Goal: Task Accomplishment & Management: Manage account settings

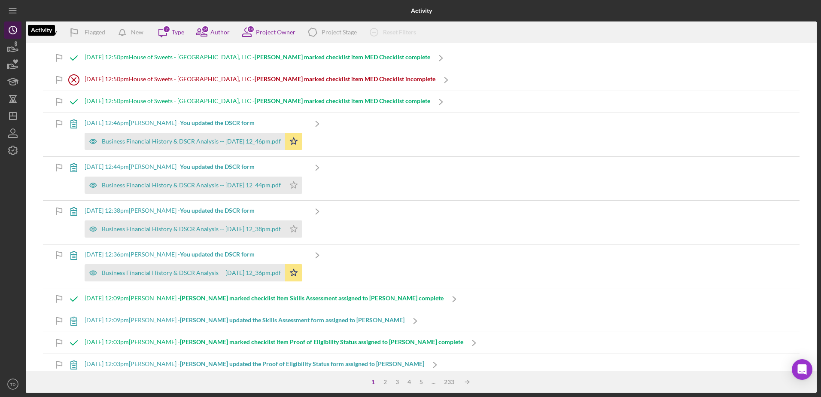
drag, startPoint x: 0, startPoint y: 0, endPoint x: 12, endPoint y: 37, distance: 39.3
click at [12, 37] on icon "Icon/History" at bounding box center [12, 29] width 21 height 21
click at [10, 46] on icon "button" at bounding box center [12, 47] width 21 height 21
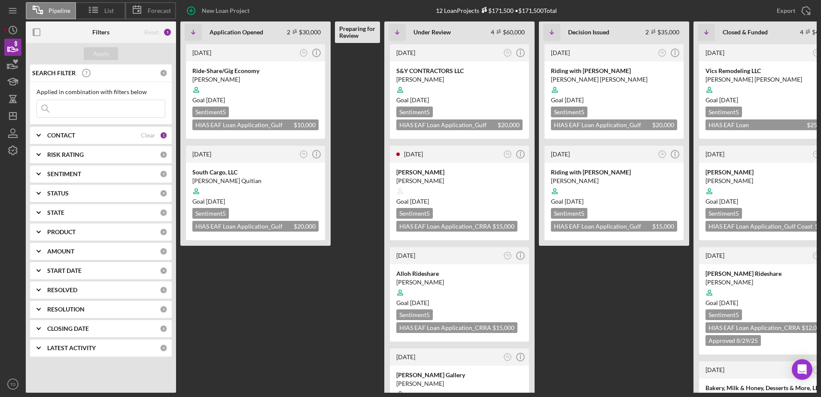
click at [101, 116] on input at bounding box center [101, 108] width 128 height 17
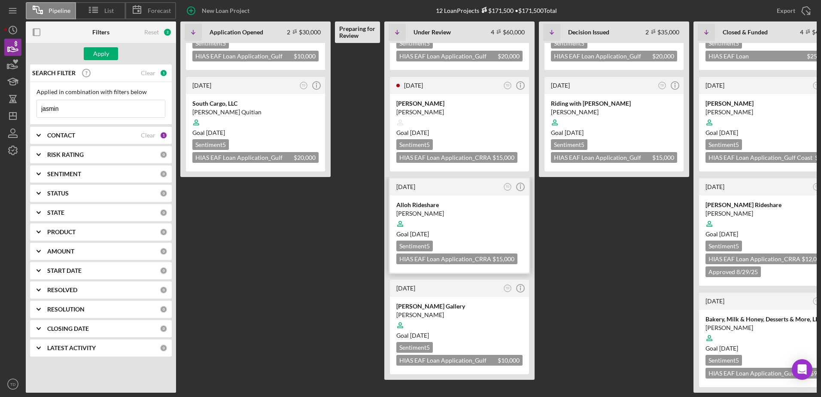
scroll to position [75, 0]
type input "jasmin"
click at [428, 311] on div "Maryam Rahmani" at bounding box center [459, 315] width 126 height 9
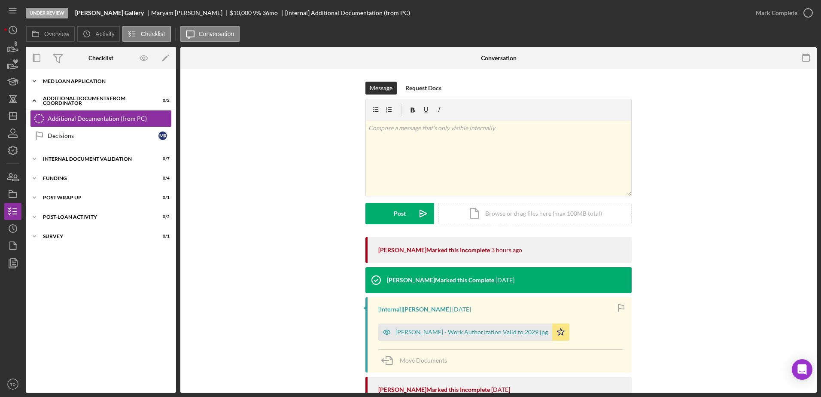
click at [96, 83] on div "MED Loan Application" at bounding box center [104, 81] width 122 height 5
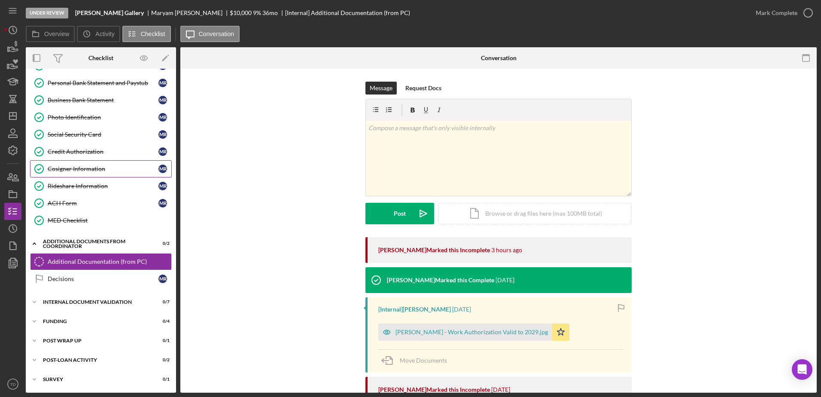
scroll to position [137, 0]
click at [73, 304] on div "Internal Document Validation" at bounding box center [104, 301] width 122 height 5
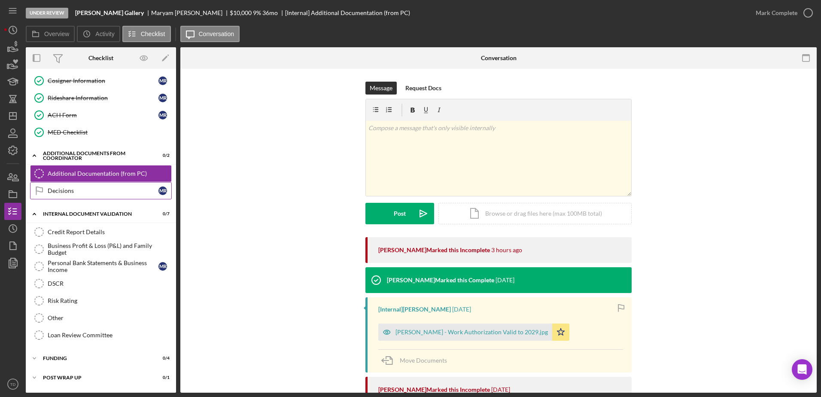
scroll to position [225, 0]
click at [82, 235] on div "Credit Report Details" at bounding box center [110, 231] width 124 height 7
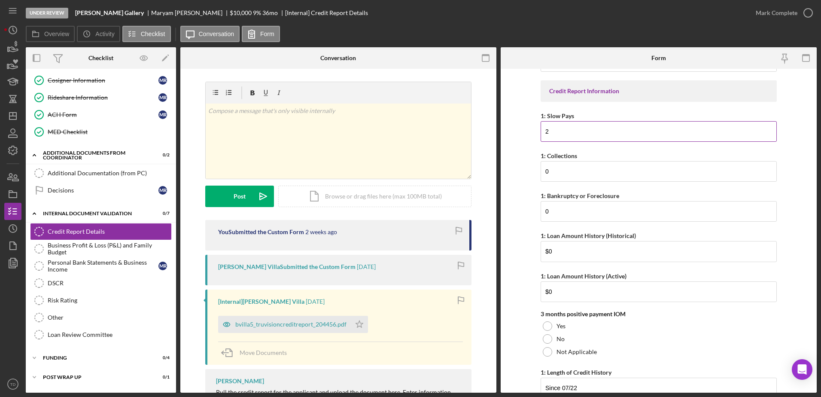
scroll to position [102, 0]
click at [76, 294] on link "Risk Rating Risk Rating" at bounding box center [101, 300] width 142 height 17
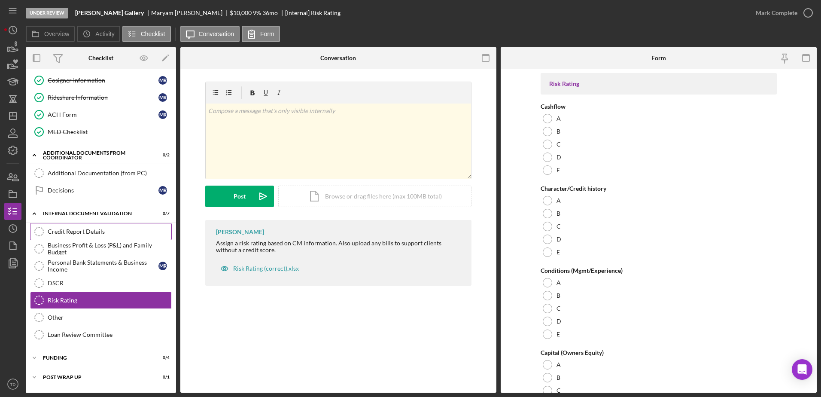
click at [90, 236] on link "Credit Report Details Credit Report Details" at bounding box center [101, 231] width 142 height 17
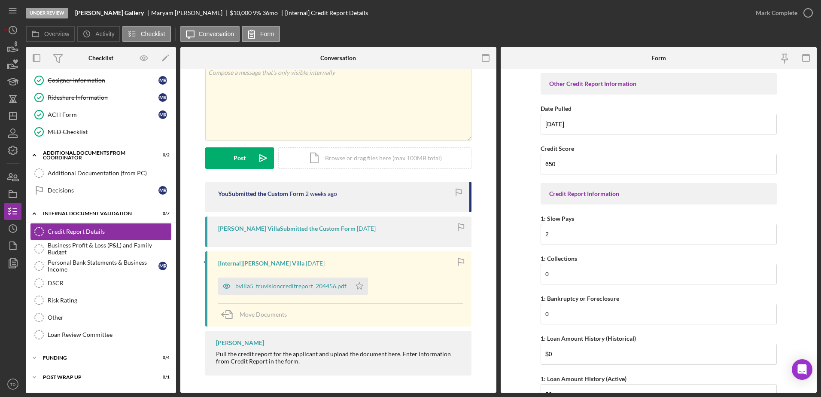
scroll to position [38, 0]
click at [334, 294] on div "bvilla5_truvisioncreditreport_204456.pdf" at bounding box center [284, 286] width 133 height 17
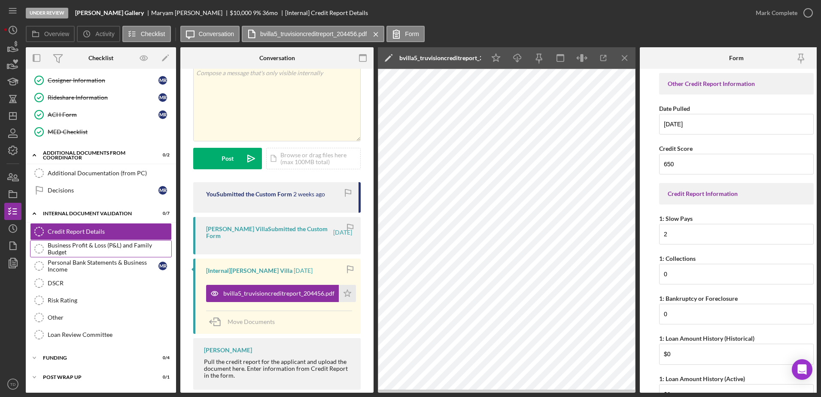
click at [88, 253] on div "Business Profit & Loss (P&L) and Family Budget" at bounding box center [110, 249] width 124 height 14
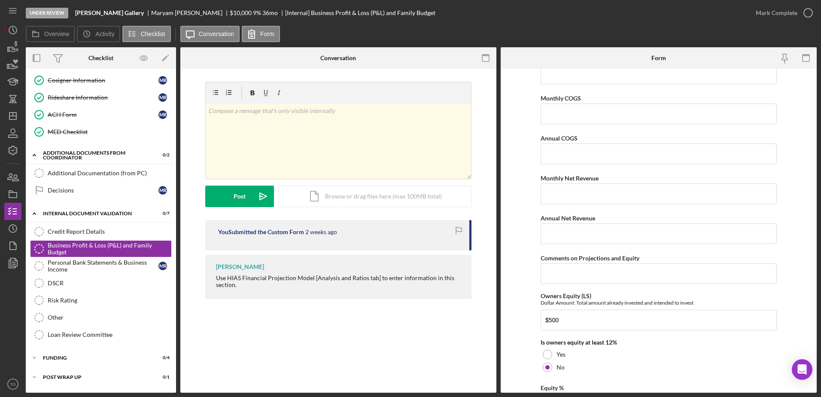
scroll to position [1183, 0]
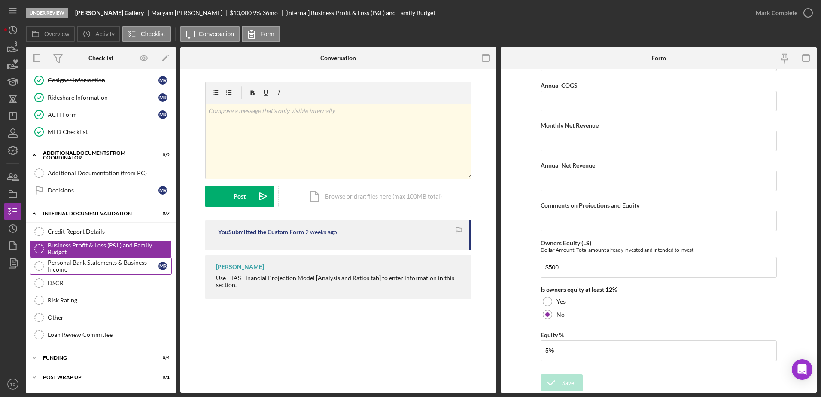
click at [82, 263] on div "Personal Bank Statements & Business Income" at bounding box center [103, 266] width 111 height 14
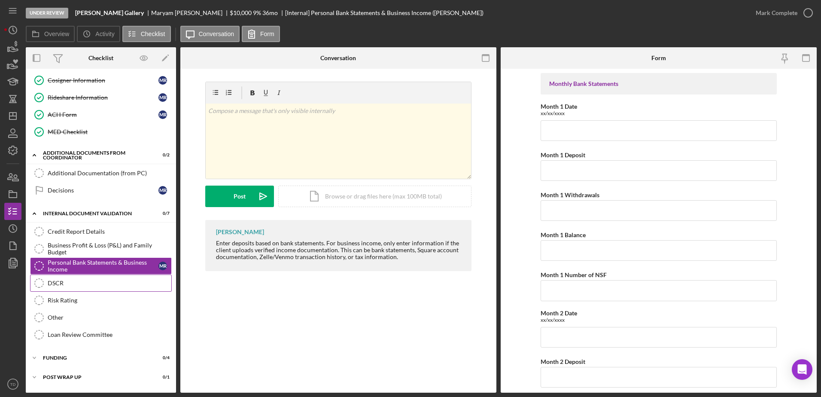
click at [66, 285] on div "DSCR" at bounding box center [110, 283] width 124 height 7
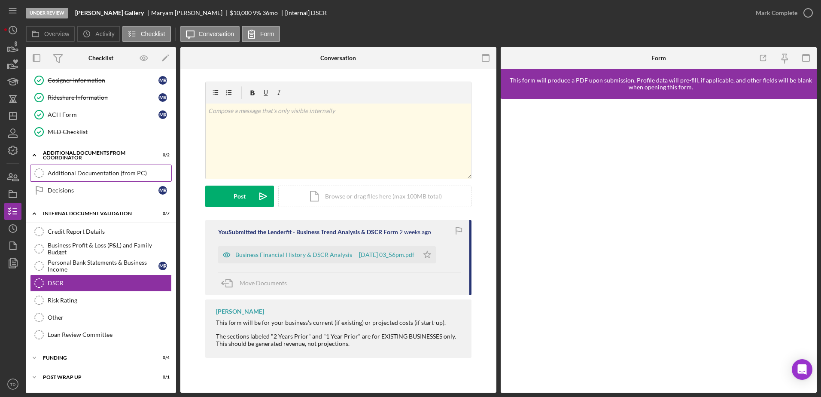
click at [98, 168] on link "Additional Documentation (from PC) Additional Documentation (from PC)" at bounding box center [101, 173] width 142 height 17
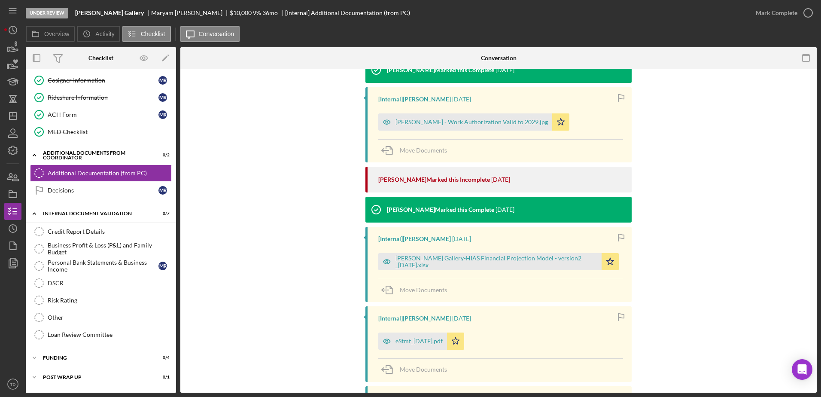
scroll to position [210, 0]
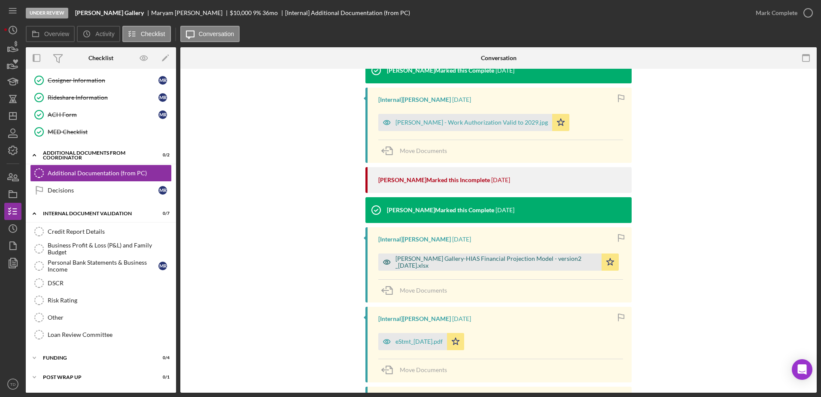
click at [438, 260] on div "Jasmin Bridal Gallery-HIAS Financial Projection Model - version2 _09.15.2025.xl…" at bounding box center [497, 262] width 202 height 14
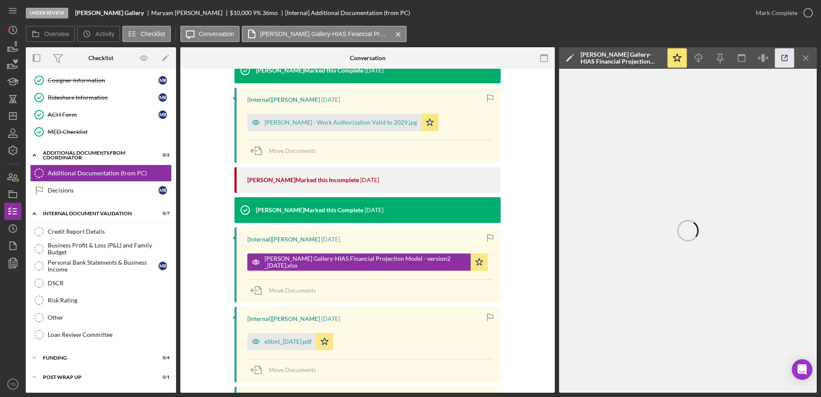
click at [789, 61] on icon "button" at bounding box center [784, 58] width 19 height 19
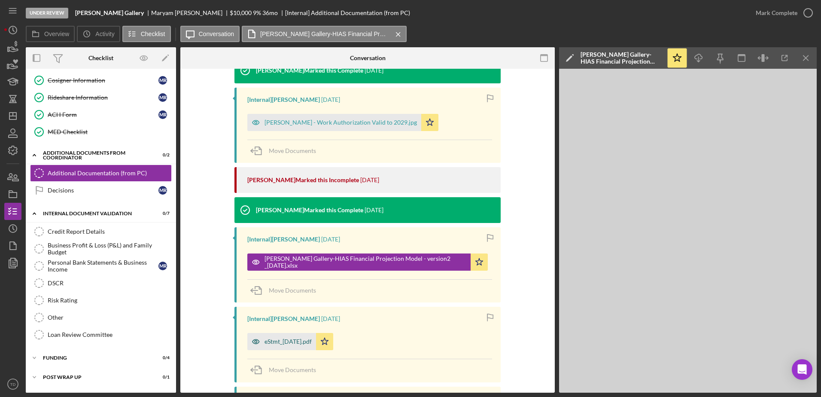
click at [287, 342] on div "eStmt_2025-08-15.pdf" at bounding box center [288, 341] width 47 height 7
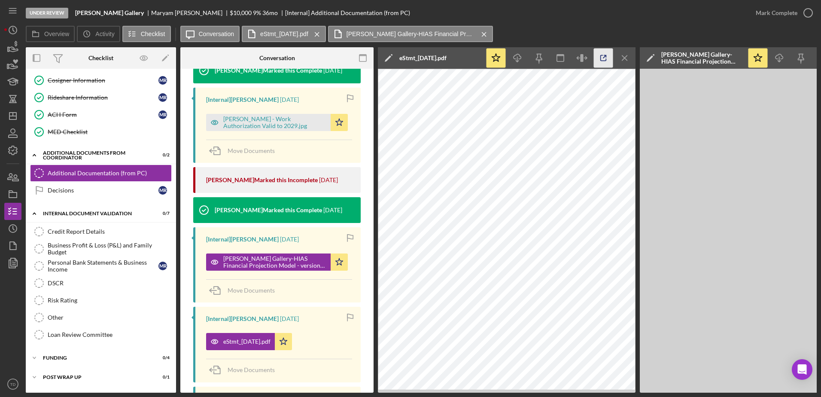
click at [608, 52] on icon "button" at bounding box center [603, 58] width 19 height 19
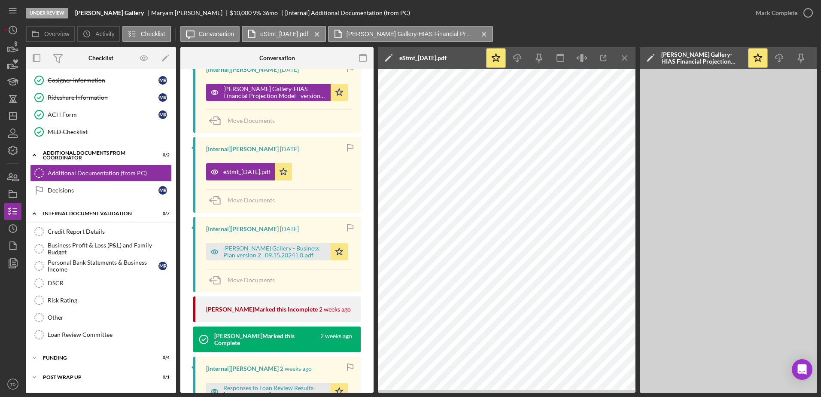
scroll to position [448, 0]
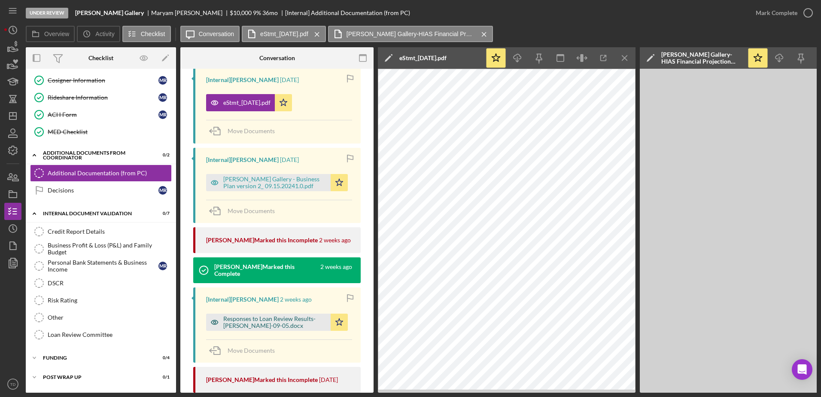
click at [256, 323] on div "Responses to Loan Review Results-Maryam Rahmani-09-05.docx" at bounding box center [274, 322] width 103 height 14
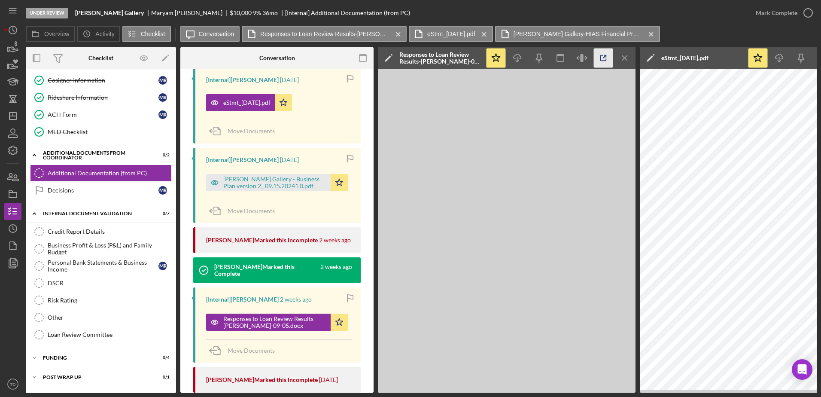
click at [607, 56] on polyline "button" at bounding box center [605, 56] width 2 height 2
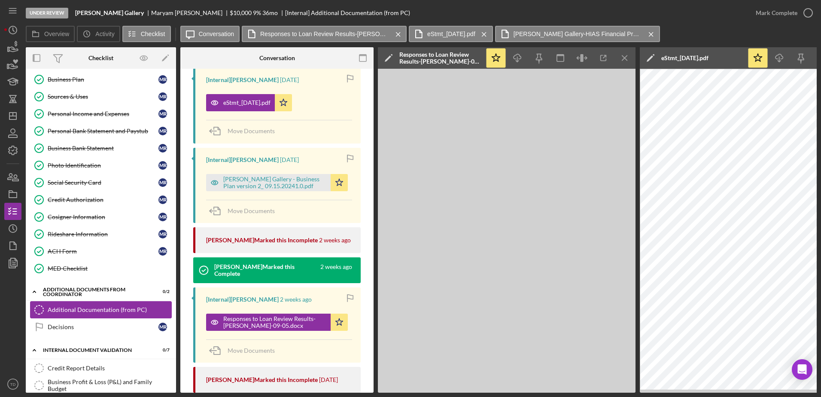
scroll to position [46, 0]
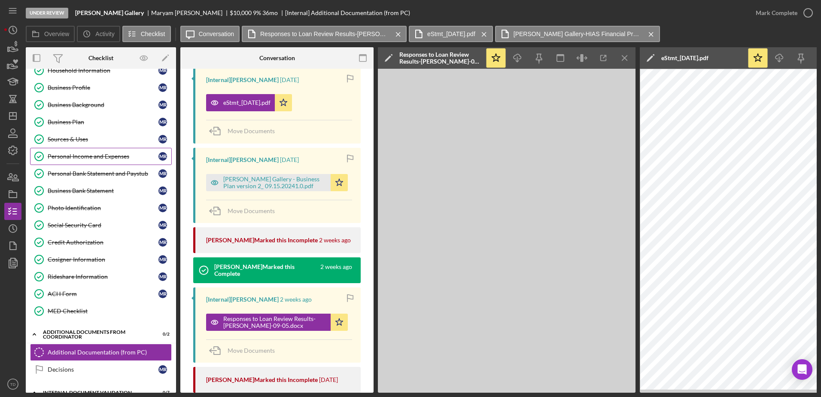
click at [84, 165] on link "Personal Income and Expenses Personal Income and Expenses M R" at bounding box center [101, 156] width 142 height 17
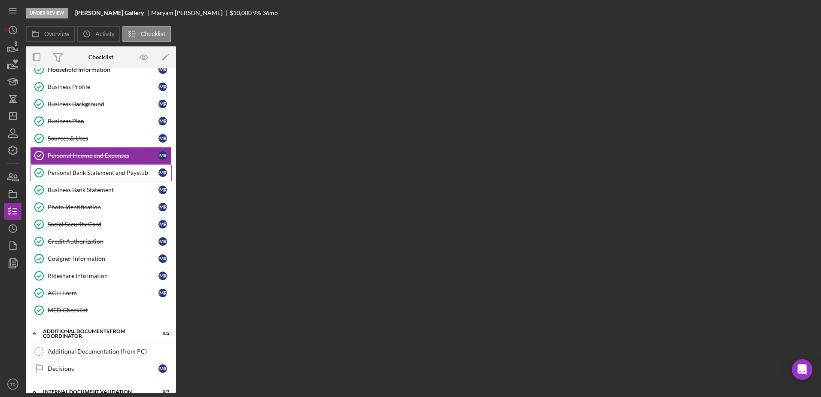
click at [81, 173] on div "Personal Bank Statement and Paystub" at bounding box center [103, 172] width 111 height 7
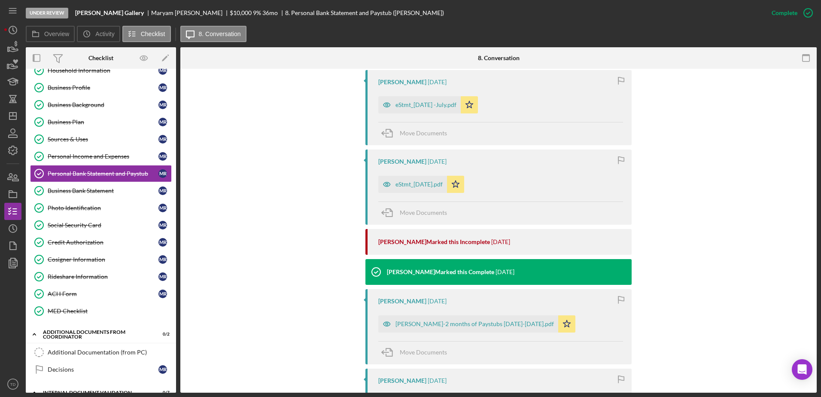
scroll to position [315, 0]
click at [437, 110] on div "eStmt_2025-07-17 -July.pdf" at bounding box center [419, 104] width 82 height 17
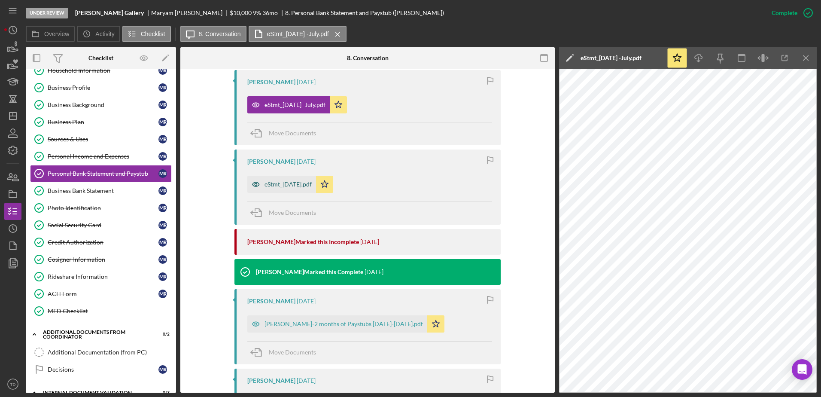
click at [302, 187] on div "eStmt_2025-08-15.pdf" at bounding box center [288, 184] width 47 height 7
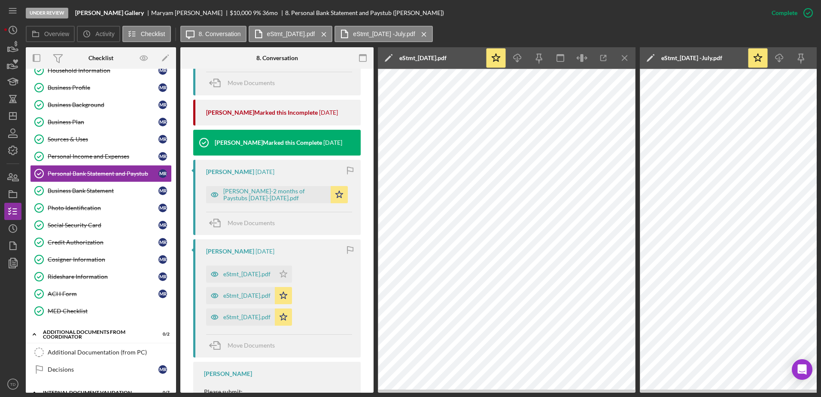
scroll to position [469, 0]
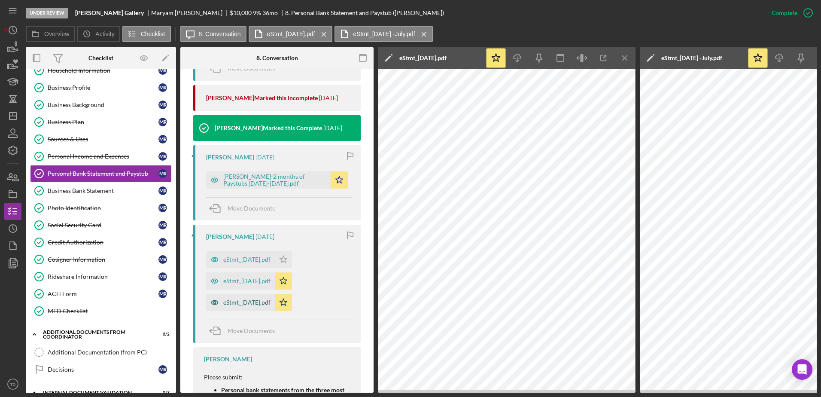
click at [252, 300] on div "eStmt_2025-06-13.pdf" at bounding box center [246, 302] width 47 height 7
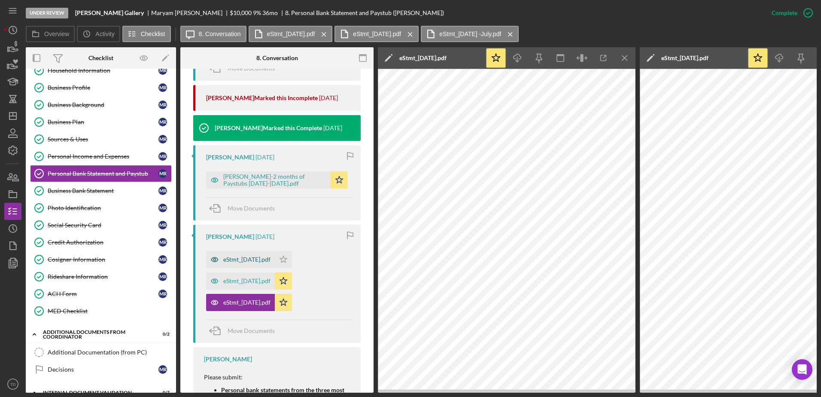
click at [271, 262] on div "eStmt_2025-04-16.pdf" at bounding box center [246, 259] width 47 height 7
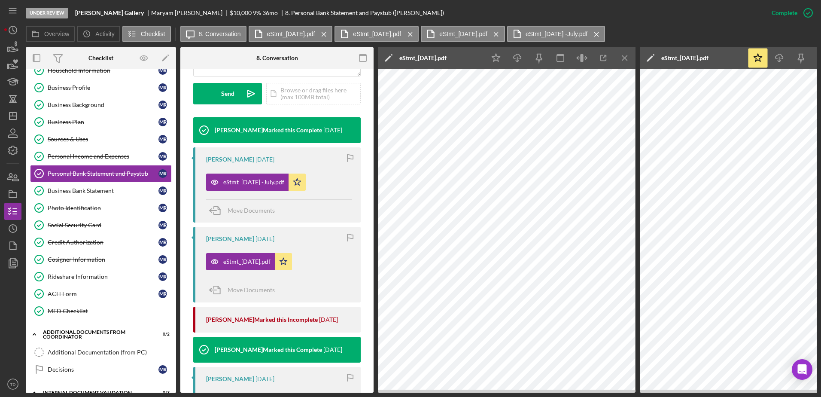
scroll to position [221, 0]
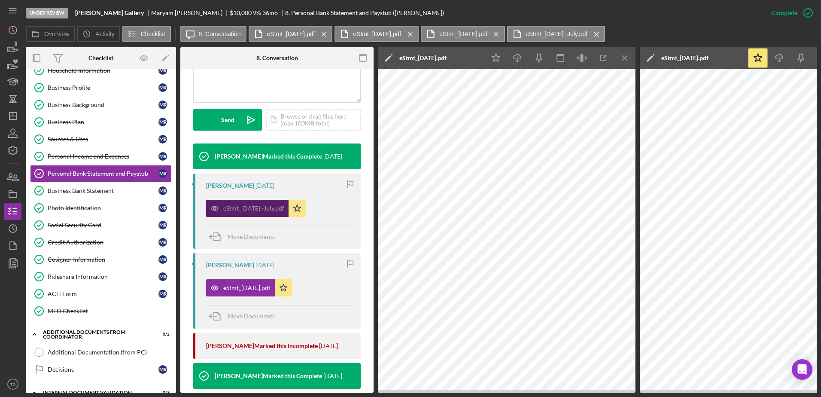
click at [277, 207] on div "eStmt_2025-07-17 -July.pdf" at bounding box center [253, 208] width 61 height 7
click at [627, 58] on icon "Icon/Menu Close" at bounding box center [625, 58] width 19 height 19
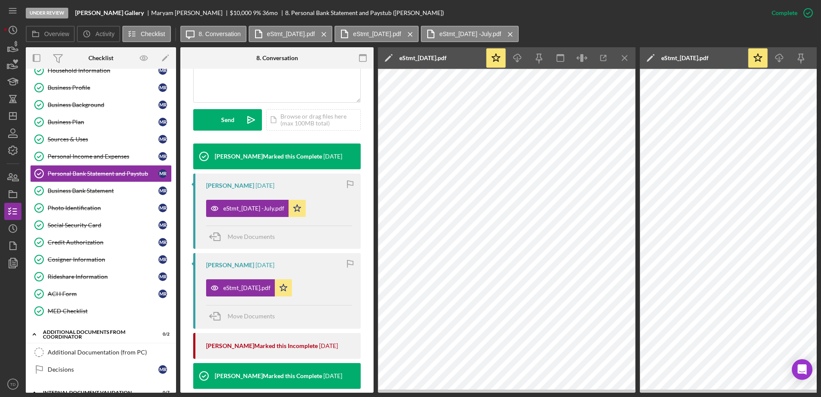
click at [627, 58] on icon "Icon/Menu Close" at bounding box center [625, 58] width 19 height 19
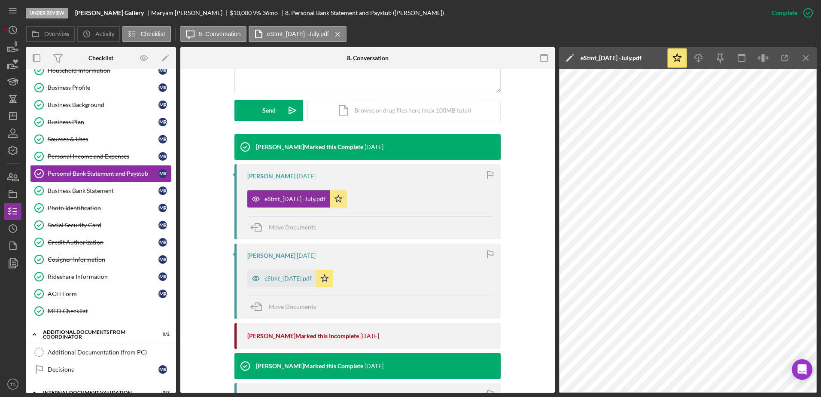
scroll to position [212, 0]
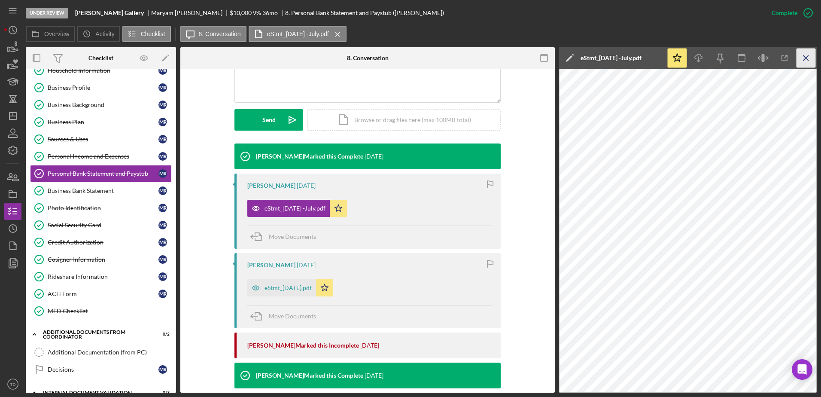
click at [806, 61] on icon "Icon/Menu Close" at bounding box center [806, 58] width 19 height 19
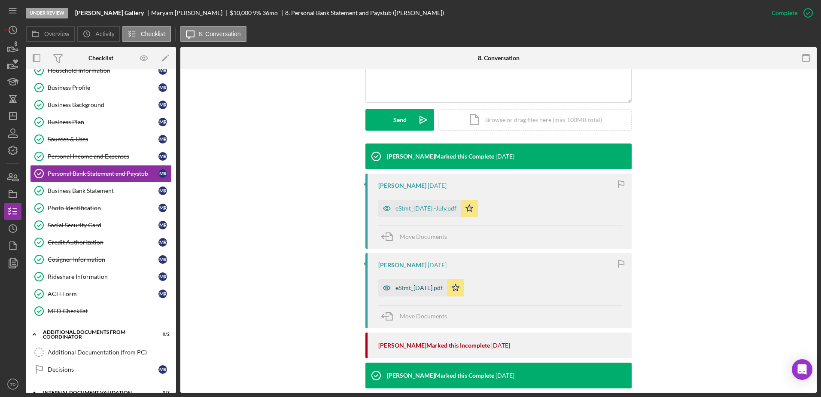
click at [421, 294] on div "eStmt_2025-08-15.pdf" at bounding box center [412, 287] width 69 height 17
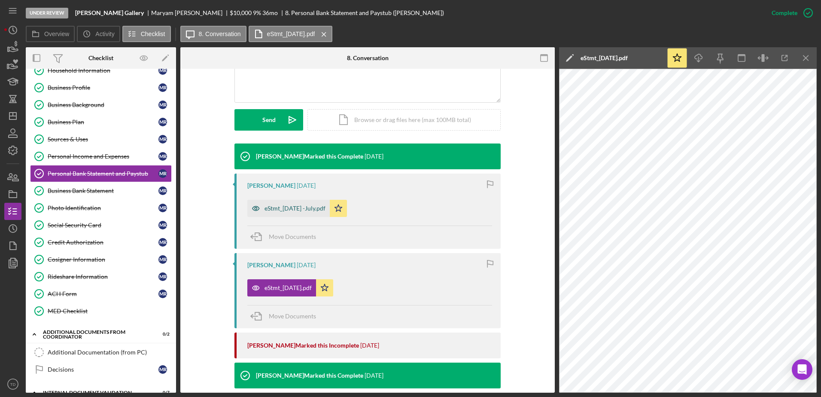
click at [314, 213] on div "eStmt_2025-07-17 -July.pdf" at bounding box center [288, 208] width 82 height 17
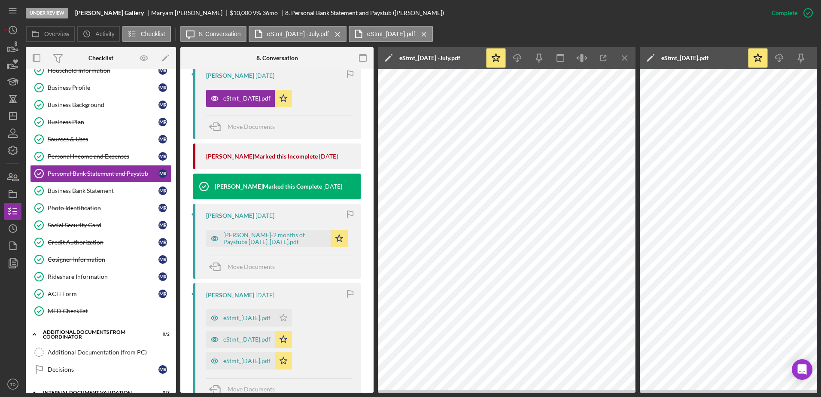
scroll to position [411, 0]
drag, startPoint x: 257, startPoint y: 358, endPoint x: 245, endPoint y: 360, distance: 12.3
click at [245, 360] on div "eStmt_2025-06-13.pdf" at bounding box center [246, 360] width 47 height 7
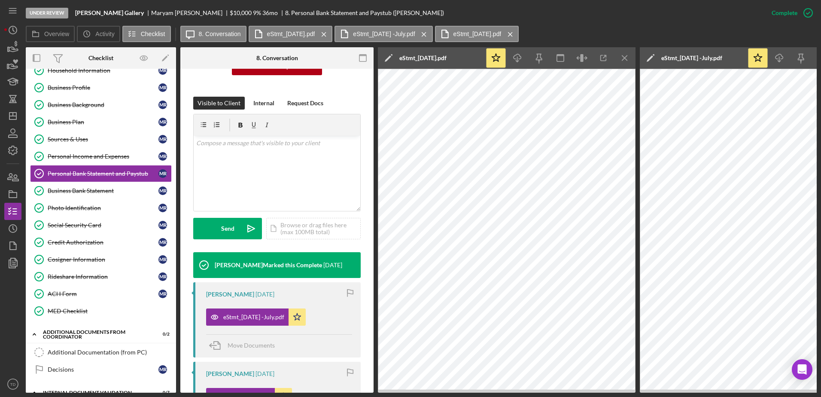
scroll to position [112, 0]
click at [118, 155] on div "Personal Income and Expenses" at bounding box center [103, 156] width 111 height 7
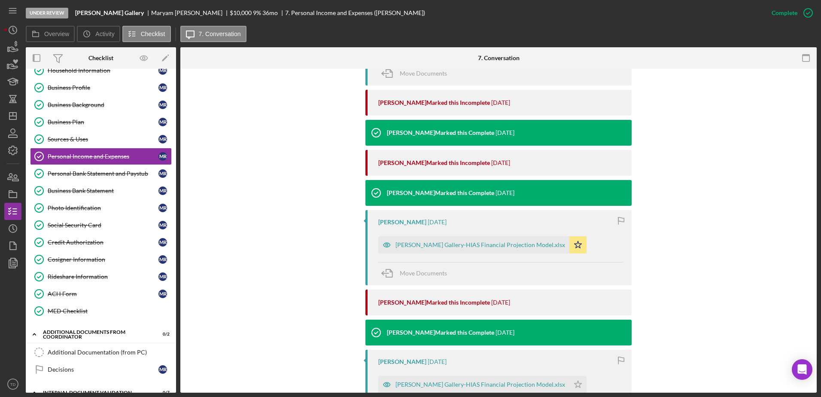
scroll to position [476, 0]
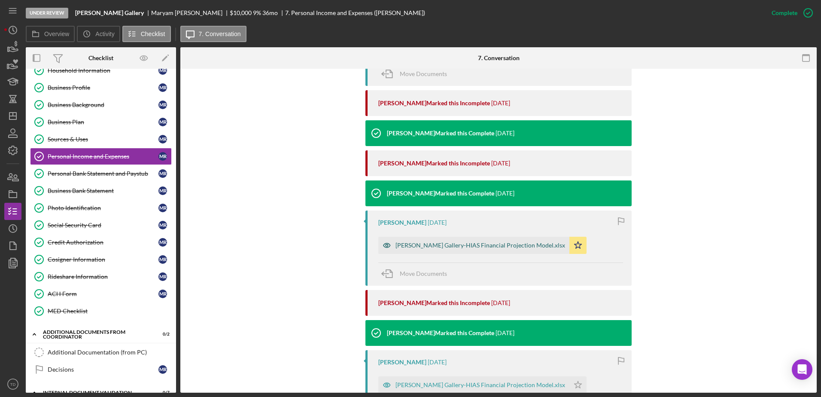
click at [454, 244] on div "Jasmin Bridal Gallery-HIAS Financial Projection Model.xlsx" at bounding box center [481, 245] width 170 height 7
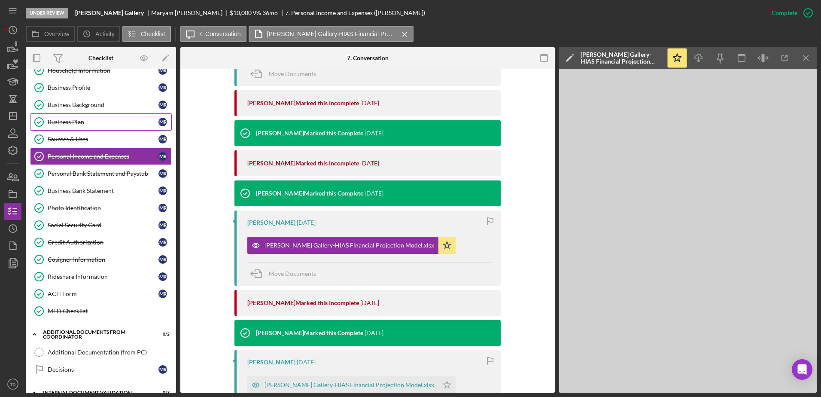
click at [87, 119] on div "Business Plan" at bounding box center [103, 122] width 111 height 7
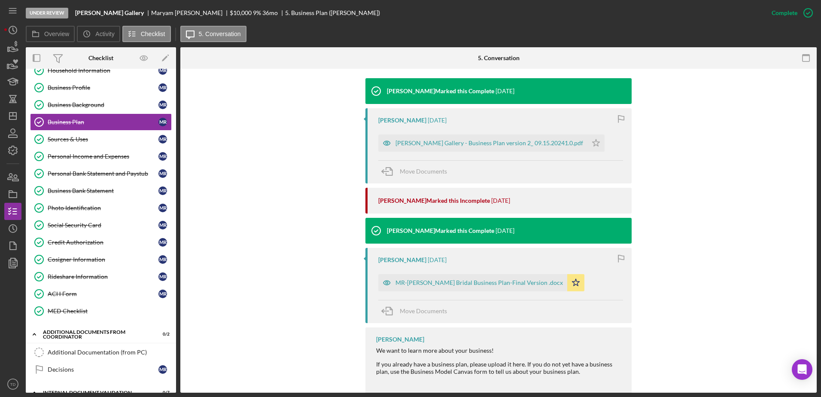
scroll to position [308, 0]
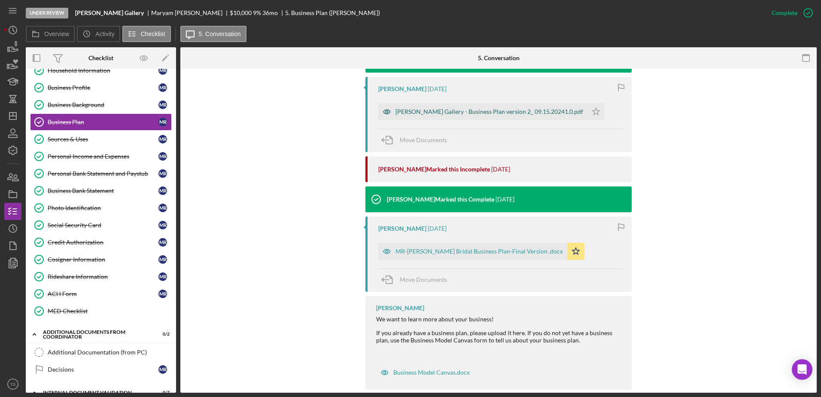
click at [492, 110] on div "Jasmin Bridal Gallery - Business Plan version 2_ 09.15.20241.0.pdf" at bounding box center [490, 111] width 188 height 7
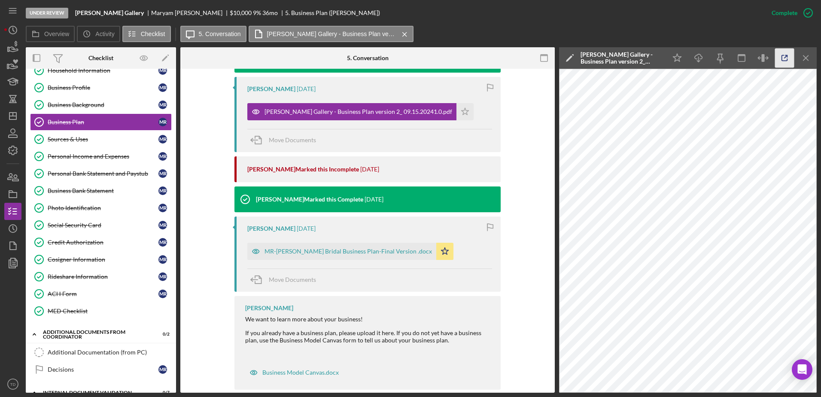
click at [782, 58] on icon "button" at bounding box center [785, 58] width 6 height 6
click at [77, 90] on div "Business Profile" at bounding box center [103, 87] width 111 height 7
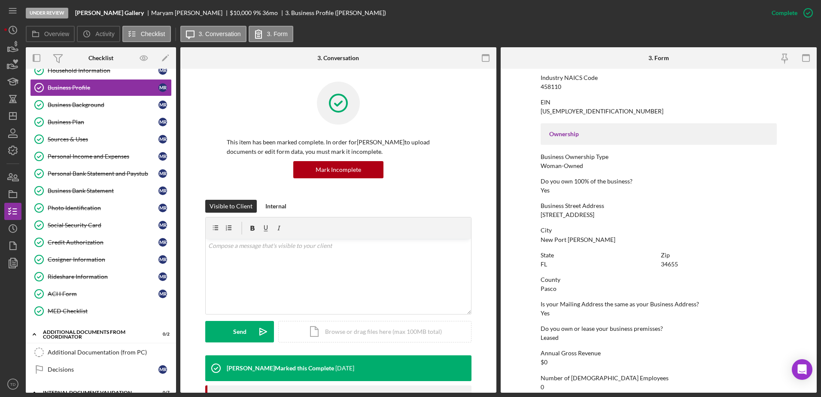
scroll to position [238, 0]
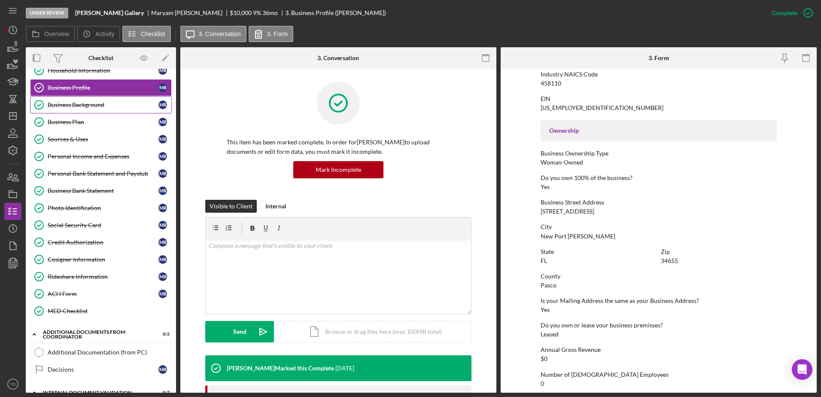
click at [76, 108] on div "Business Background" at bounding box center [103, 104] width 111 height 7
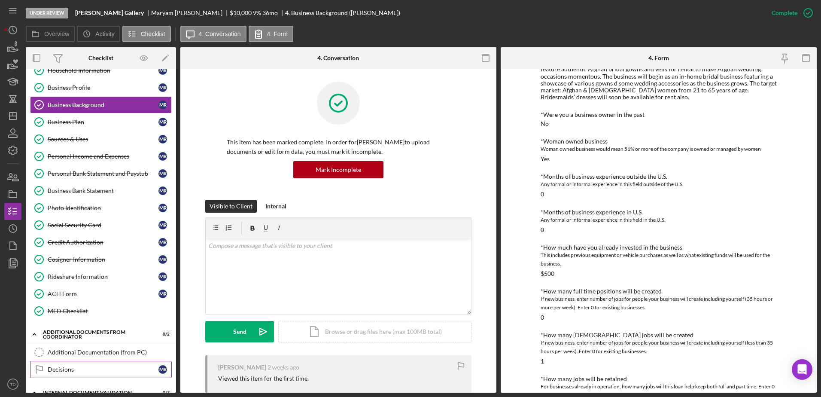
scroll to position [223, 0]
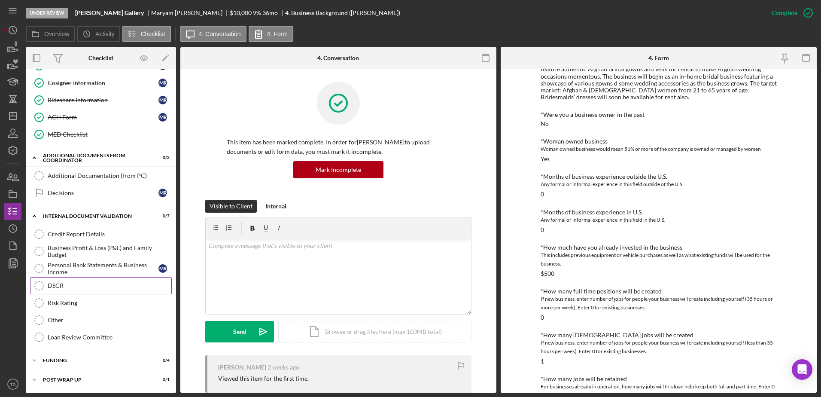
click at [70, 289] on div "DSCR" at bounding box center [110, 285] width 124 height 7
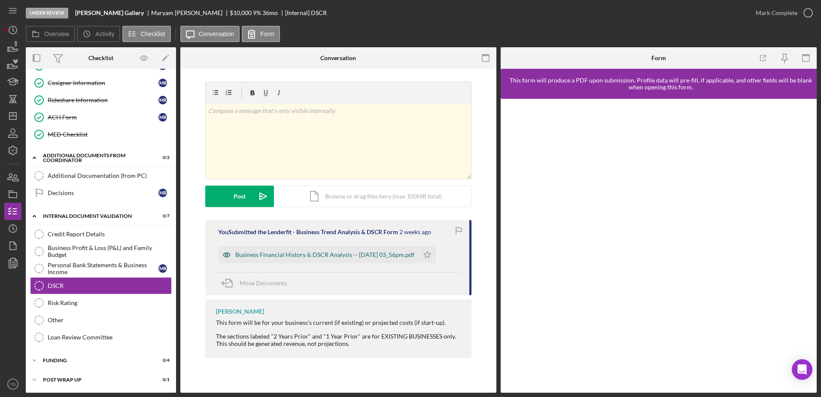
click at [348, 252] on div "Business Financial History & DSCR Analysis -- 2025-09-12 03_56pm.pdf" at bounding box center [324, 254] width 179 height 7
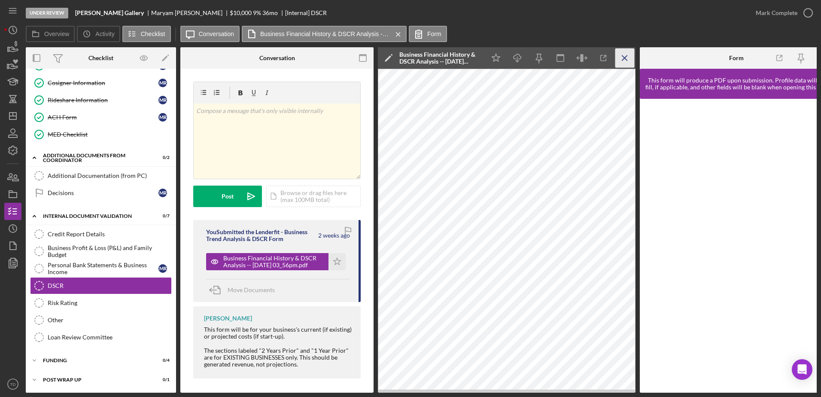
click at [626, 60] on icon "Icon/Menu Close" at bounding box center [625, 58] width 19 height 19
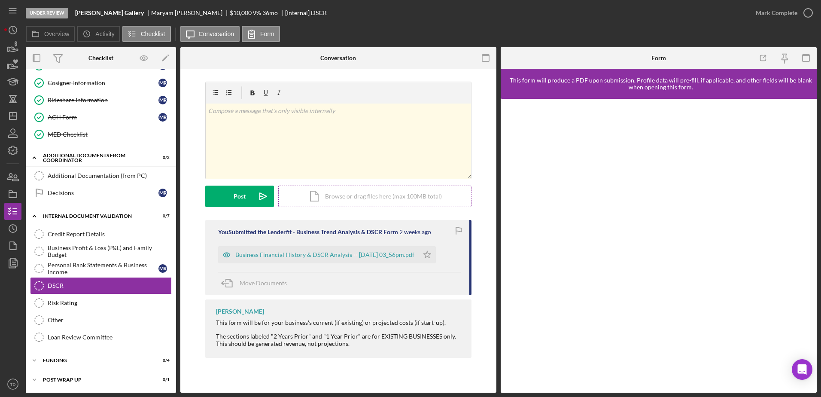
click at [386, 197] on div "Icon/Document Browse or drag files here (max 100MB total) Tap to choose files o…" at bounding box center [374, 196] width 193 height 21
click at [507, 269] on div at bounding box center [659, 246] width 316 height 294
click at [80, 137] on div "MED Checklist" at bounding box center [110, 134] width 124 height 7
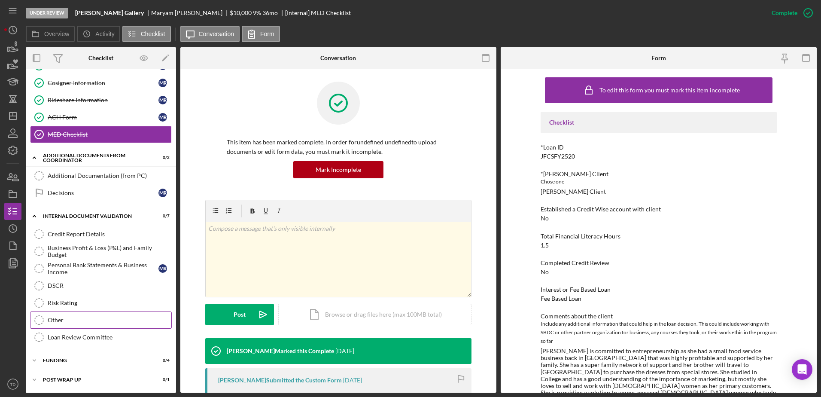
click at [88, 312] on link "Other Other" at bounding box center [101, 319] width 142 height 17
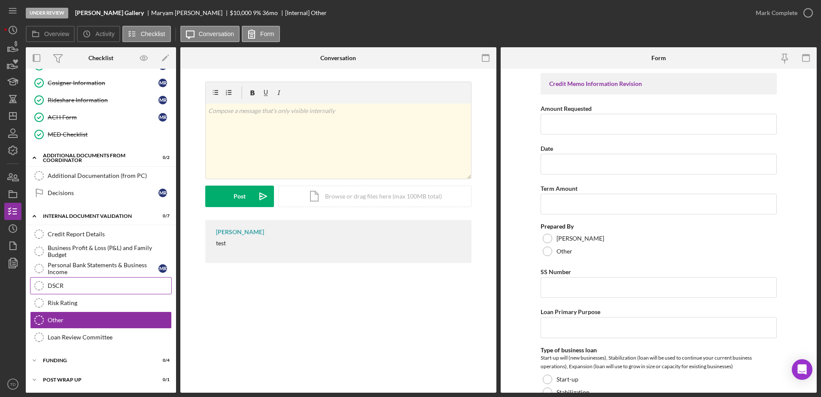
click at [65, 284] on div "DSCR" at bounding box center [110, 285] width 124 height 7
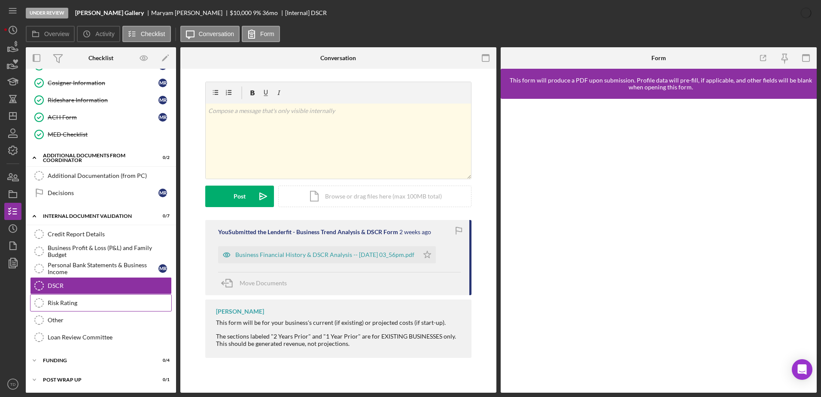
click at [66, 307] on link "Risk Rating Risk Rating" at bounding box center [101, 302] width 142 height 17
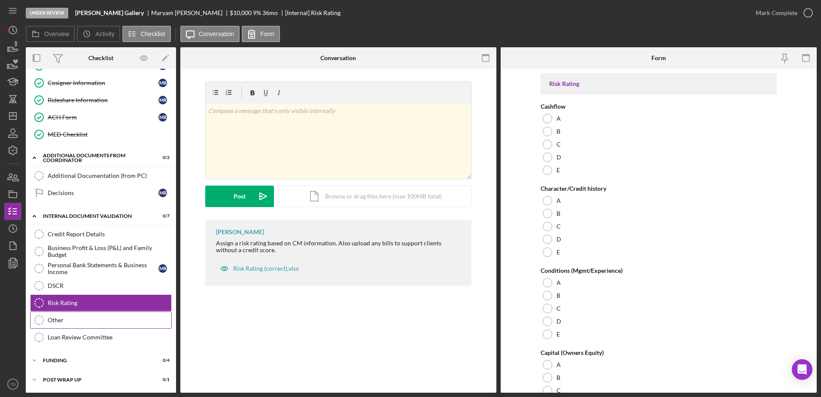
click at [62, 313] on link "Other Other" at bounding box center [101, 319] width 142 height 17
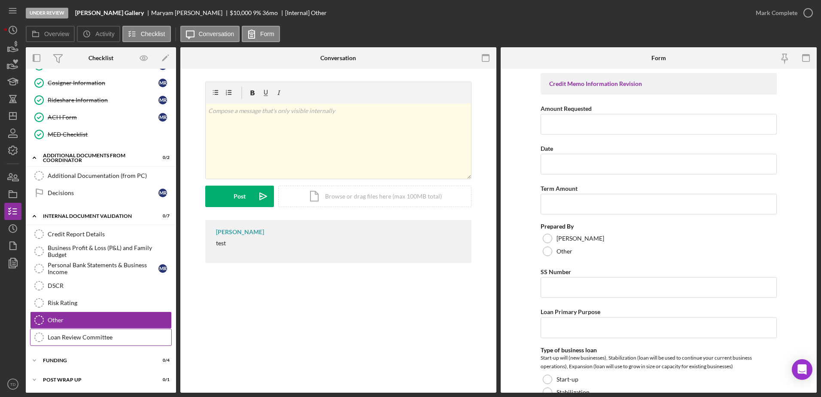
click at [69, 332] on link "Loan Review Committee Loan Review Committee" at bounding box center [101, 337] width 142 height 17
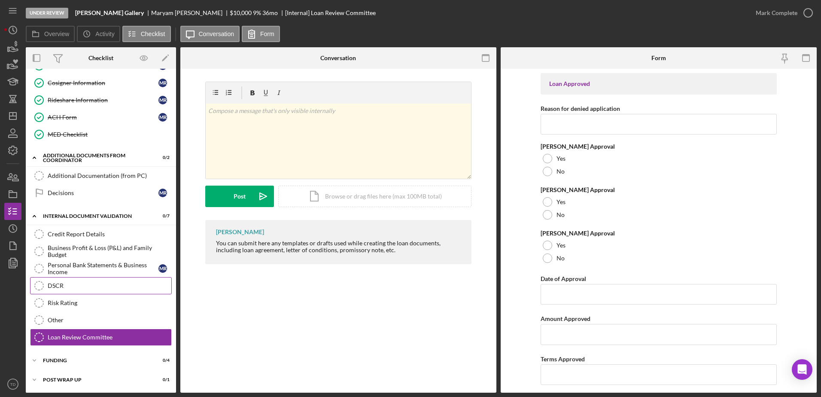
click at [52, 289] on div "DSCR" at bounding box center [110, 285] width 124 height 7
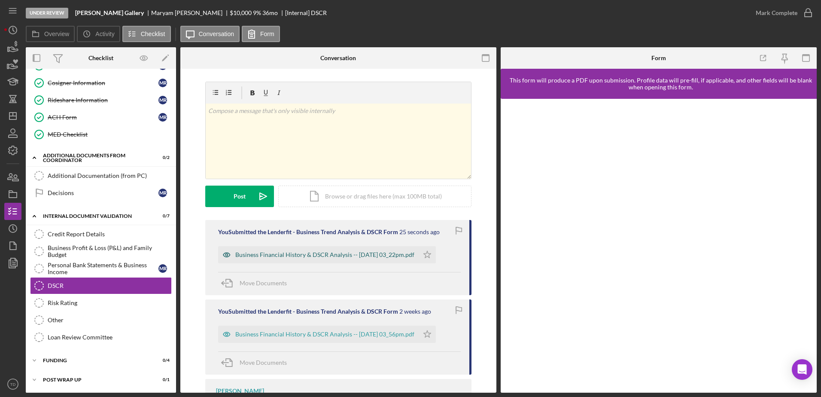
click at [313, 256] on div "Business Financial History & DSCR Analysis -- 2025-09-25 03_22pm.pdf" at bounding box center [324, 254] width 179 height 7
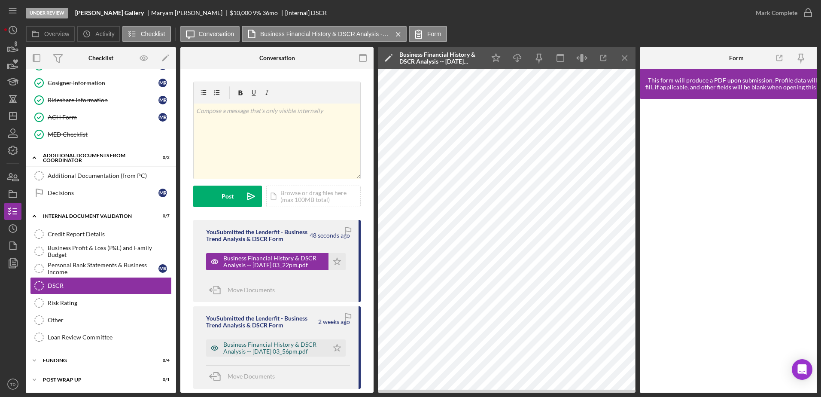
click at [303, 353] on div "Business Financial History & DSCR Analysis -- 2025-09-12 03_56pm.pdf" at bounding box center [273, 348] width 101 height 14
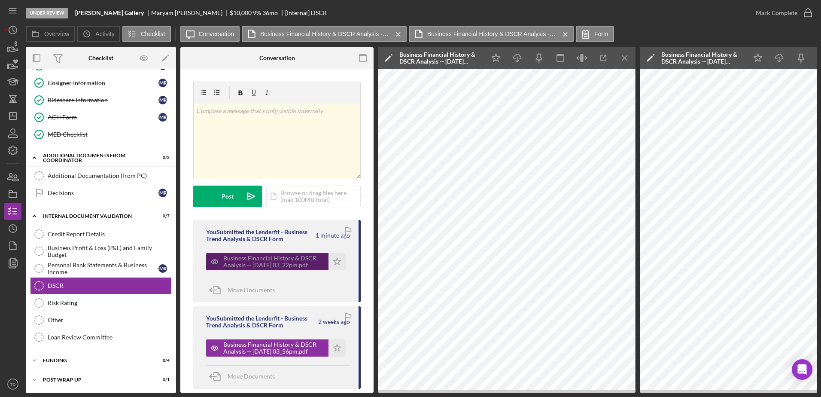
click at [296, 268] on div "Business Financial History & DSCR Analysis -- 2025-09-25 03_22pm.pdf" at bounding box center [273, 262] width 101 height 14
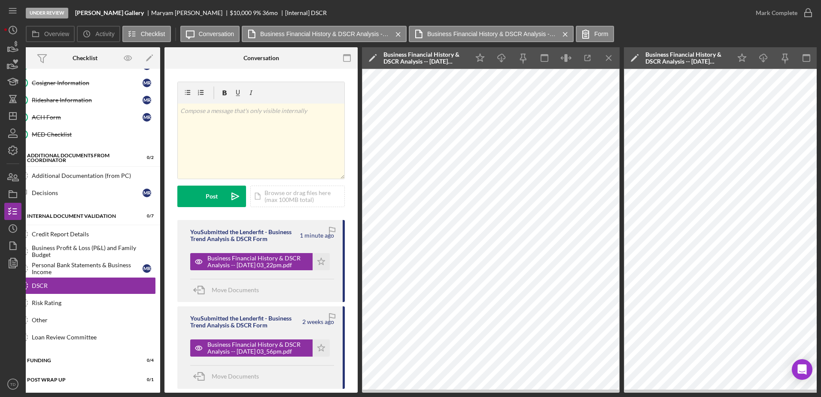
scroll to position [223, 0]
click at [323, 261] on icon "Icon/Star" at bounding box center [321, 261] width 17 height 17
click at [612, 55] on icon "Icon/Menu Close" at bounding box center [609, 58] width 19 height 19
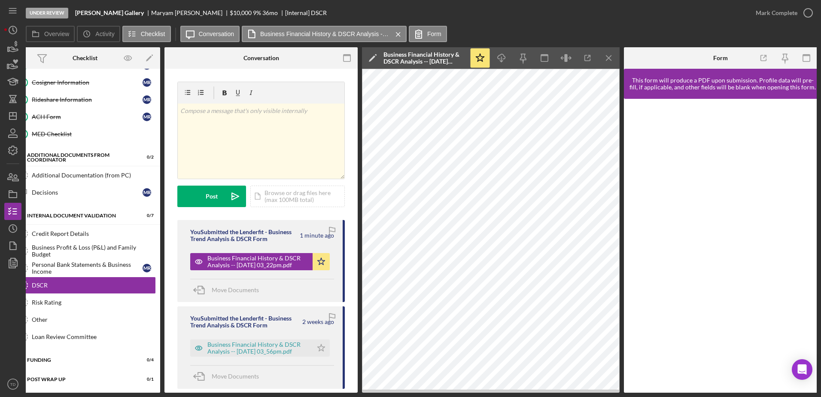
click at [612, 55] on icon "Icon/Menu Close" at bounding box center [609, 58] width 19 height 19
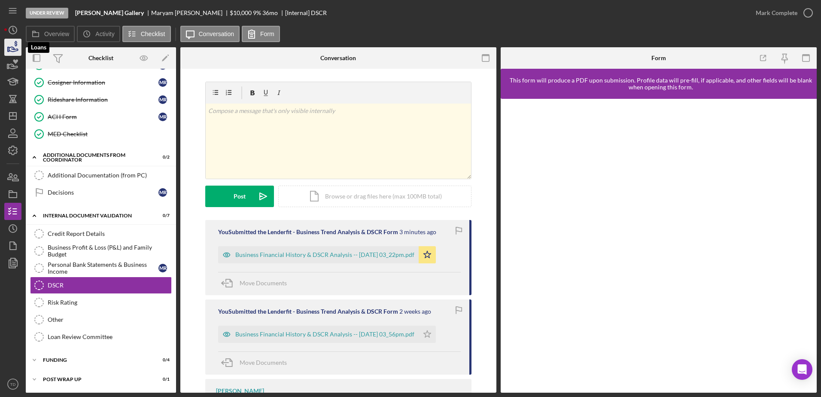
click at [16, 46] on icon "button" at bounding box center [16, 44] width 3 height 6
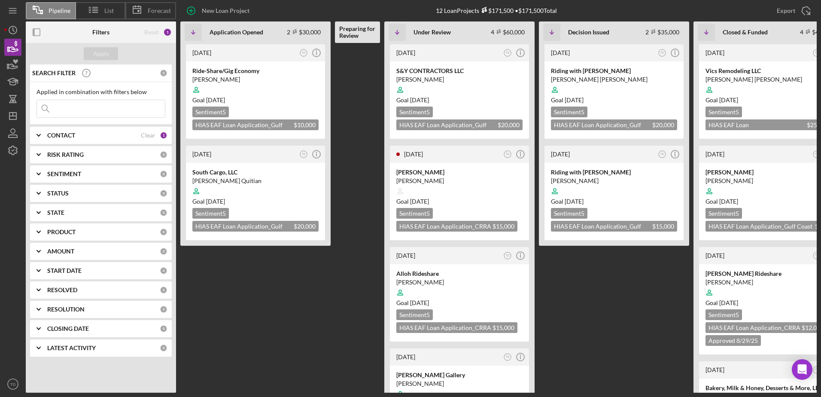
click at [111, 111] on input at bounding box center [101, 108] width 128 height 17
click at [15, 115] on icon "Icon/Dashboard" at bounding box center [12, 115] width 21 height 21
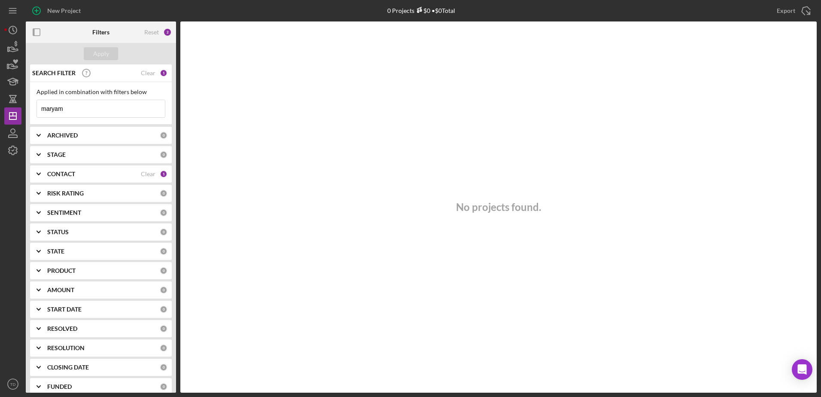
click at [70, 107] on input "maryam" at bounding box center [101, 108] width 128 height 17
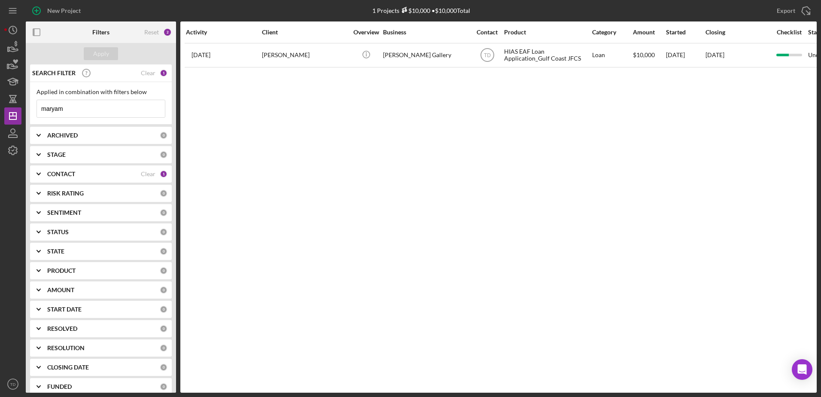
drag, startPoint x: 70, startPoint y: 107, endPoint x: 21, endPoint y: 107, distance: 48.1
click at [21, 107] on div "New Project 1 Projects $10,000 • $10,000 Total maryam Export Icon/Export Filter…" at bounding box center [410, 196] width 813 height 393
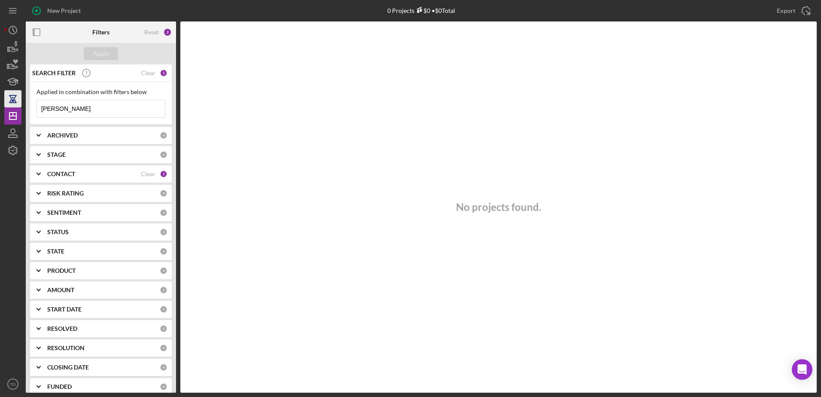
drag, startPoint x: 72, startPoint y: 108, endPoint x: 11, endPoint y: 104, distance: 61.1
click at [11, 104] on div "New Project 0 Projects $0 • $0 Total maryam Export Icon/Export Filters Reset 2 …" at bounding box center [410, 196] width 813 height 393
type input "amiry"
click at [148, 174] on div "Clear" at bounding box center [148, 174] width 15 height 7
click at [91, 110] on input "amiry" at bounding box center [101, 108] width 128 height 17
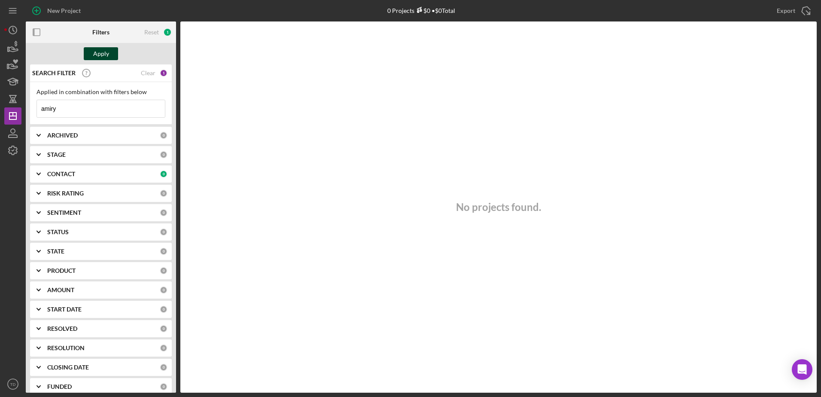
click at [102, 53] on div "Apply" at bounding box center [101, 53] width 16 height 13
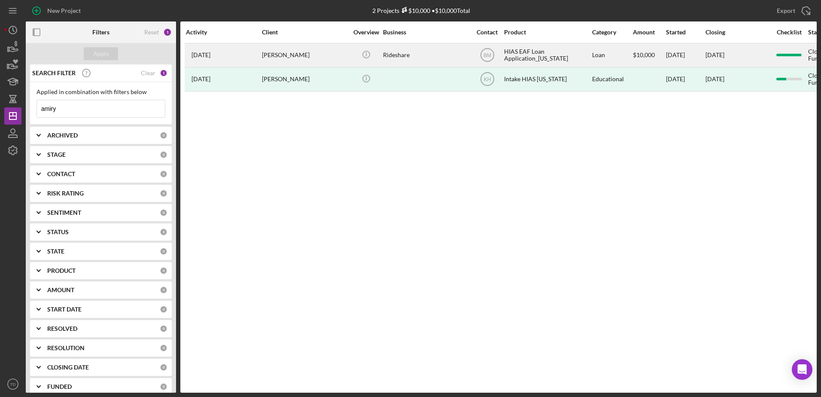
click at [267, 56] on div "Hamida Amiry" at bounding box center [305, 55] width 86 height 23
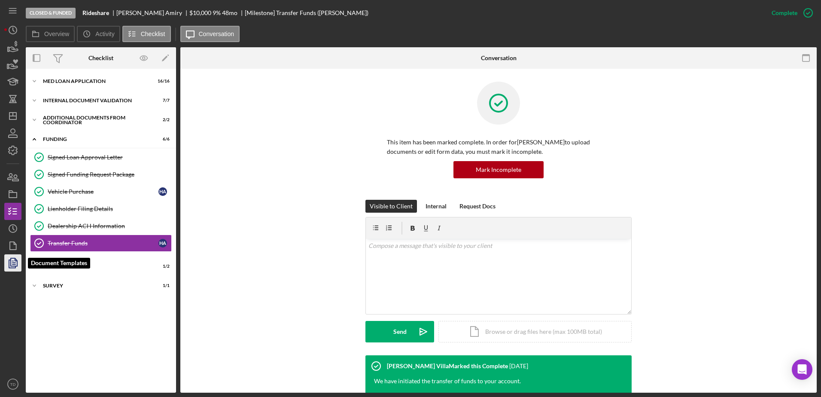
click at [15, 259] on polyline "button" at bounding box center [16, 260] width 2 height 2
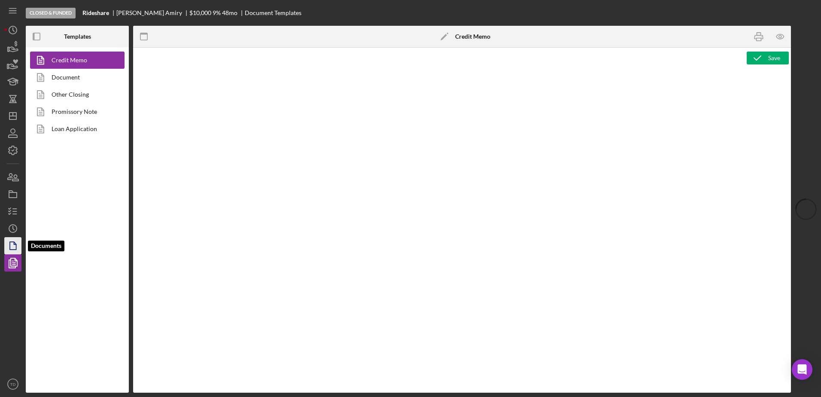
click at [13, 244] on icon "button" at bounding box center [12, 245] width 21 height 21
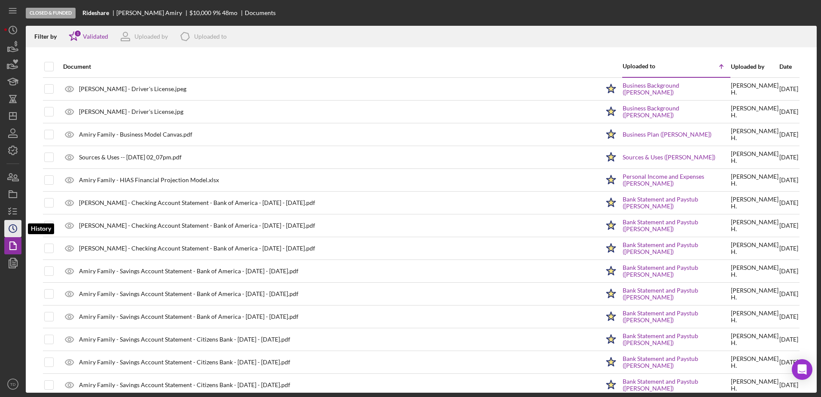
click at [13, 223] on icon "Icon/History" at bounding box center [12, 228] width 21 height 21
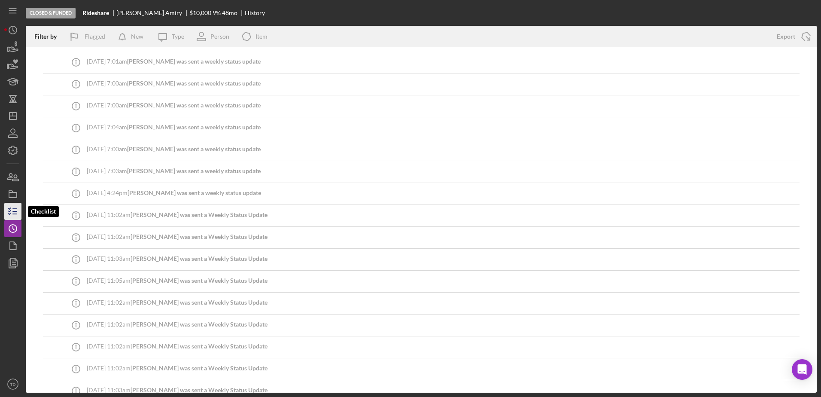
click at [13, 213] on icon "button" at bounding box center [12, 211] width 21 height 21
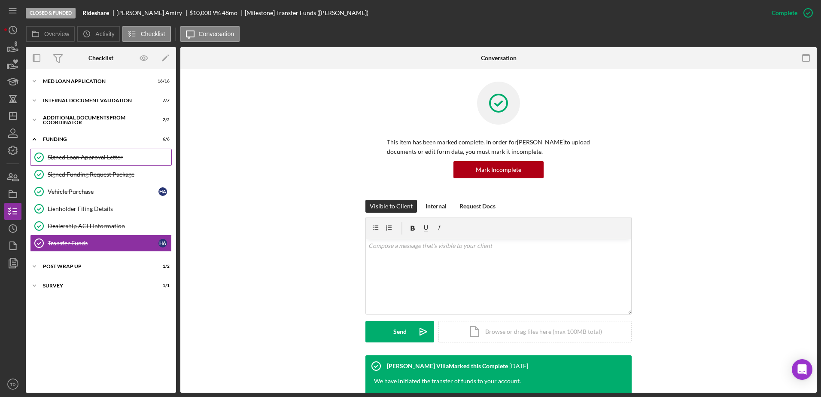
click at [75, 165] on link "Signed Loan Approval Letter Signed Loan Approval Letter" at bounding box center [101, 157] width 142 height 17
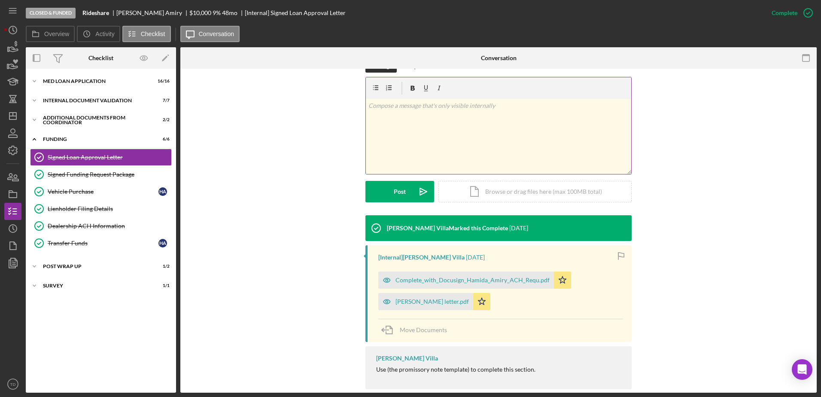
scroll to position [154, 0]
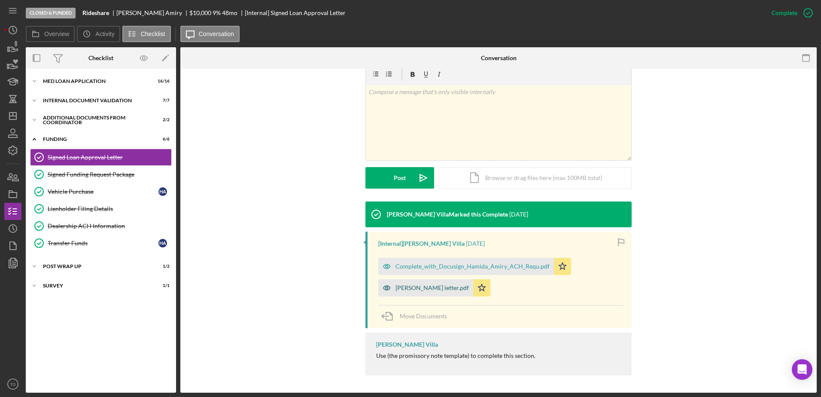
click at [405, 291] on div "[PERSON_NAME] letter.pdf" at bounding box center [425, 287] width 95 height 17
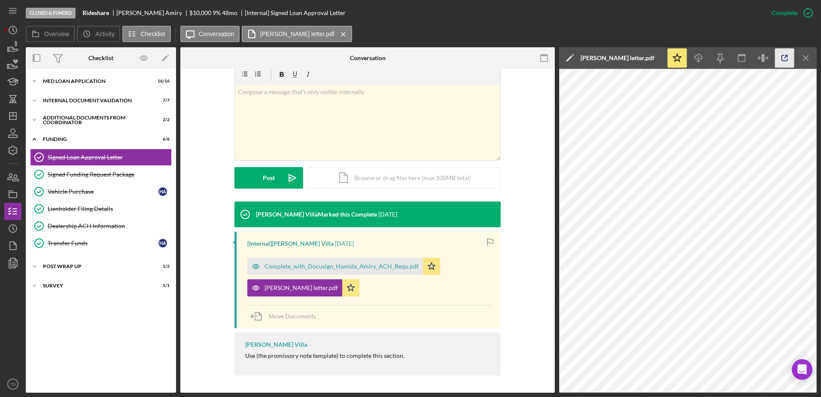
click at [789, 57] on icon "button" at bounding box center [784, 58] width 19 height 19
click at [10, 36] on icon "Icon/History" at bounding box center [12, 29] width 21 height 21
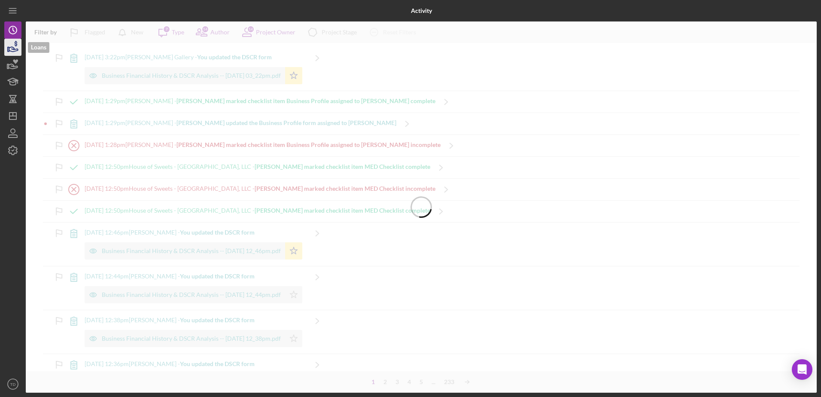
click at [11, 52] on icon "button" at bounding box center [13, 49] width 9 height 5
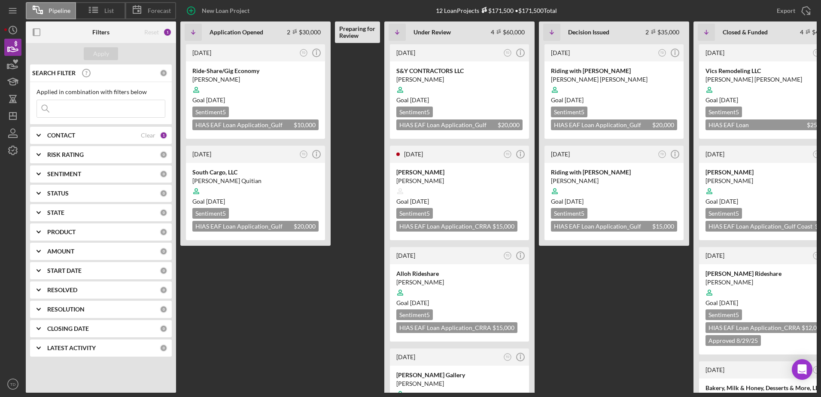
click at [82, 107] on input at bounding box center [101, 108] width 128 height 17
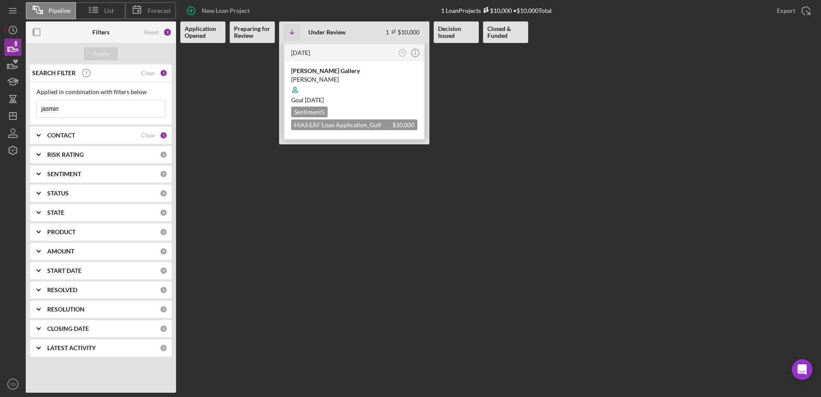
type input "jasmin"
click at [340, 71] on div "Jasmin Bridal Gallery" at bounding box center [354, 71] width 126 height 9
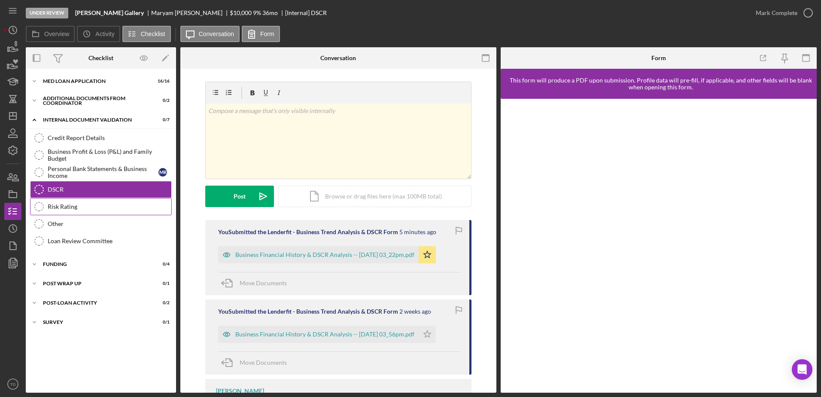
click at [77, 201] on link "Risk Rating Risk Rating" at bounding box center [101, 206] width 142 height 17
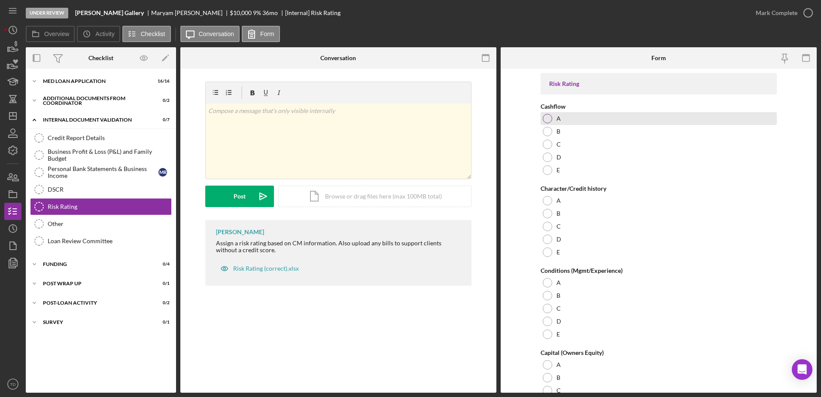
click at [549, 119] on div at bounding box center [547, 118] width 9 height 9
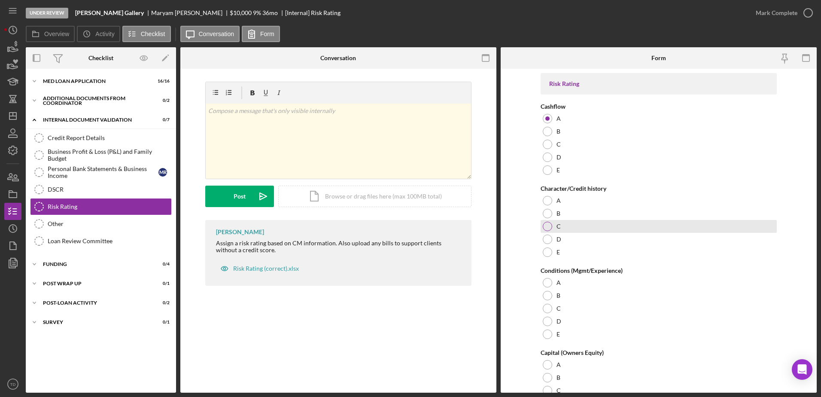
click at [546, 222] on div at bounding box center [547, 226] width 9 height 9
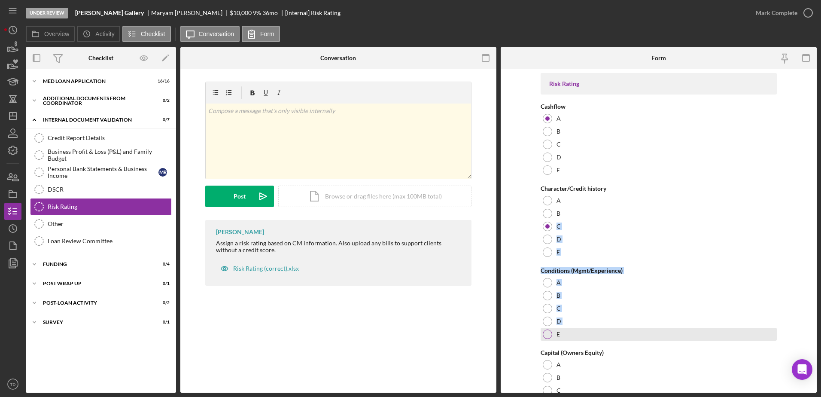
drag, startPoint x: 573, startPoint y: 212, endPoint x: 544, endPoint y: 336, distance: 127.5
click at [544, 336] on div "Risk Rating Cashflow A B C D E Character/Credit history A B C D E Conditions (M…" at bounding box center [659, 323] width 236 height 500
click at [544, 336] on div at bounding box center [547, 333] width 9 height 9
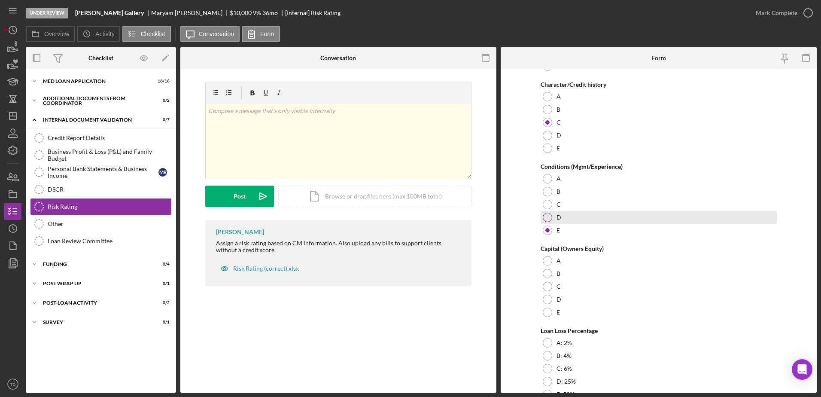
scroll to position [104, 0]
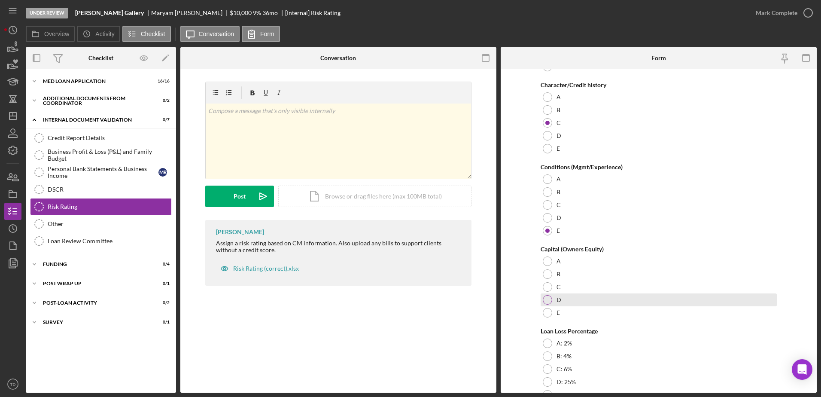
click at [548, 296] on div at bounding box center [547, 299] width 9 height 9
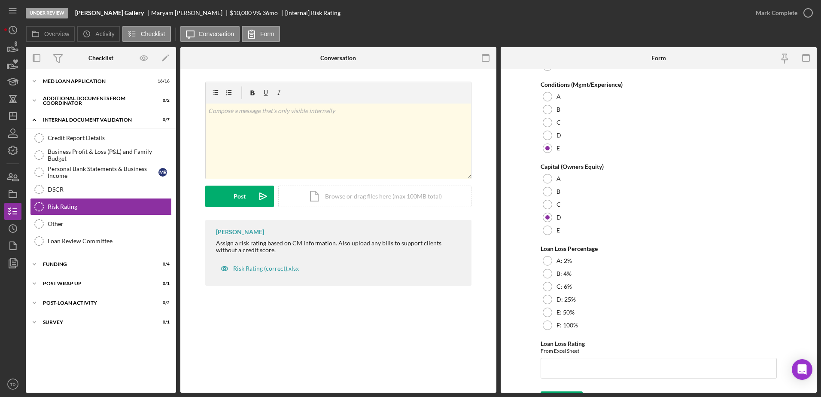
scroll to position [186, 0]
click at [543, 289] on div at bounding box center [547, 285] width 9 height 9
click at [569, 362] on input "Loan Loss Rating" at bounding box center [659, 367] width 236 height 21
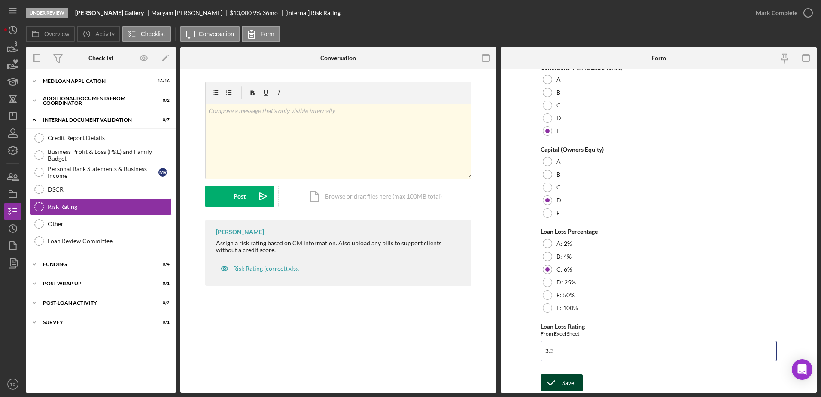
type input "3.3"
click at [573, 388] on button "Save" at bounding box center [562, 382] width 42 height 17
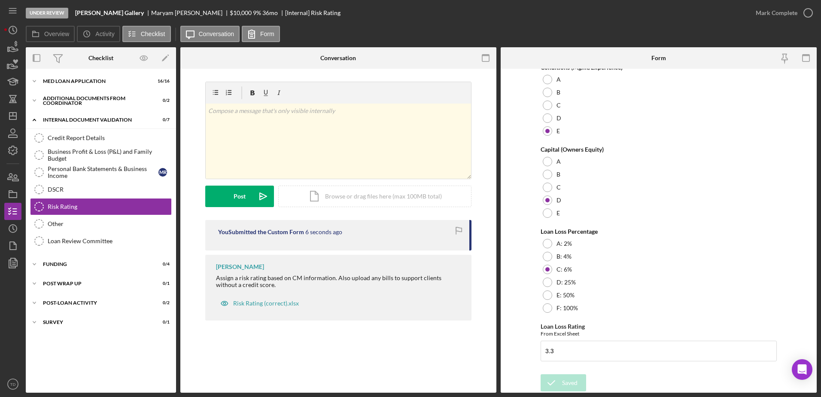
click at [71, 72] on div "Icon/Expander MED Loan Application 16 / 16 Icon/Expander Additional Documents f…" at bounding box center [101, 231] width 150 height 324
click at [69, 77] on div "Icon/Expander MED Loan Application 16 / 16" at bounding box center [101, 81] width 150 height 17
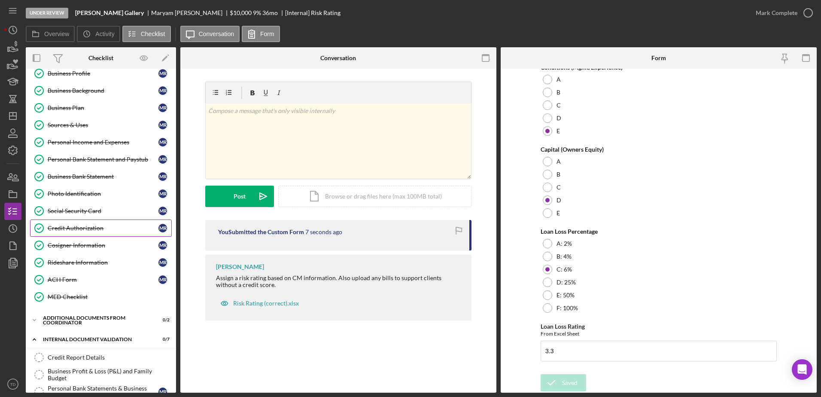
scroll to position [60, 0]
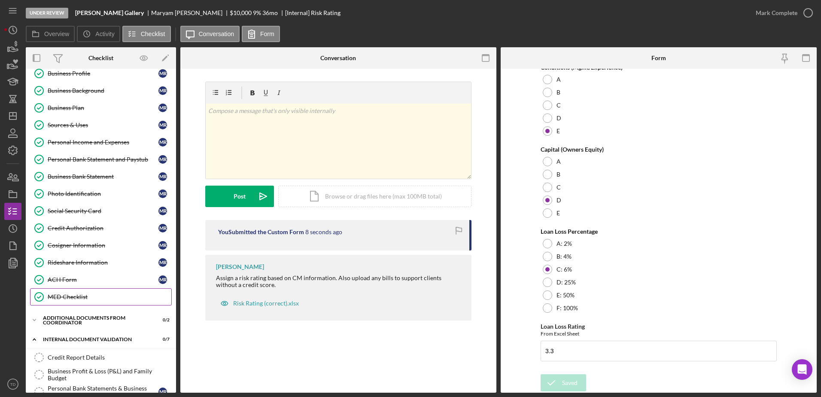
click at [82, 296] on div "MED Checklist" at bounding box center [110, 296] width 124 height 7
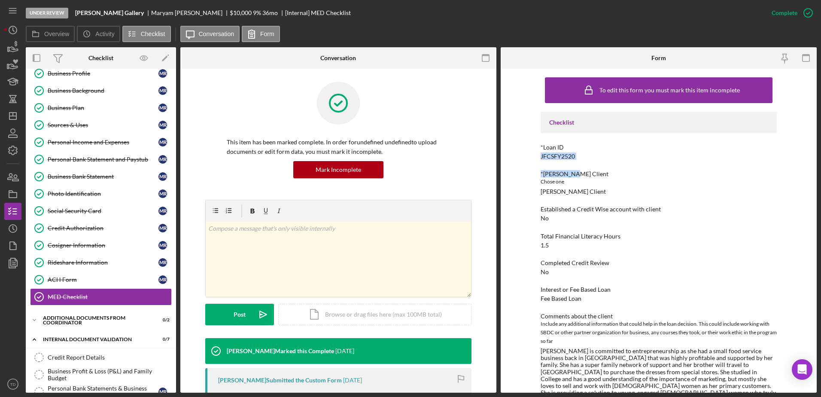
drag, startPoint x: 590, startPoint y: 162, endPoint x: 534, endPoint y: 158, distance: 55.9
click at [534, 158] on div "To edit this form you must mark this item incomplete Checklist *Loan ID JFCSFY2…" at bounding box center [659, 231] width 316 height 324
drag, startPoint x: 534, startPoint y: 158, endPoint x: 569, endPoint y: 159, distance: 34.8
click at [569, 159] on div "JFCSFY2520" at bounding box center [558, 156] width 34 height 7
drag, startPoint x: 577, startPoint y: 154, endPoint x: 534, endPoint y: 152, distance: 43.0
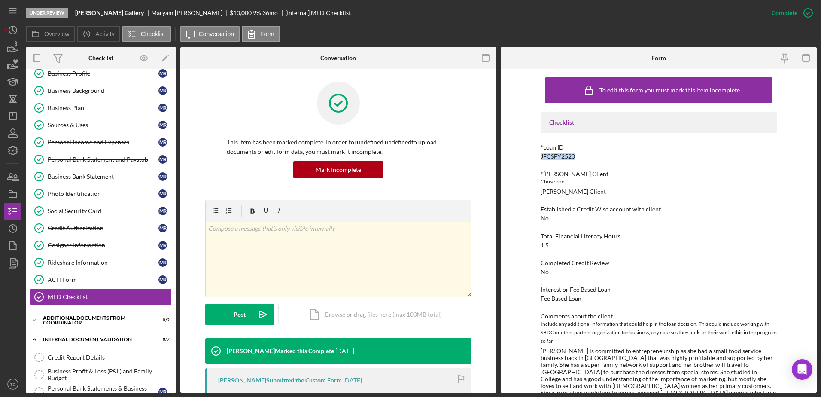
click at [534, 152] on div "To edit this form you must mark this item incomplete Checklist *Loan ID JFCSFY2…" at bounding box center [659, 231] width 316 height 324
copy div "JFCSFY2520"
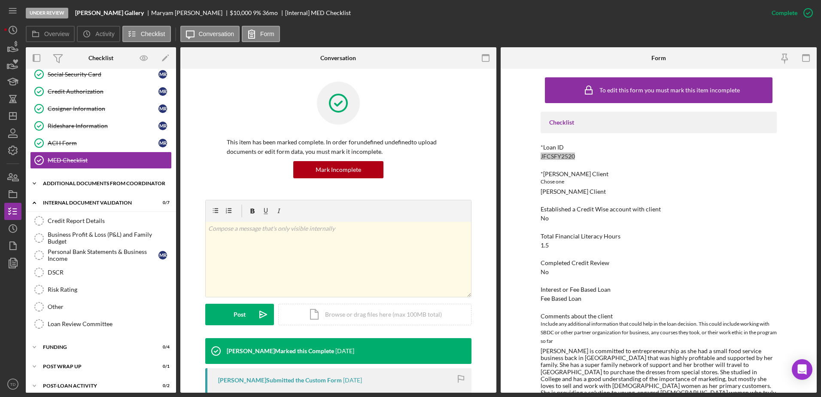
scroll to position [218, 0]
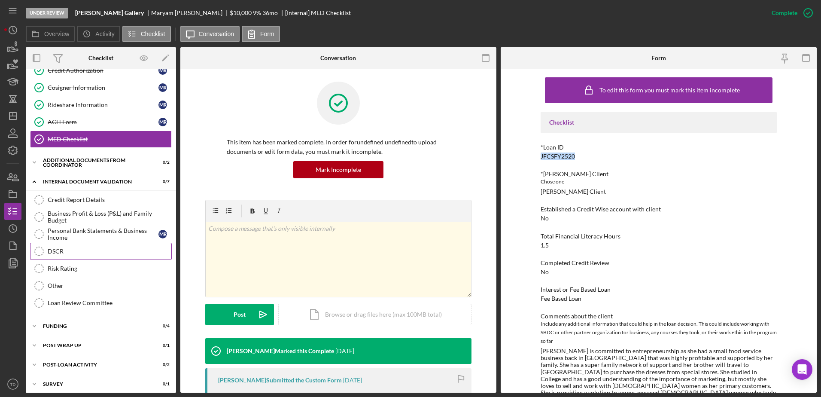
click at [83, 253] on div "DSCR" at bounding box center [110, 251] width 124 height 7
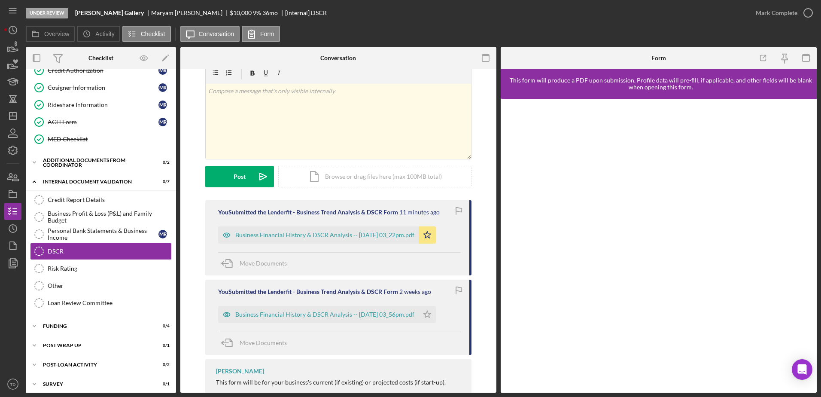
scroll to position [20, 0]
click at [390, 175] on div "Icon/Document Browse or drag files here (max 100MB total) Tap to choose files o…" at bounding box center [374, 176] width 193 height 21
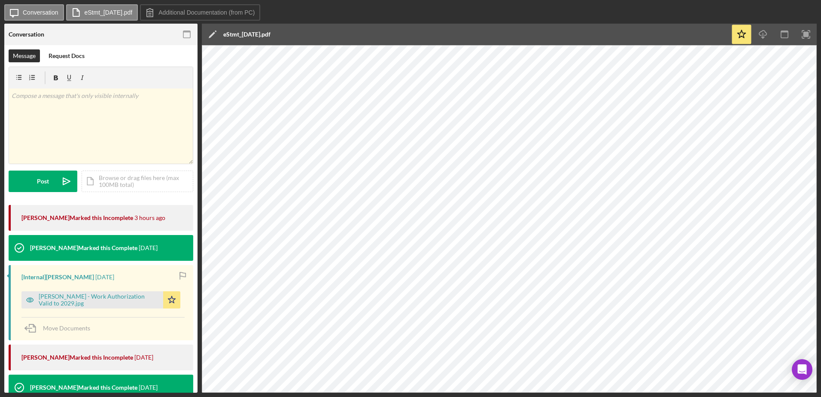
scroll to position [716, 0]
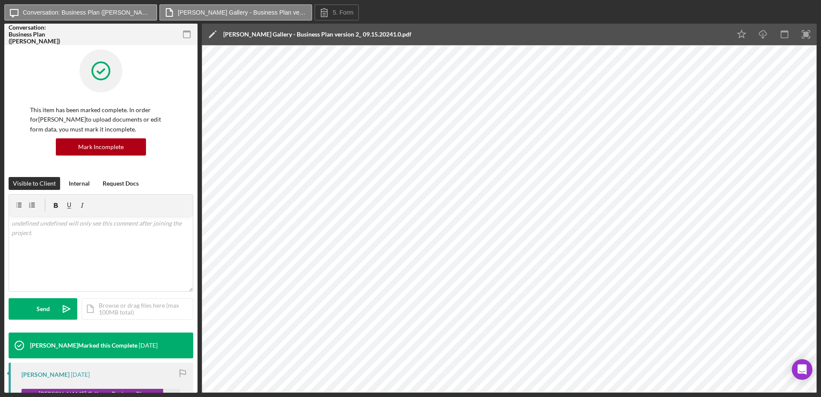
drag, startPoint x: 139, startPoint y: 0, endPoint x: 191, endPoint y: 145, distance: 153.4
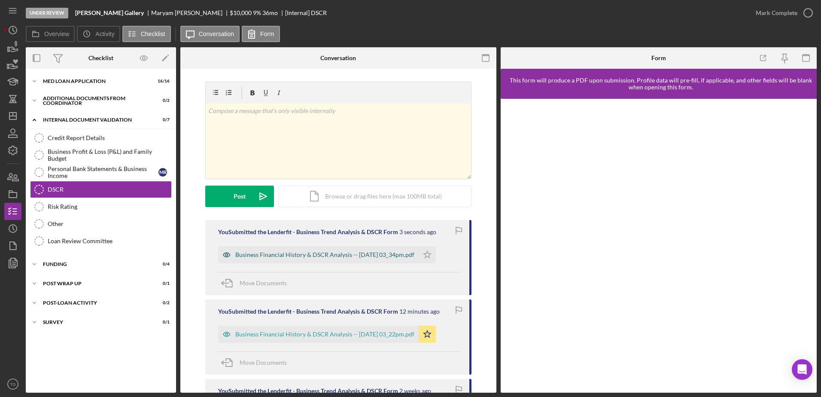
click at [394, 252] on div "Business Financial History & DSCR Analysis -- 2025-09-25 03_34pm.pdf" at bounding box center [324, 254] width 179 height 7
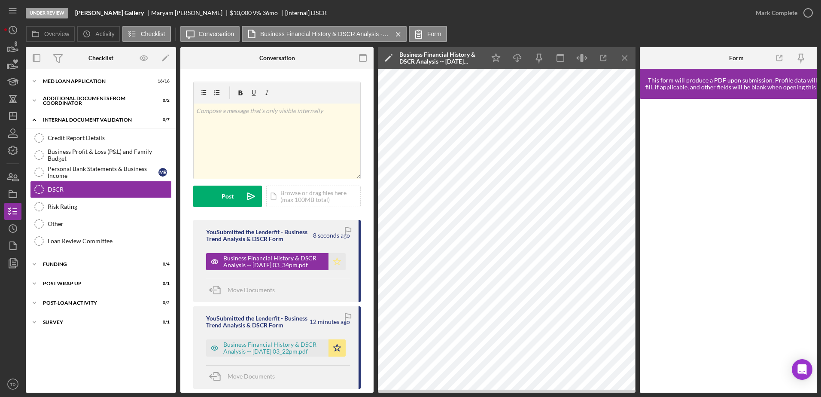
click at [334, 262] on icon "Icon/Star" at bounding box center [337, 261] width 17 height 17
click at [391, 57] on icon "Icon/Edit" at bounding box center [388, 57] width 21 height 21
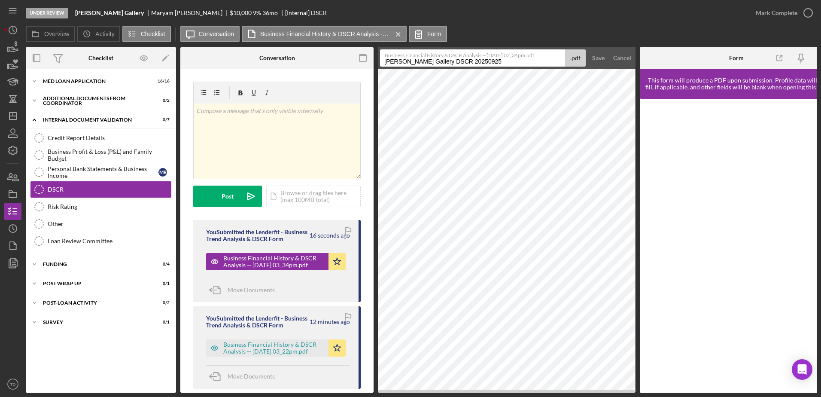
click at [443, 63] on input "Jasmin Bridal Gallery DSCR 20250925" at bounding box center [472, 57] width 185 height 17
type input "Jasmin Bridal Gallery Global DSCR 20250925"
click at [595, 51] on div "Save" at bounding box center [598, 57] width 12 height 17
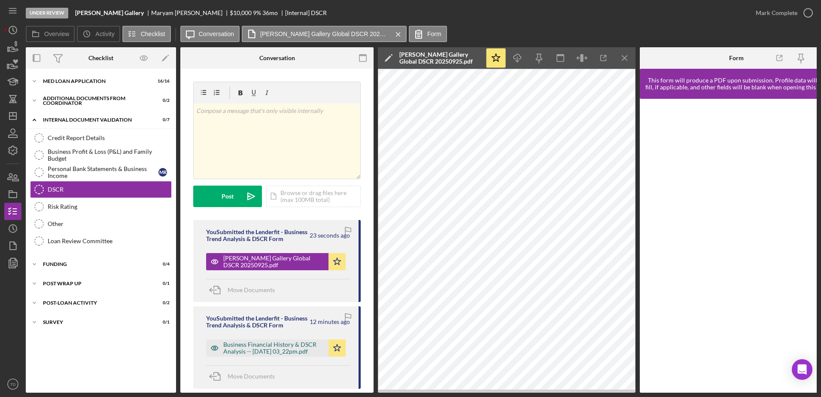
click at [310, 355] on div "Business Financial History & DSCR Analysis -- 2025-09-25 03_22pm.pdf" at bounding box center [273, 348] width 101 height 14
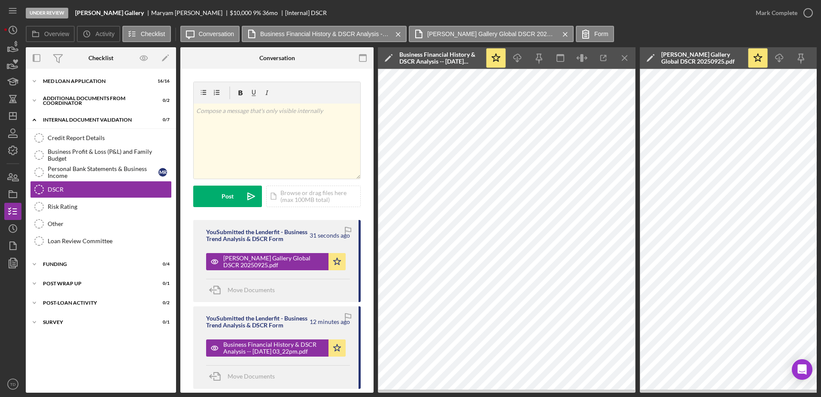
click at [391, 58] on icon "Icon/Edit" at bounding box center [388, 57] width 21 height 21
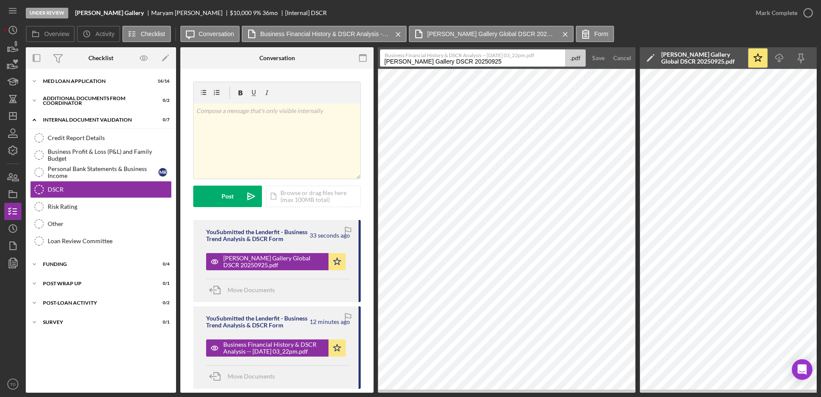
click at [444, 59] on input "Jasmin Bridal Gallery DSCR 20250925" at bounding box center [472, 57] width 185 height 17
type input "Jasmin Bridal Gallery Personal DSCR 20250925"
click at [595, 57] on div "Save" at bounding box center [598, 57] width 12 height 17
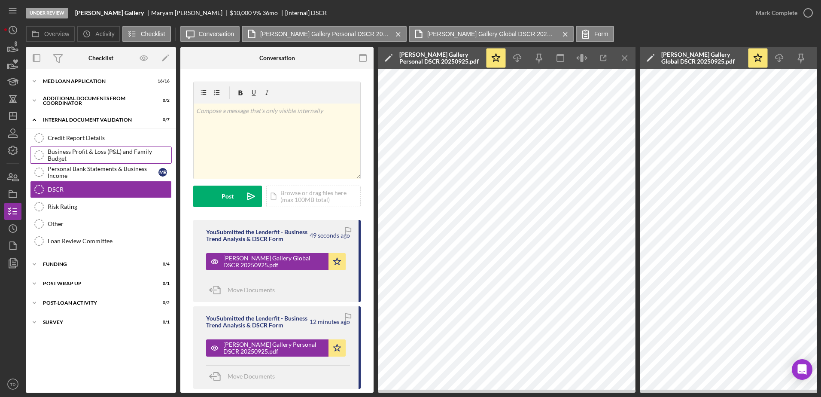
click at [92, 159] on link "Business Profit & Loss (P&L) and Family Budget Business Profit & Loss (P&L) and…" at bounding box center [101, 154] width 142 height 17
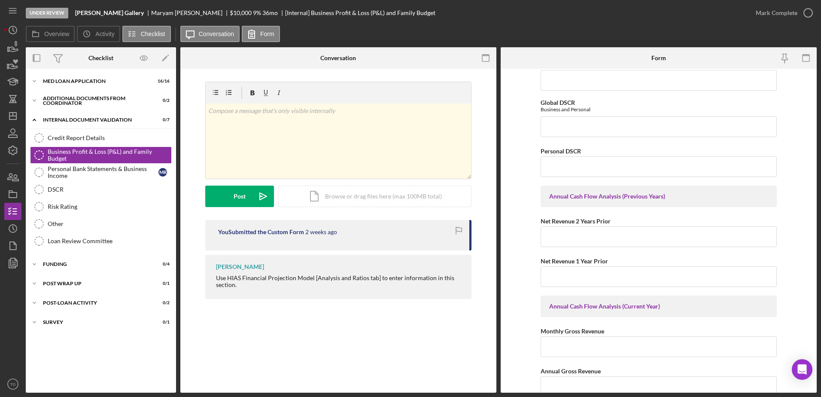
scroll to position [714, 0]
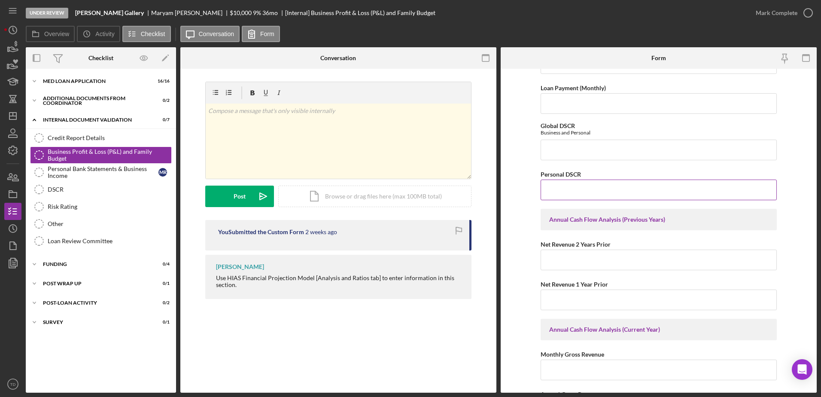
click at [566, 185] on input "Personal DSCR" at bounding box center [659, 190] width 236 height 21
type input "2.9"
click at [576, 150] on input "Global DSCR" at bounding box center [659, 150] width 236 height 21
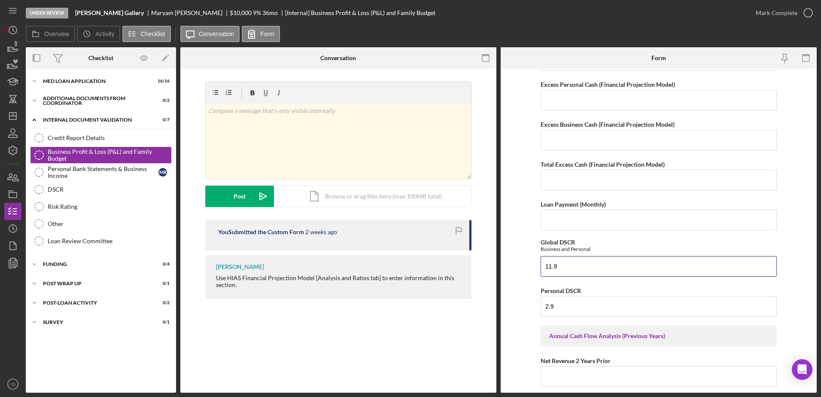
scroll to position [597, 0]
type input "11.9"
click at [560, 222] on input "Loan Payment (Monthly)" at bounding box center [659, 220] width 236 height 21
type input "318"
click at [625, 237] on div "Net Personal Income Monthly Wages-Owner Annual Wages-Owner Monthly Wages-Spouse…" at bounding box center [659, 215] width 236 height 1479
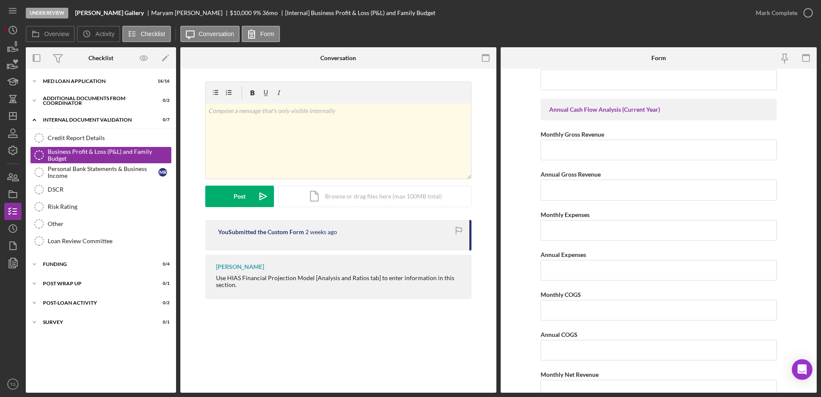
scroll to position [934, 0]
click at [91, 189] on div "DSCR" at bounding box center [110, 189] width 124 height 7
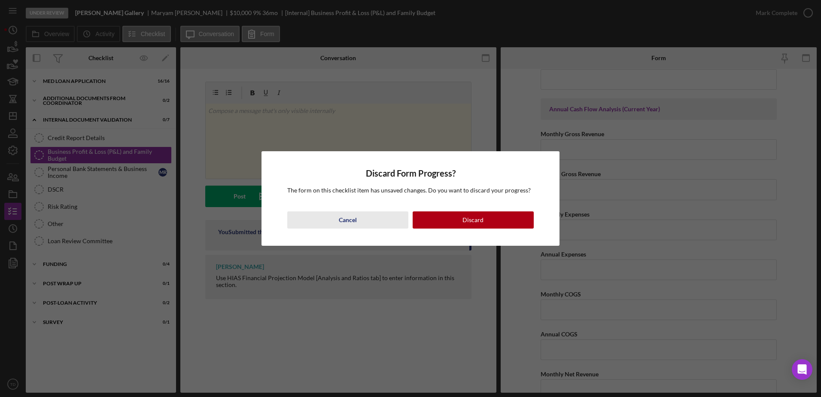
click at [363, 226] on button "Cancel" at bounding box center [347, 219] width 121 height 17
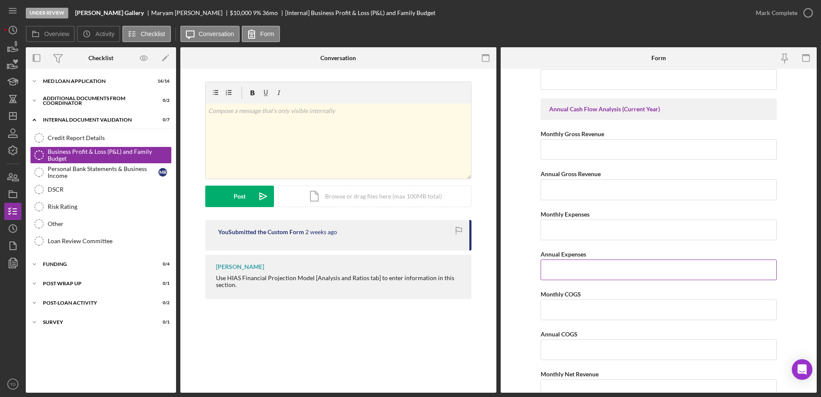
scroll to position [1183, 0]
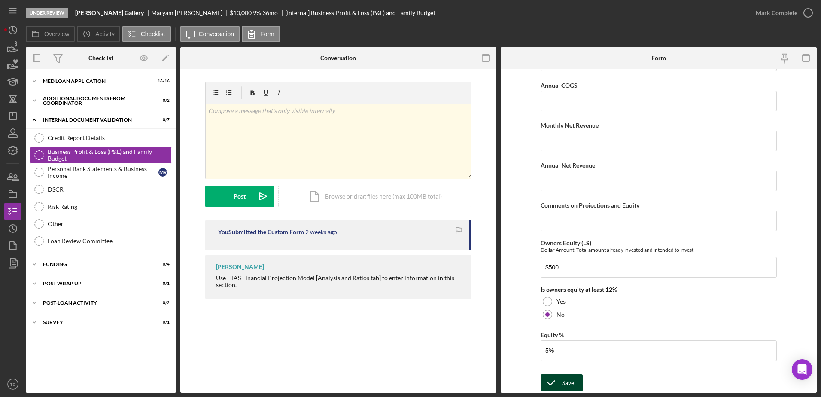
click at [562, 387] on div "Save" at bounding box center [568, 382] width 12 height 17
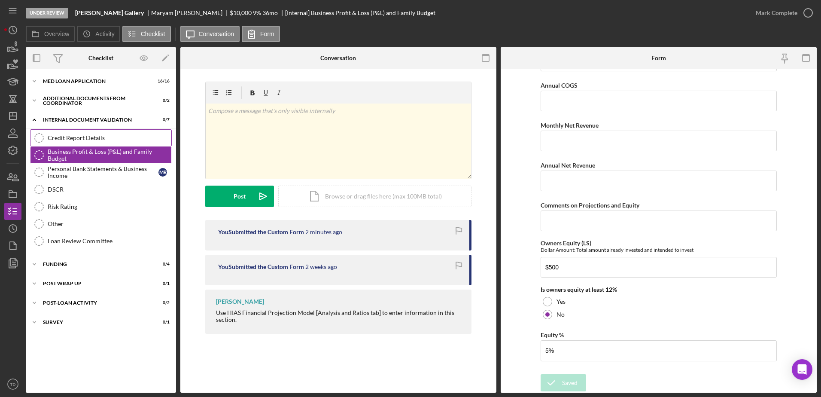
click at [127, 133] on link "Credit Report Details Credit Report Details" at bounding box center [101, 137] width 142 height 17
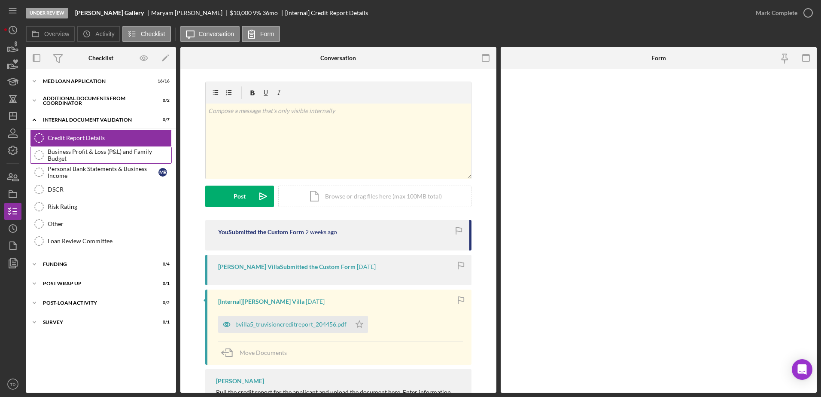
click at [121, 155] on div "Business Profit & Loss (P&L) and Family Budget" at bounding box center [110, 155] width 124 height 14
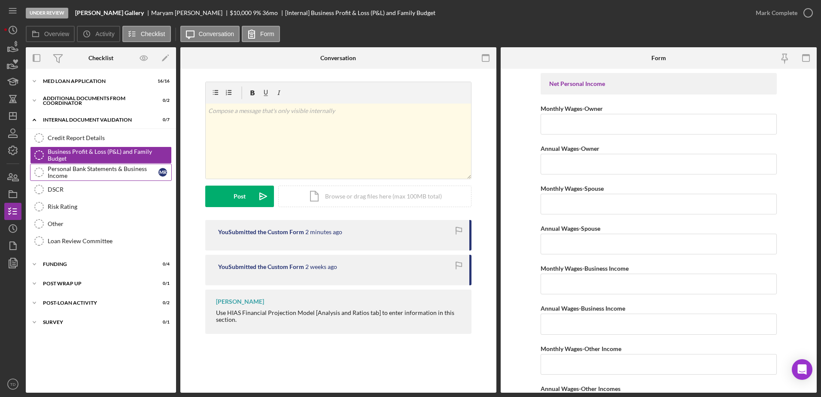
click at [114, 171] on div "Personal Bank Statements & Business Income" at bounding box center [103, 172] width 111 height 14
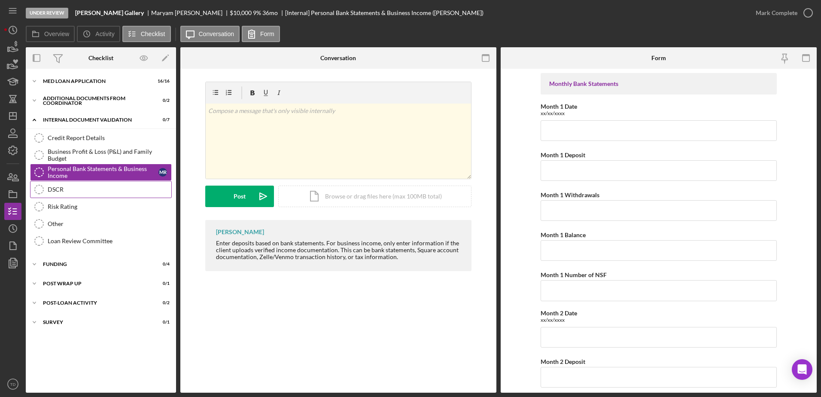
click at [81, 183] on link "DSCR DSCR" at bounding box center [101, 189] width 142 height 17
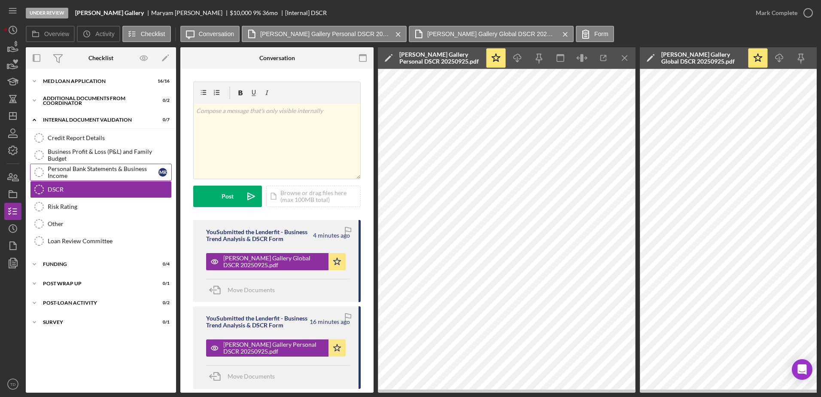
click at [98, 171] on div "Personal Bank Statements & Business Income" at bounding box center [103, 172] width 111 height 14
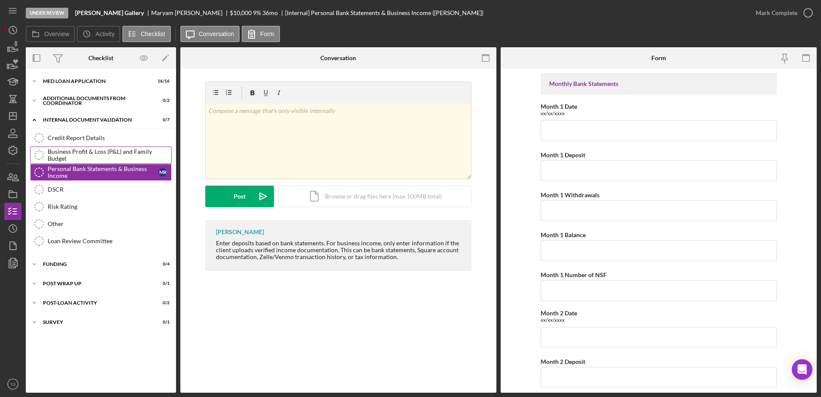
click at [107, 149] on link "Business Profit & Loss (P&L) and Family Budget Business Profit & Loss (P&L) and…" at bounding box center [101, 154] width 142 height 17
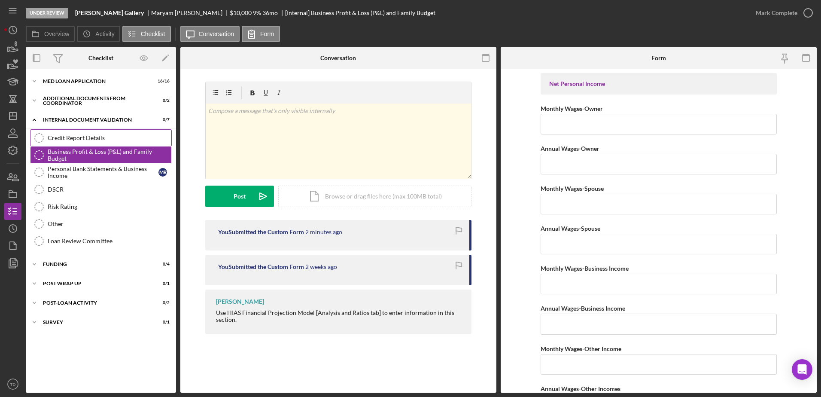
click at [86, 135] on div "Credit Report Details" at bounding box center [110, 137] width 124 height 7
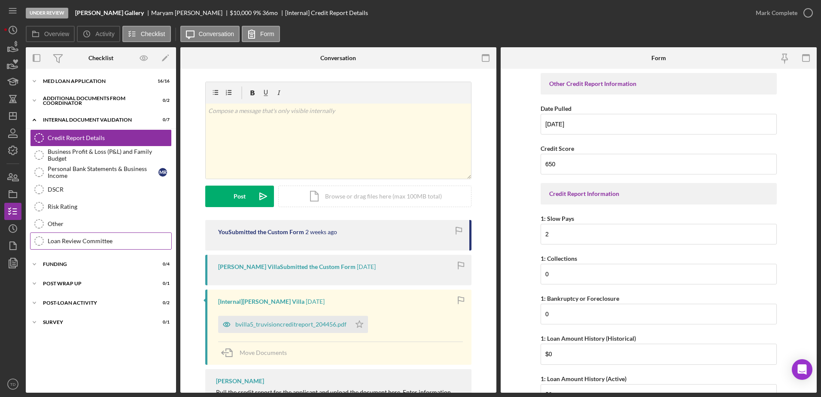
click at [67, 235] on link "Loan Review Committee Loan Review Committee" at bounding box center [101, 240] width 142 height 17
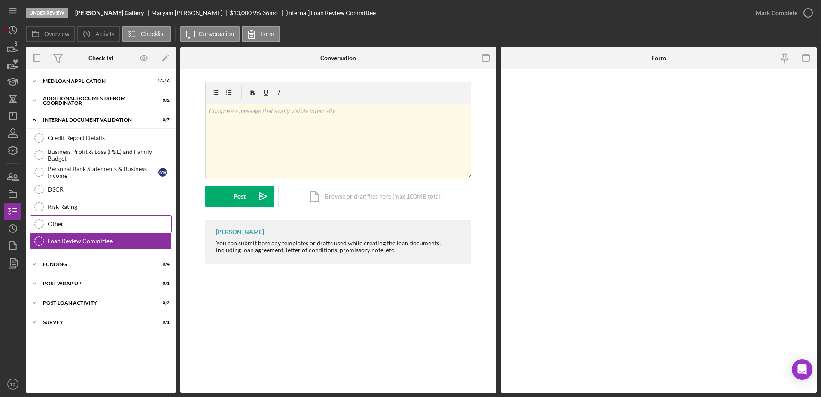
click at [68, 225] on div "Other" at bounding box center [110, 223] width 124 height 7
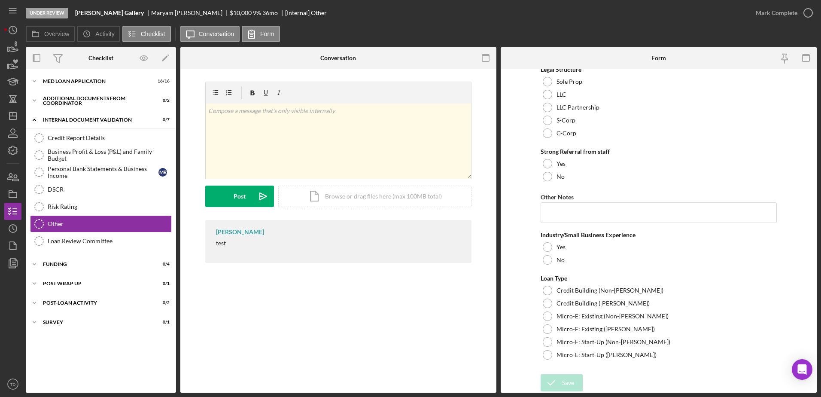
scroll to position [450, 0]
click at [95, 196] on link "DSCR DSCR" at bounding box center [101, 189] width 142 height 17
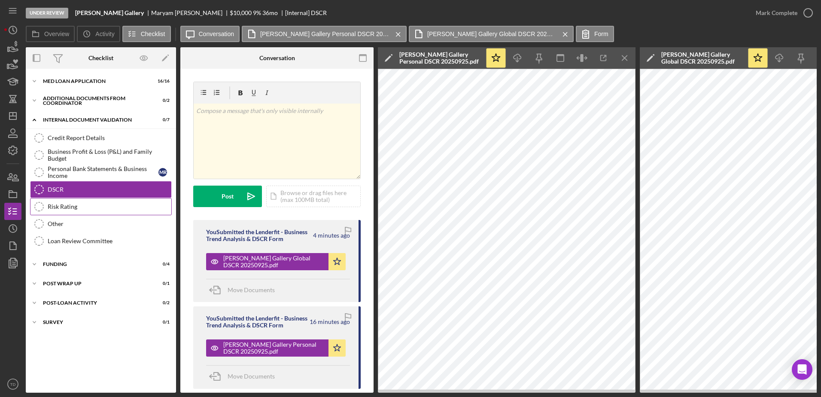
click at [86, 210] on div "Risk Rating" at bounding box center [110, 206] width 124 height 7
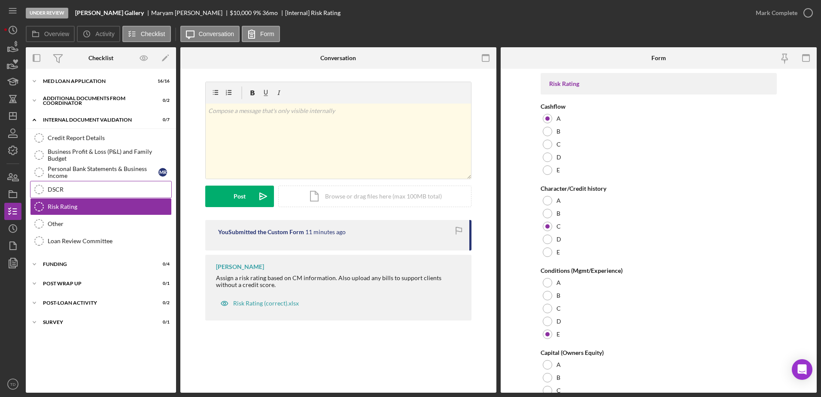
click at [85, 191] on div "DSCR" at bounding box center [110, 189] width 124 height 7
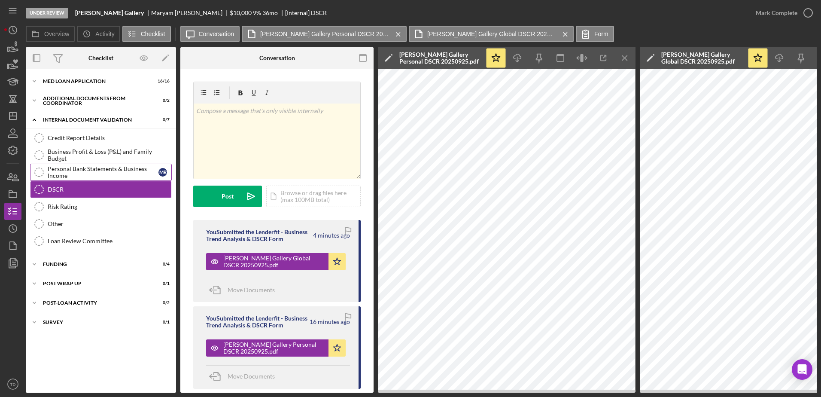
click at [90, 172] on div "Personal Bank Statements & Business Income" at bounding box center [103, 172] width 111 height 14
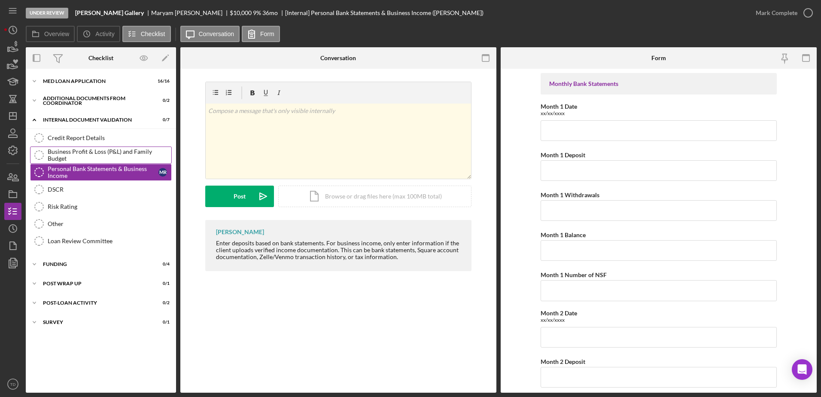
click at [95, 162] on link "Business Profit & Loss (P&L) and Family Budget Business Profit & Loss (P&L) and…" at bounding box center [101, 154] width 142 height 17
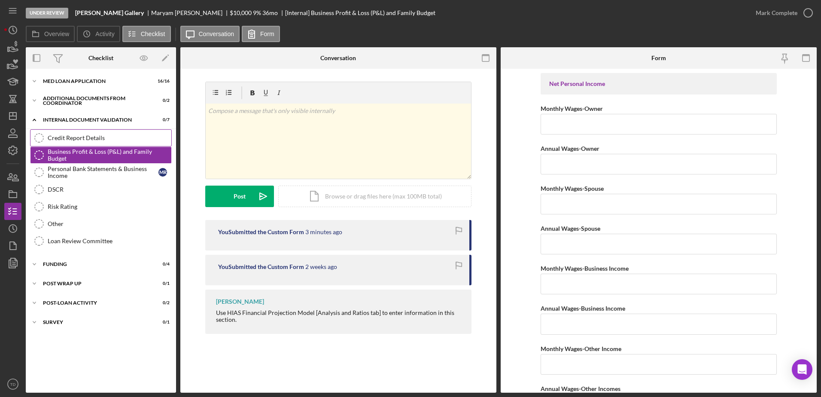
click at [85, 144] on link "Credit Report Details Credit Report Details" at bounding box center [101, 137] width 142 height 17
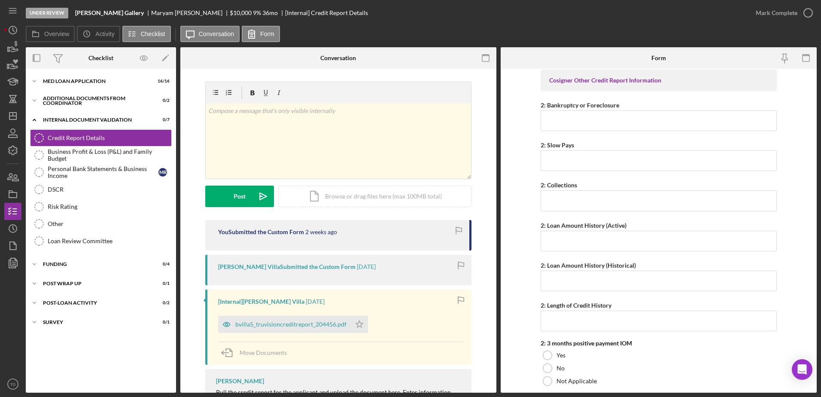
scroll to position [601, 0]
click at [118, 153] on div "Business Profit & Loss (P&L) and Family Budget" at bounding box center [110, 155] width 124 height 14
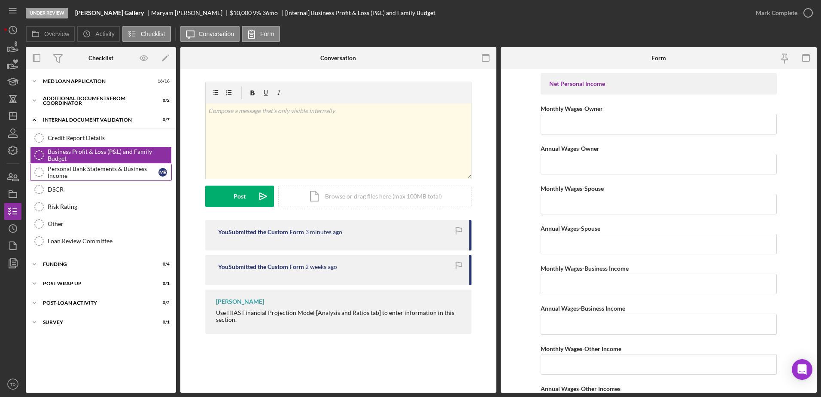
click at [106, 164] on link "Personal Bank Statements & Business Income Personal Bank Statements & Business …" at bounding box center [101, 172] width 142 height 17
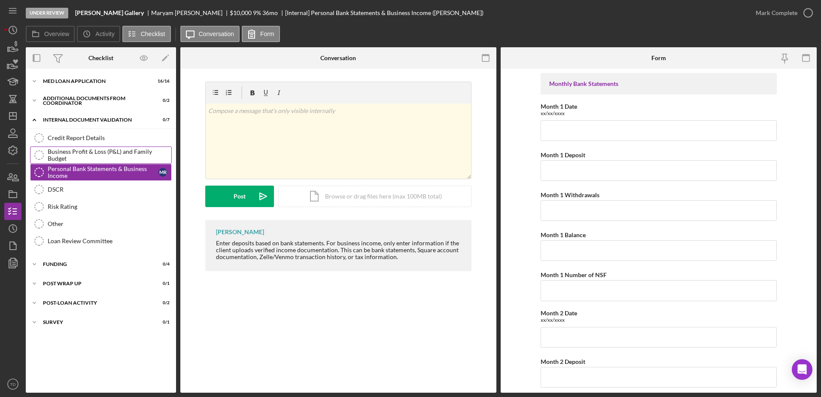
click at [98, 155] on div "Business Profit & Loss (P&L) and Family Budget" at bounding box center [110, 155] width 124 height 14
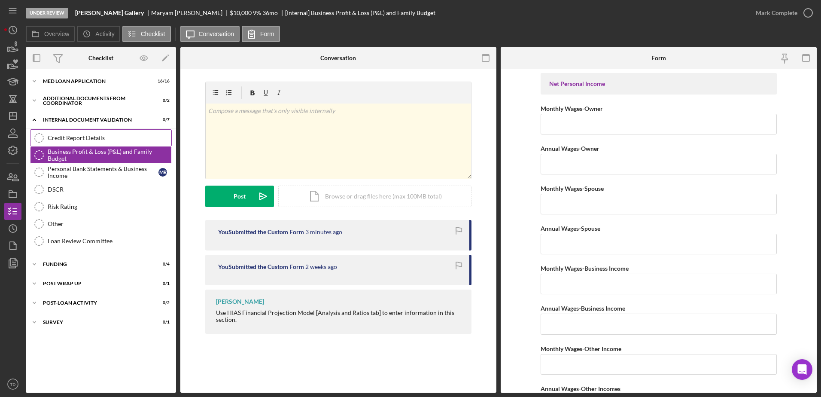
click at [96, 140] on div "Credit Report Details" at bounding box center [110, 137] width 124 height 7
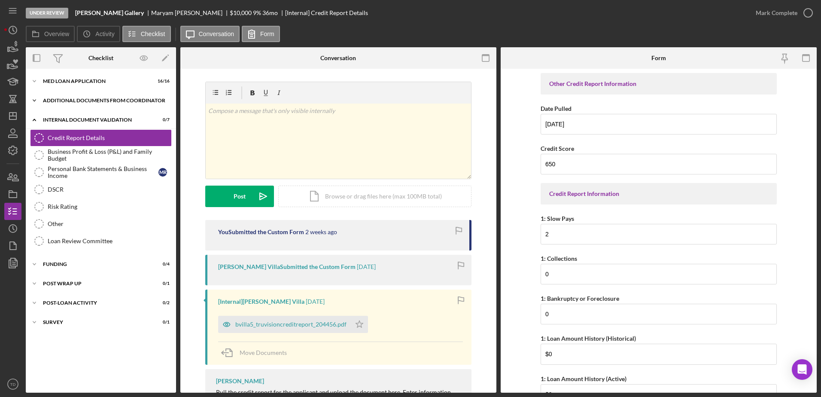
click at [83, 101] on div "Additional Documents from Coordinator" at bounding box center [104, 100] width 122 height 5
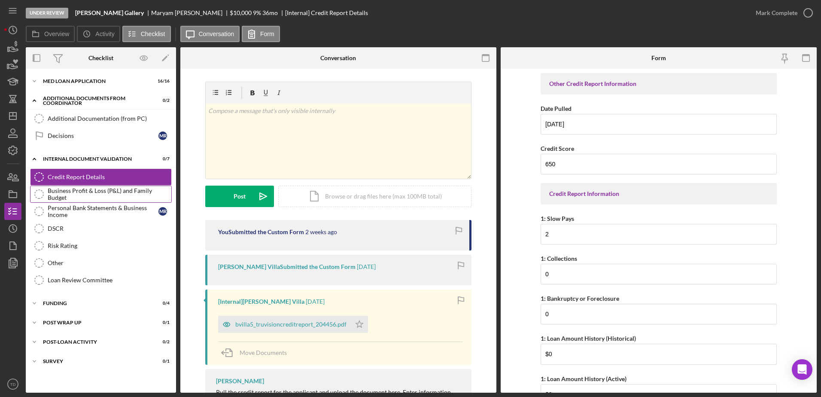
click at [88, 198] on div "Business Profit & Loss (P&L) and Family Budget" at bounding box center [110, 194] width 124 height 14
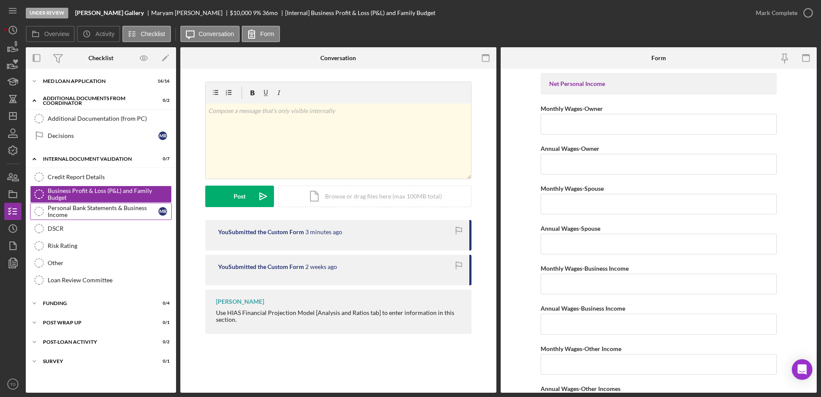
click at [85, 207] on div "Personal Bank Statements & Business Income" at bounding box center [103, 211] width 111 height 14
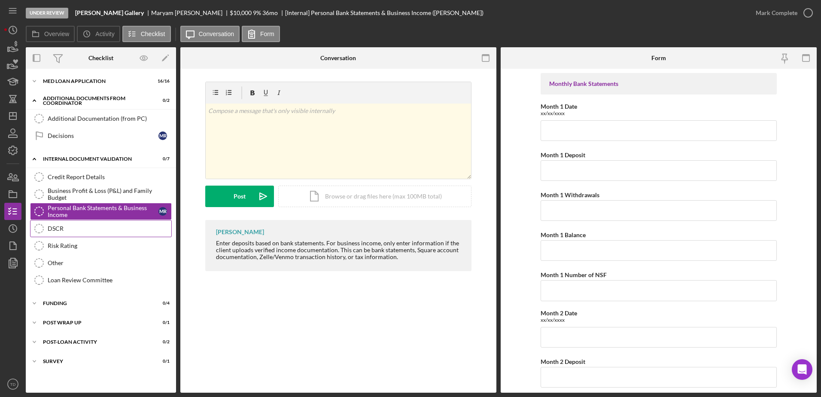
click at [71, 221] on link "DSCR DSCR" at bounding box center [101, 228] width 142 height 17
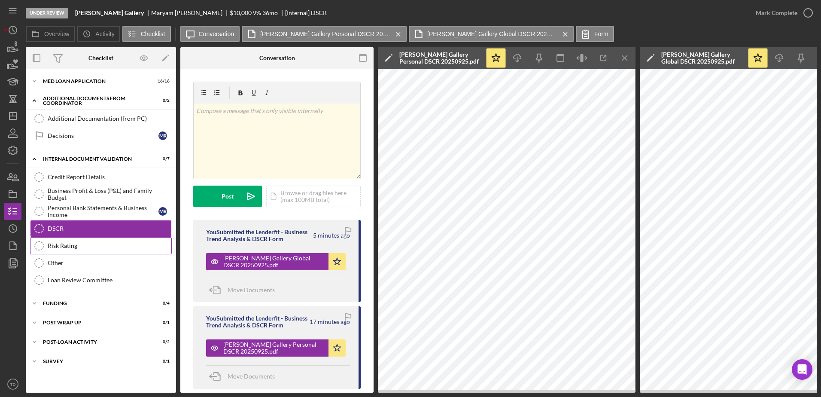
click at [74, 238] on link "Risk Rating Risk Rating" at bounding box center [101, 245] width 142 height 17
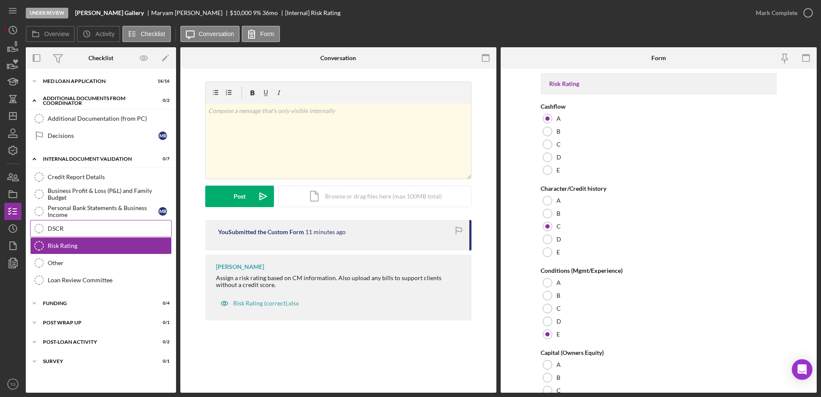
click at [75, 235] on link "DSCR DSCR" at bounding box center [101, 228] width 142 height 17
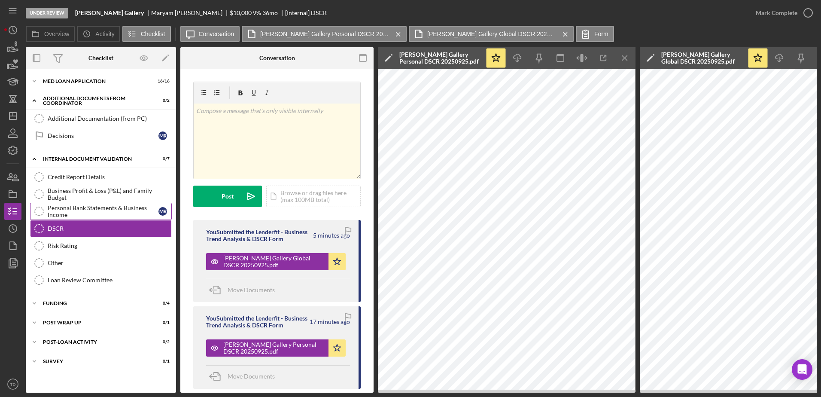
click at [73, 204] on div "Personal Bank Statements & Business Income" at bounding box center [103, 211] width 111 height 14
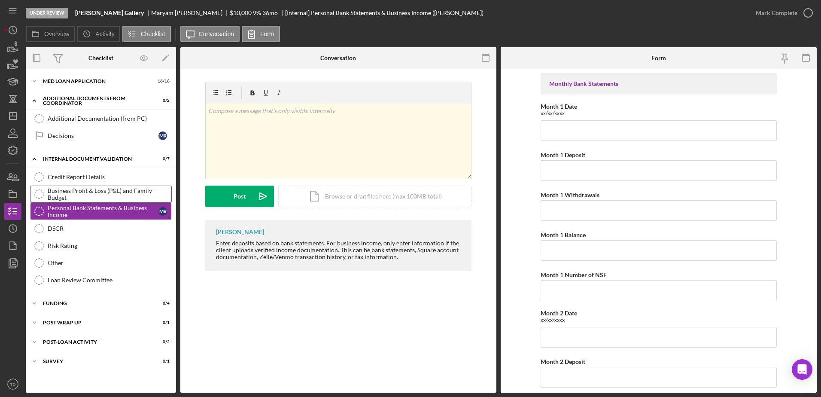
click at [77, 197] on div "Business Profit & Loss (P&L) and Family Budget" at bounding box center [110, 194] width 124 height 14
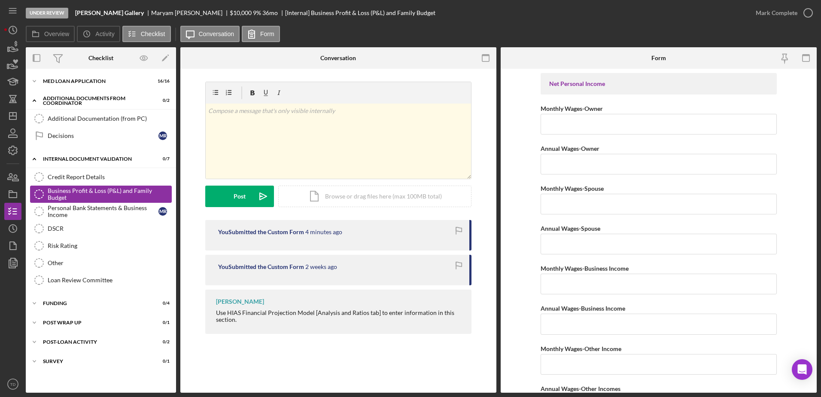
click at [80, 186] on link "Business Profit & Loss (P&L) and Family Budget Business Profit & Loss (P&L) and…" at bounding box center [101, 194] width 142 height 17
click at [80, 182] on link "Credit Report Details Credit Report Details" at bounding box center [101, 176] width 142 height 17
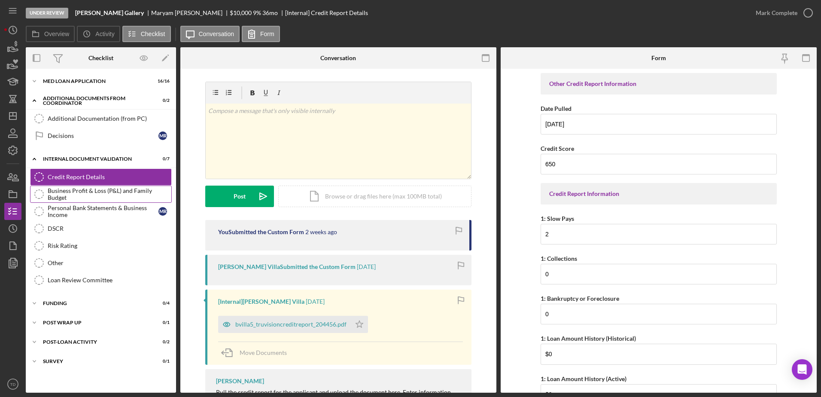
click at [79, 189] on link "Business Profit & Loss (P&L) and Family Budget Business Profit & Loss (P&L) and…" at bounding box center [101, 194] width 142 height 17
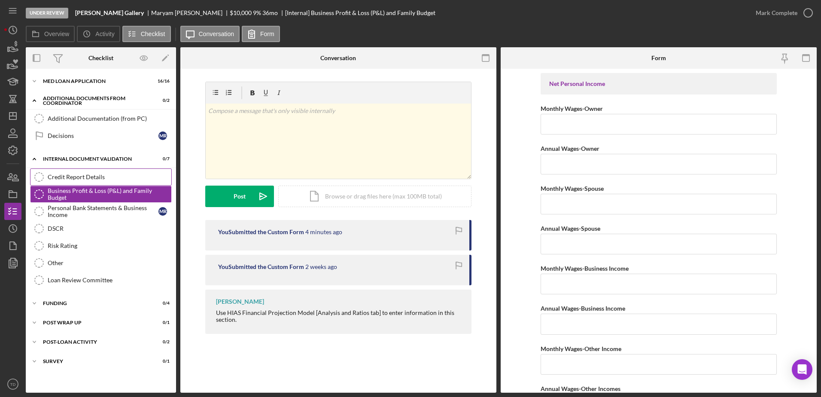
click at [81, 180] on div "Credit Report Details" at bounding box center [110, 177] width 124 height 7
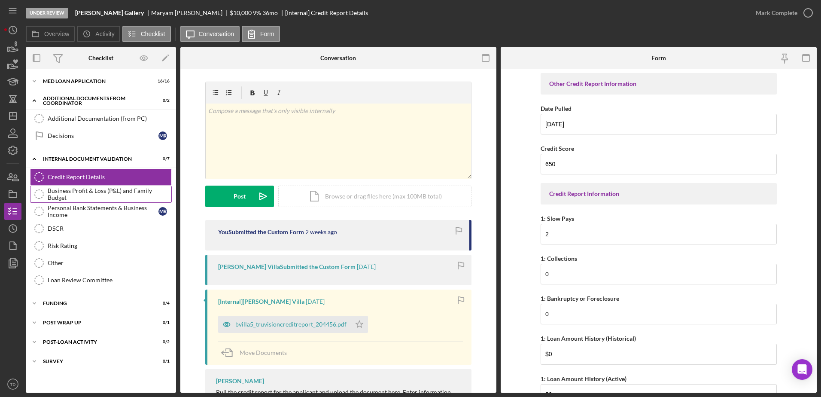
click at [77, 192] on div "Business Profit & Loss (P&L) and Family Budget" at bounding box center [110, 194] width 124 height 14
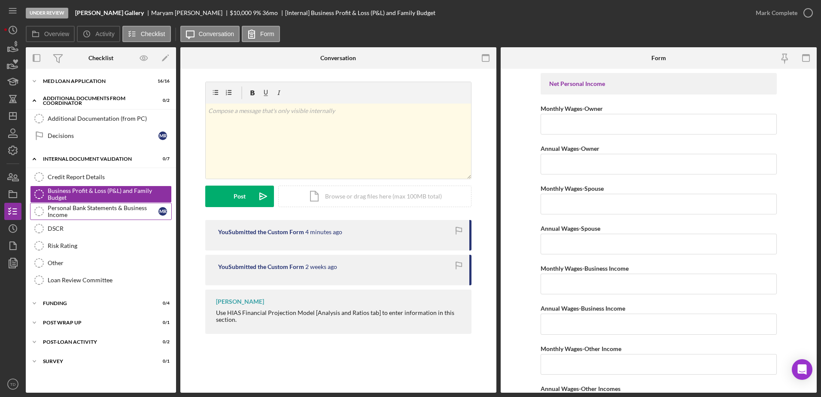
click at [73, 207] on div "Personal Bank Statements & Business Income" at bounding box center [103, 211] width 111 height 14
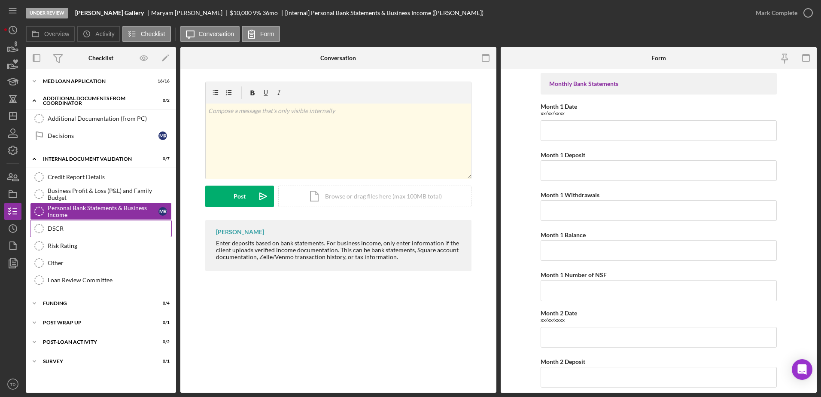
click at [61, 229] on div "DSCR" at bounding box center [110, 228] width 124 height 7
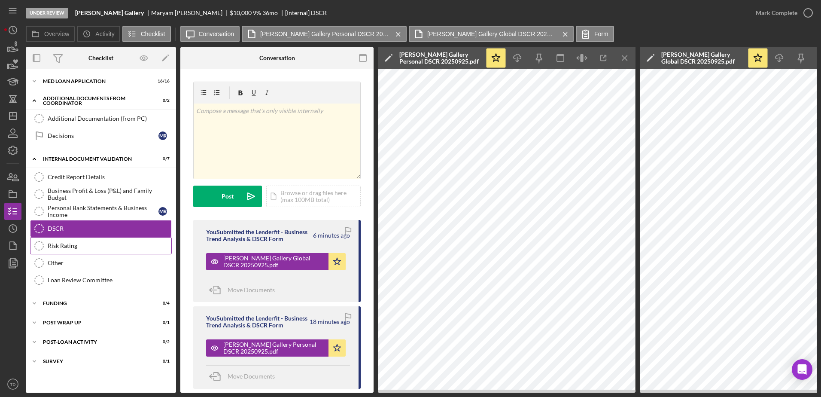
click at [59, 245] on div "Risk Rating" at bounding box center [110, 245] width 124 height 7
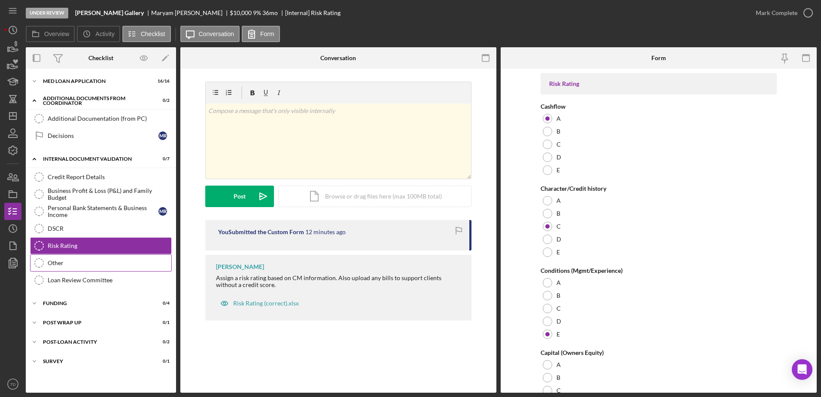
click at [54, 261] on div "Other" at bounding box center [110, 262] width 124 height 7
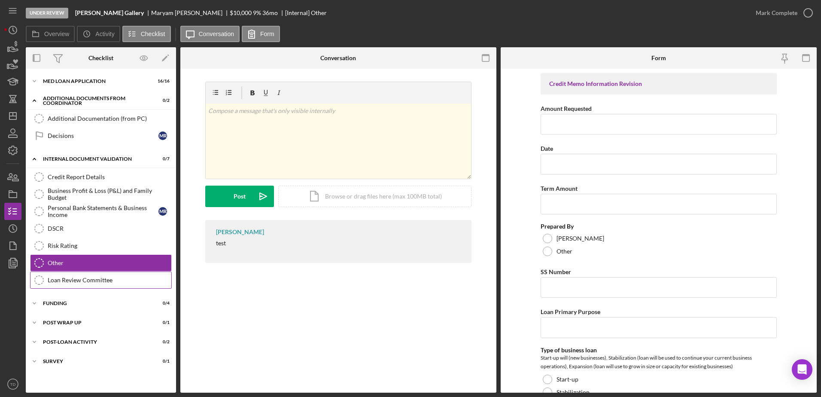
click at [55, 275] on link "Loan Review Committee Loan Review Committee" at bounding box center [101, 279] width 142 height 17
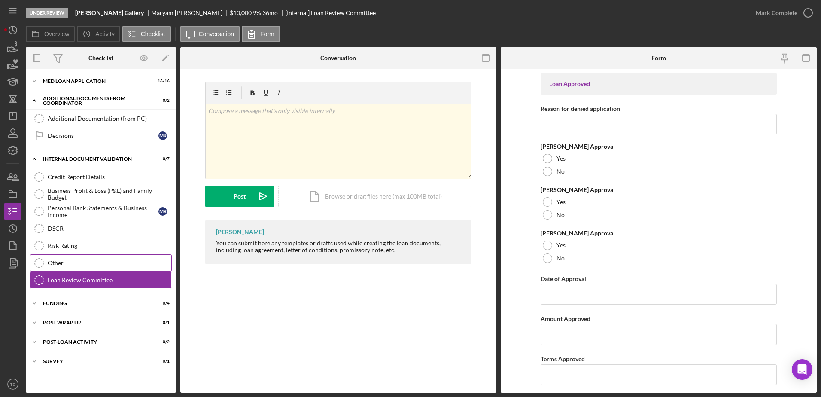
click at [59, 260] on div "Other" at bounding box center [110, 262] width 124 height 7
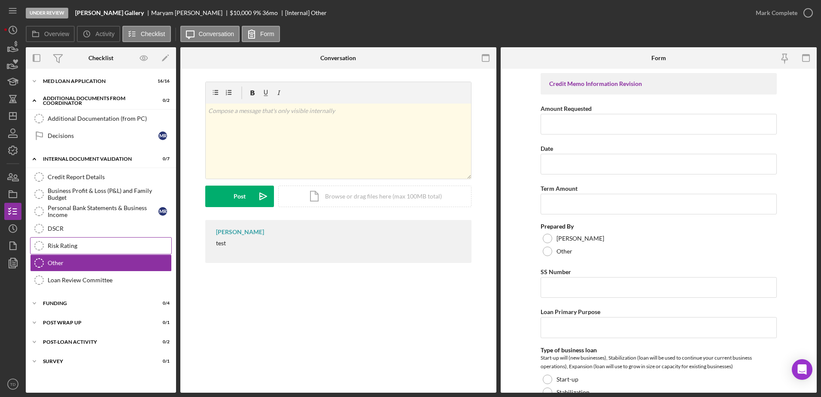
click at [61, 250] on link "Risk Rating Risk Rating" at bounding box center [101, 245] width 142 height 17
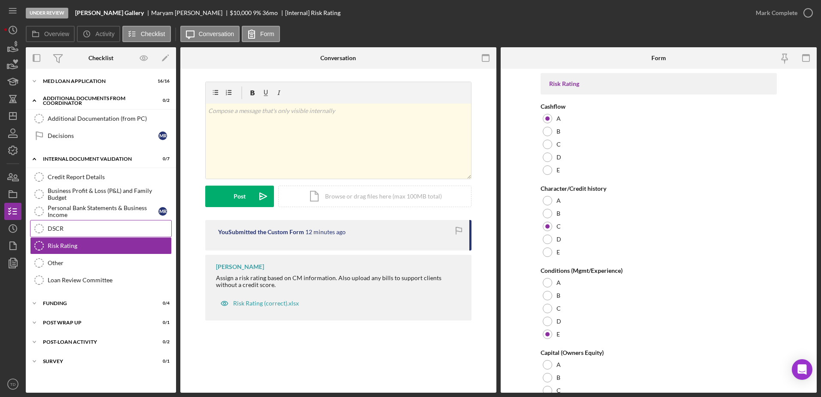
click at [64, 228] on div "DSCR" at bounding box center [110, 228] width 124 height 7
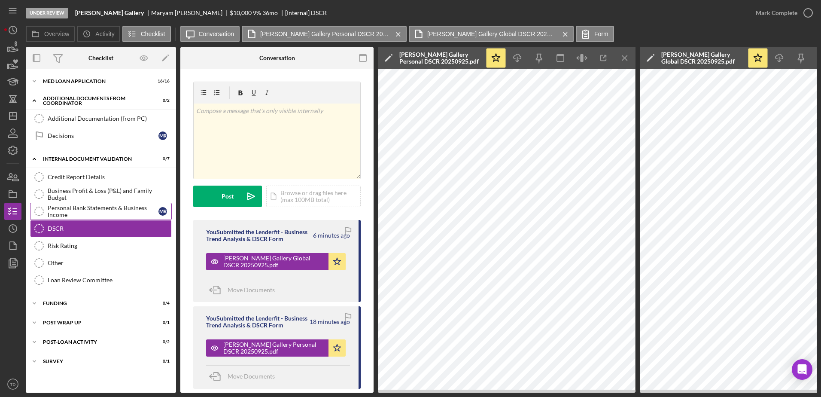
click at [69, 213] on div "Personal Bank Statements & Business Income" at bounding box center [103, 211] width 111 height 14
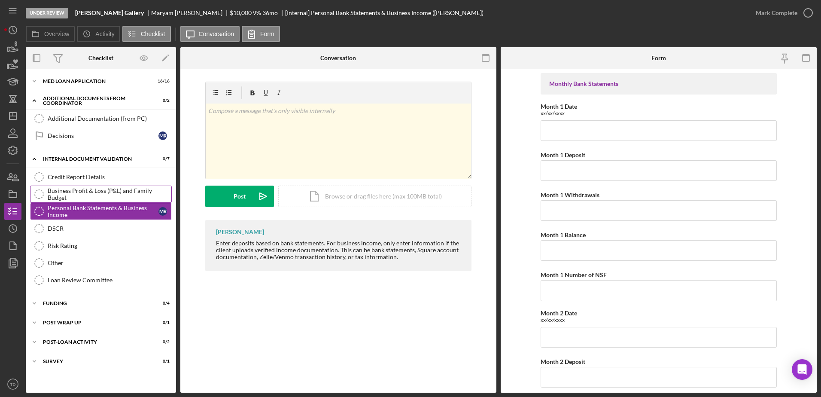
click at [75, 191] on div "Business Profit & Loss (P&L) and Family Budget" at bounding box center [110, 194] width 124 height 14
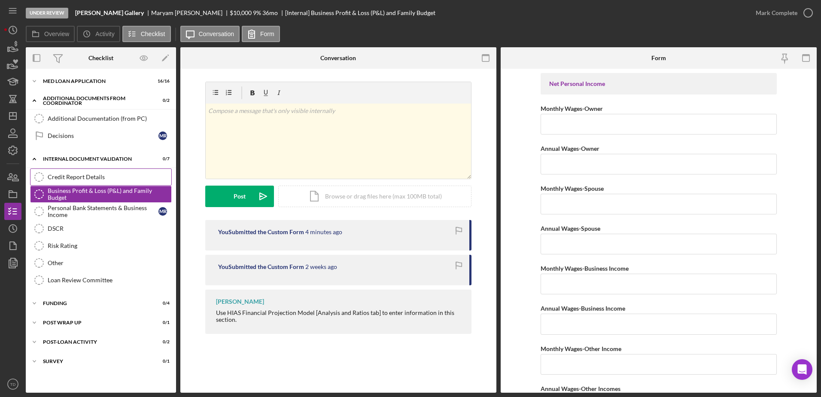
click at [76, 176] on div "Credit Report Details" at bounding box center [110, 177] width 124 height 7
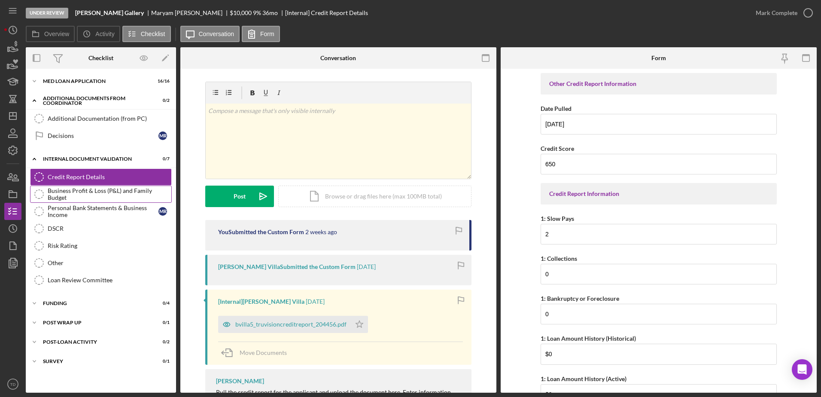
click at [97, 198] on div "Business Profit & Loss (P&L) and Family Budget" at bounding box center [110, 194] width 124 height 14
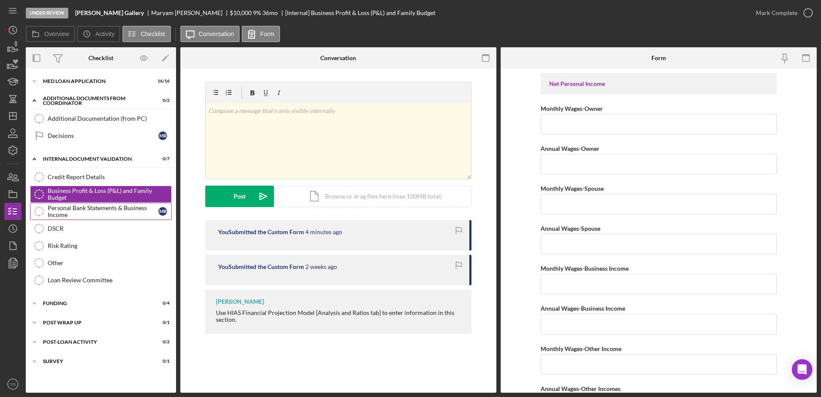
click at [84, 210] on div "Personal Bank Statements & Business Income" at bounding box center [103, 211] width 111 height 14
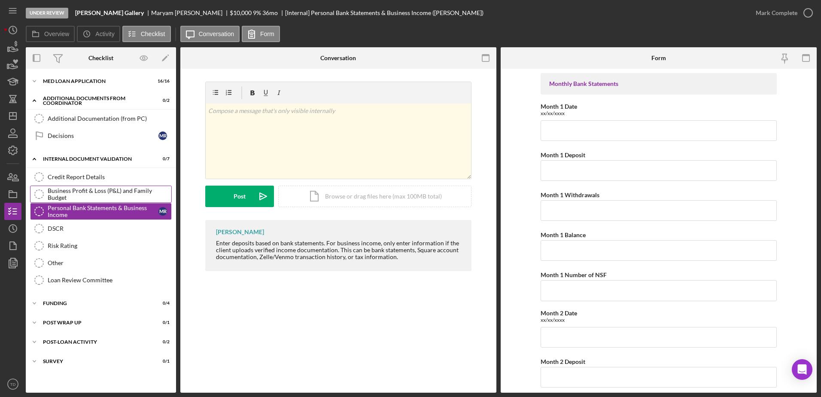
click at [87, 195] on div "Business Profit & Loss (P&L) and Family Budget" at bounding box center [110, 194] width 124 height 14
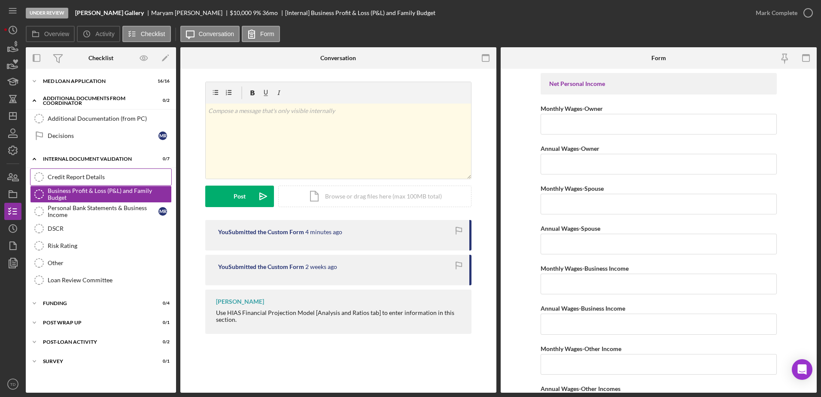
click at [95, 178] on div "Credit Report Details" at bounding box center [110, 177] width 124 height 7
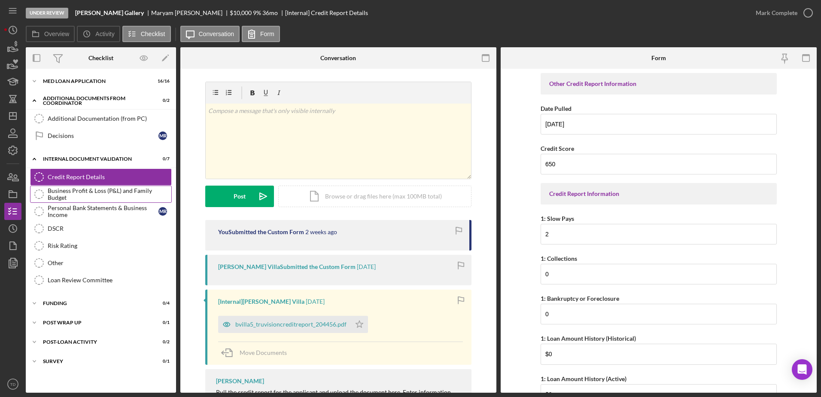
click at [90, 188] on link "Business Profit & Loss (P&L) and Family Budget Business Profit & Loss (P&L) and…" at bounding box center [101, 194] width 142 height 17
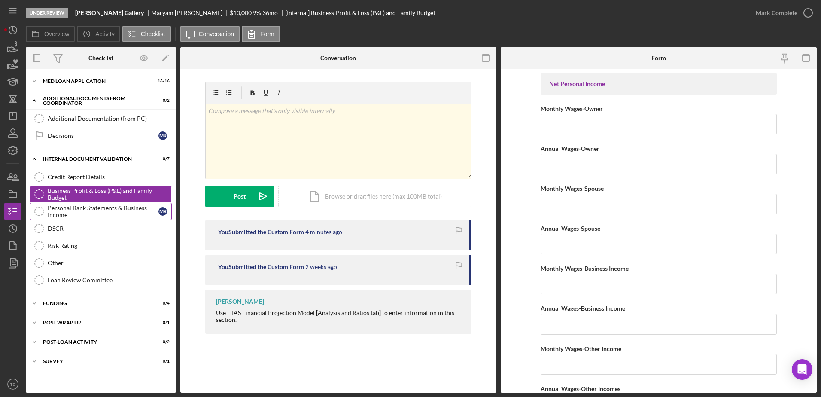
click at [84, 207] on div "Personal Bank Statements & Business Income" at bounding box center [103, 211] width 111 height 14
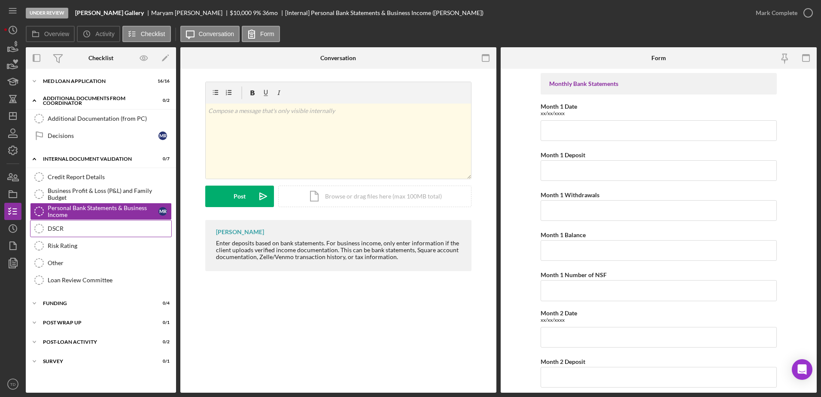
click at [61, 225] on div "DSCR" at bounding box center [110, 228] width 124 height 7
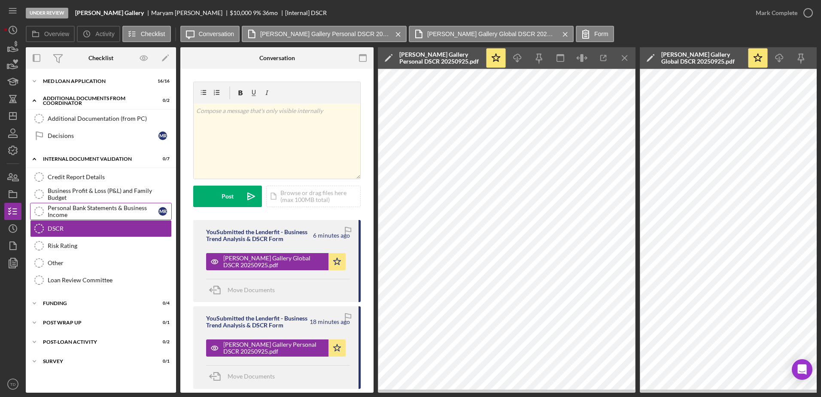
click at [63, 214] on div "Personal Bank Statements & Business Income" at bounding box center [103, 211] width 111 height 14
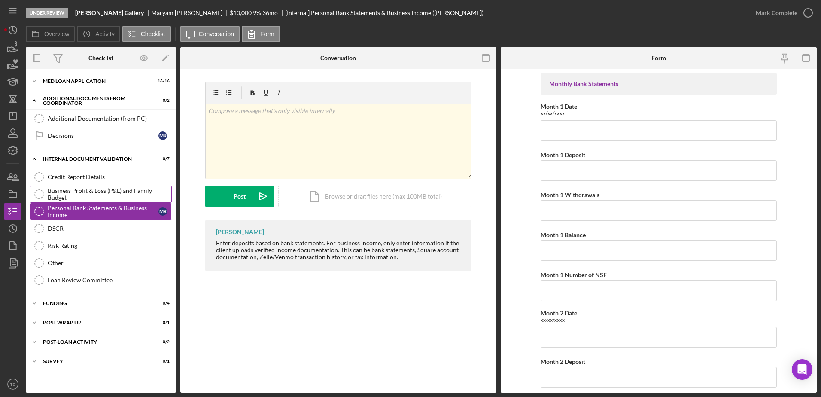
click at [67, 201] on link "Business Profit & Loss (P&L) and Family Budget Business Profit & Loss (P&L) and…" at bounding box center [101, 194] width 142 height 17
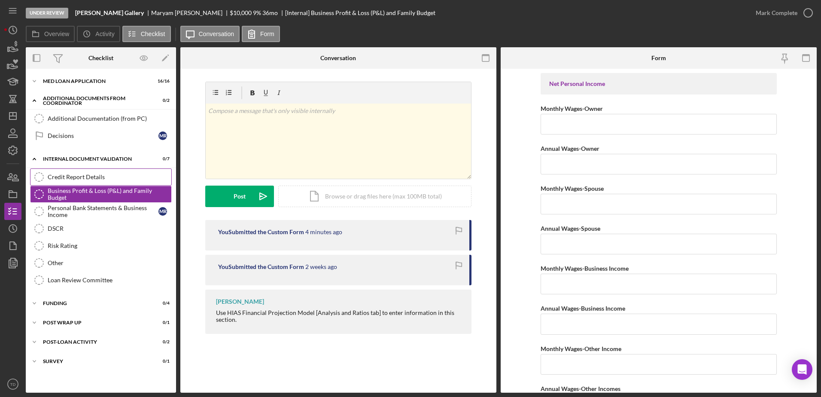
click at [74, 176] on div "Credit Report Details" at bounding box center [110, 177] width 124 height 7
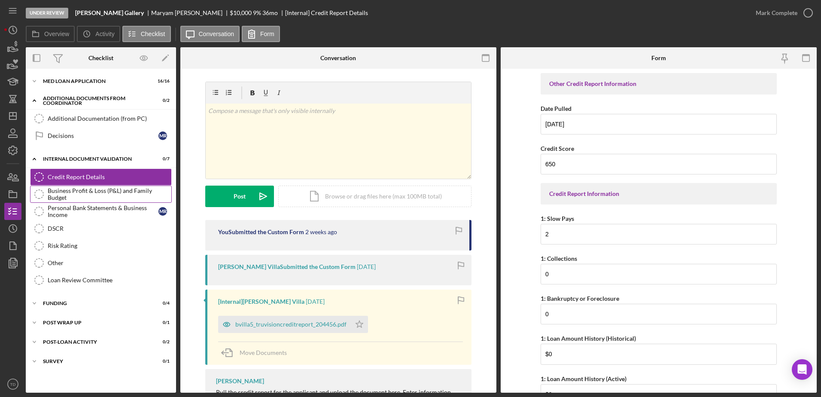
click at [70, 192] on div "Business Profit & Loss (P&L) and Family Budget" at bounding box center [110, 194] width 124 height 14
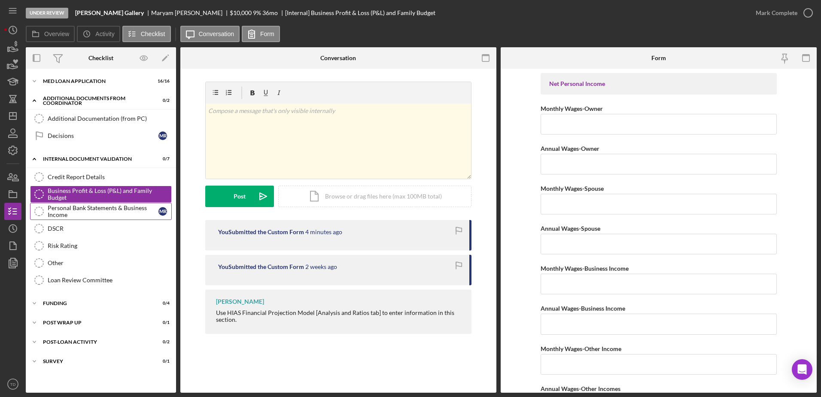
click at [67, 211] on div "Personal Bank Statements & Business Income" at bounding box center [103, 211] width 111 height 14
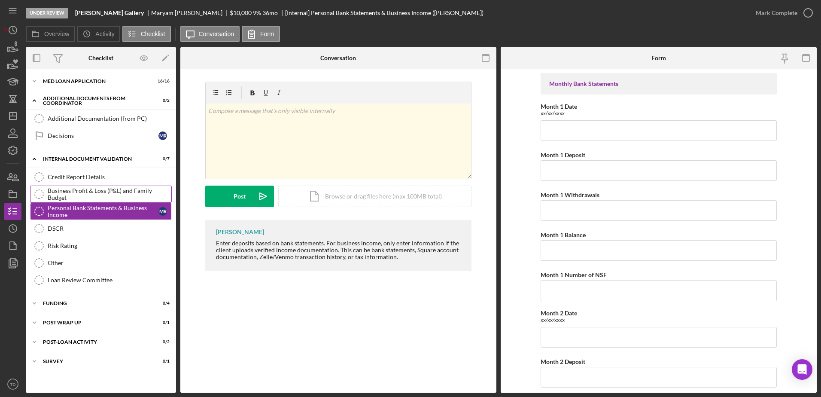
click at [120, 194] on div "Business Profit & Loss (P&L) and Family Budget" at bounding box center [110, 194] width 124 height 14
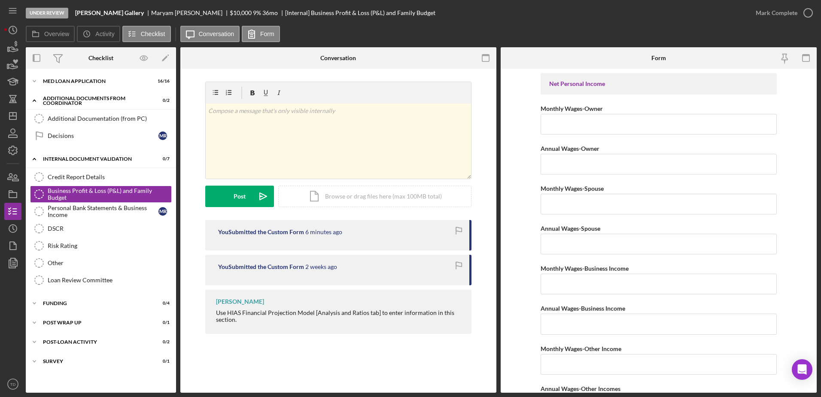
click at [74, 92] on div "Icon/Expander MED Loan Application 16 / 16 Icon/Expander Additional Documents f…" at bounding box center [101, 230] width 150 height 315
click at [74, 88] on div "Icon/Expander MED Loan Application 16 / 16" at bounding box center [101, 81] width 150 height 17
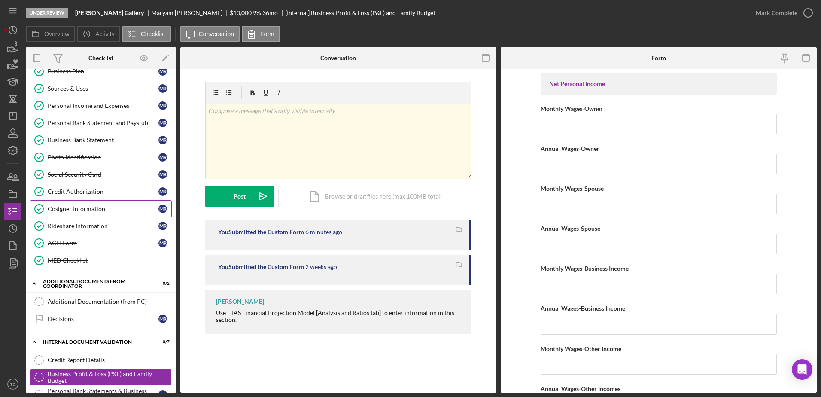
scroll to position [97, 0]
click at [107, 125] on div "Personal Bank Statement and Paystub" at bounding box center [103, 122] width 111 height 7
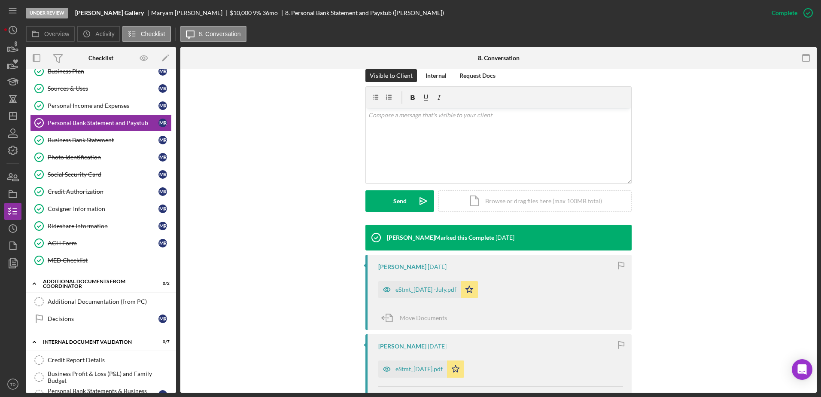
scroll to position [125, 0]
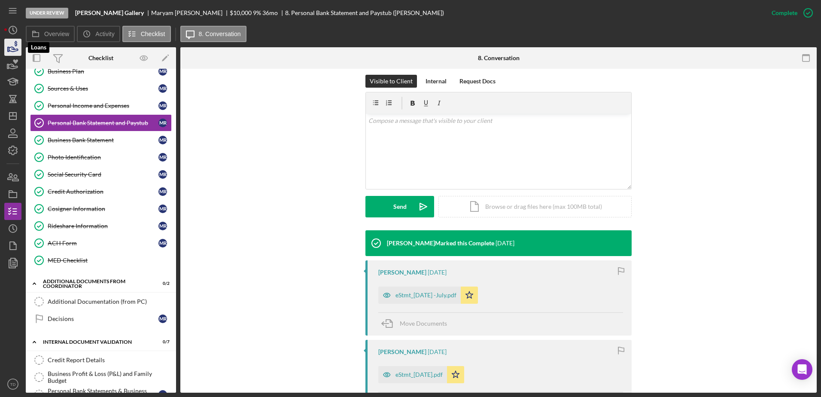
click at [7, 46] on icon "button" at bounding box center [12, 47] width 21 height 21
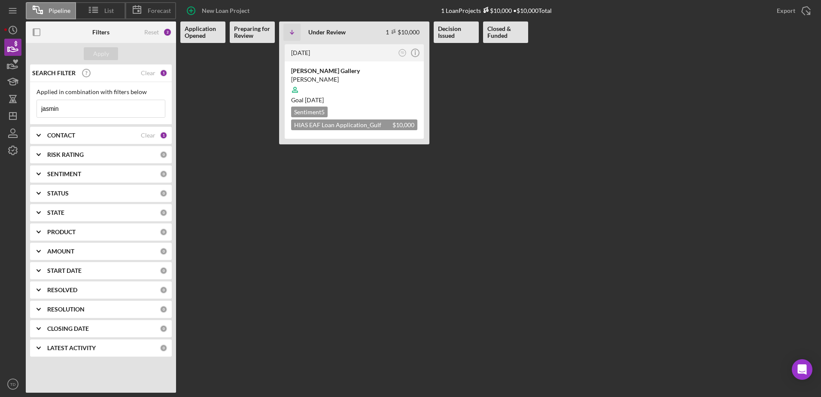
click at [86, 123] on div "Applied in combination with filters below jasmin Icon/Menu Close" at bounding box center [101, 103] width 142 height 43
drag, startPoint x: 90, startPoint y: 112, endPoint x: 45, endPoint y: 113, distance: 44.7
click at [45, 113] on input "jasmin" at bounding box center [101, 108] width 128 height 17
type input "j"
type input "mahdian"
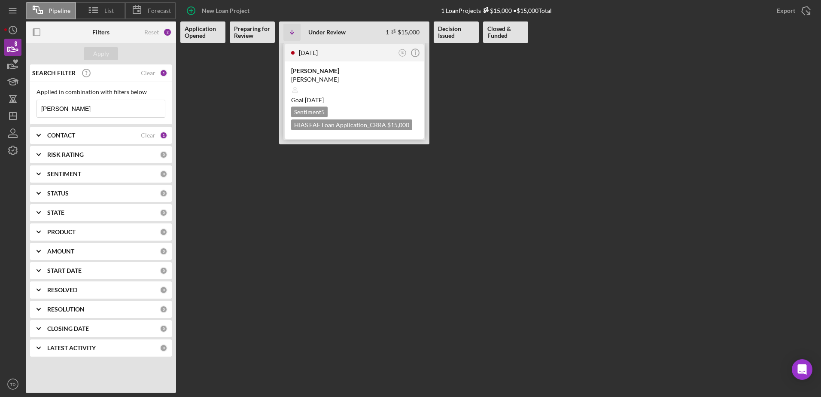
click at [328, 76] on div "Ali Reza Mahdian" at bounding box center [354, 79] width 126 height 9
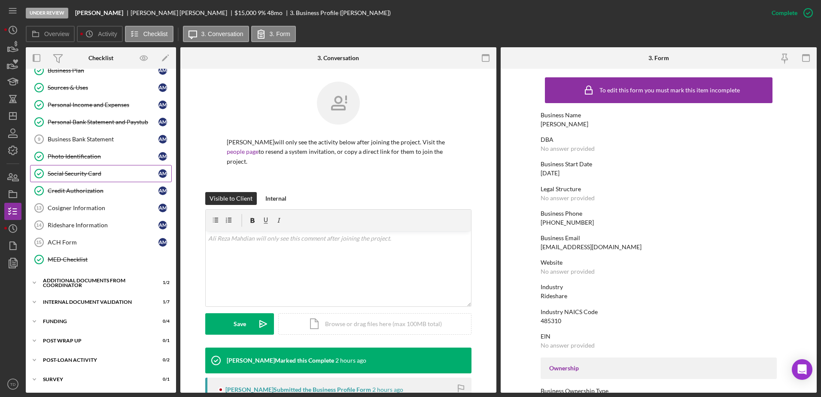
scroll to position [97, 0]
click at [89, 260] on div "MED Checklist" at bounding box center [110, 259] width 124 height 7
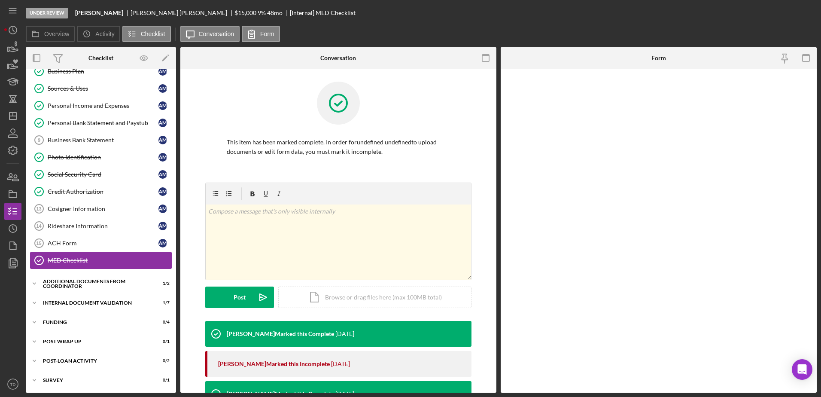
scroll to position [97, 0]
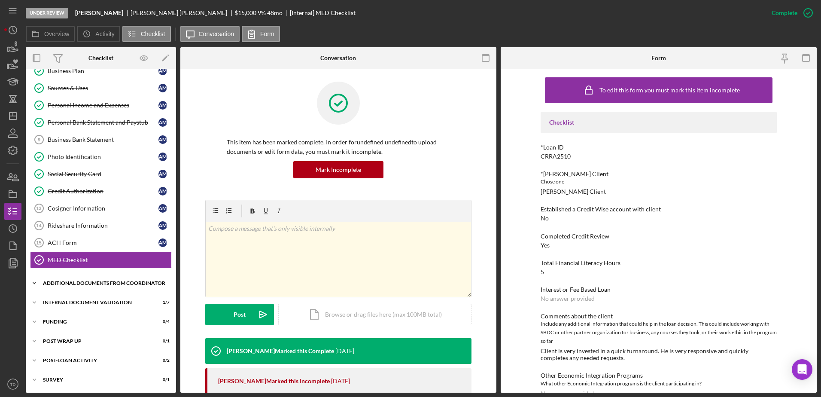
click at [85, 286] on div "Additional Documents from Coordinator" at bounding box center [104, 283] width 122 height 5
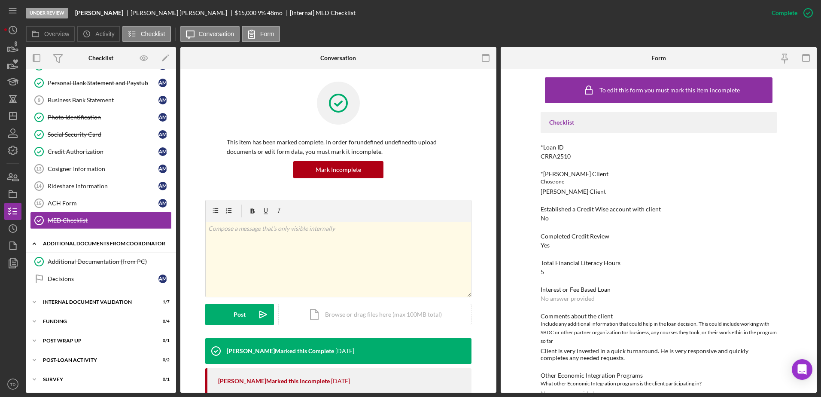
scroll to position [136, 0]
click at [78, 305] on div "Internal Document Validation" at bounding box center [104, 302] width 122 height 5
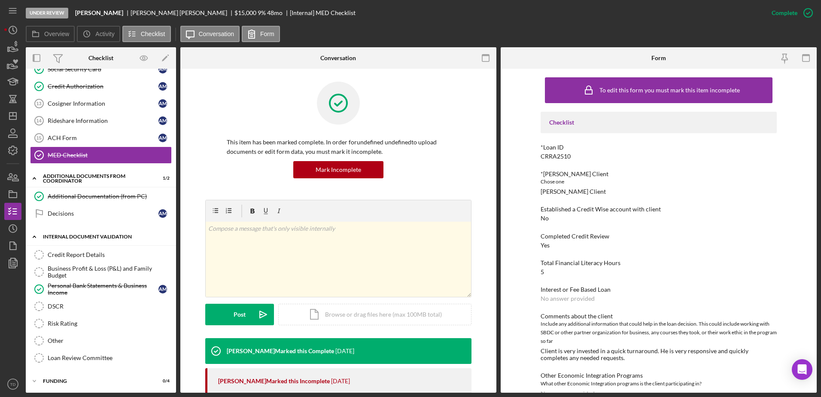
scroll to position [210, 0]
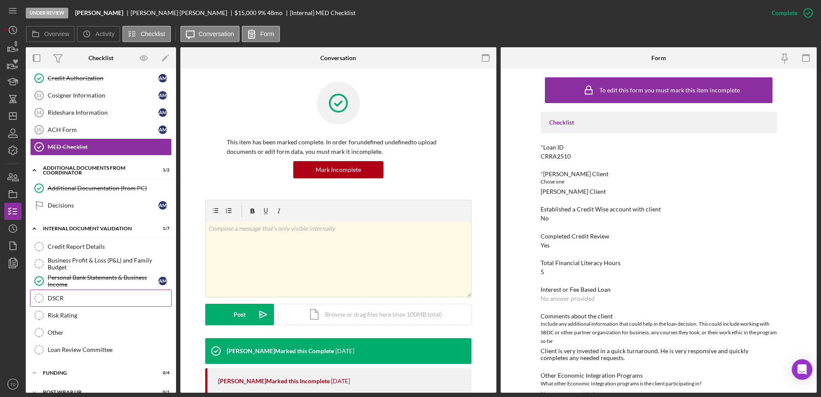
click at [59, 298] on div "DSCR" at bounding box center [110, 298] width 124 height 7
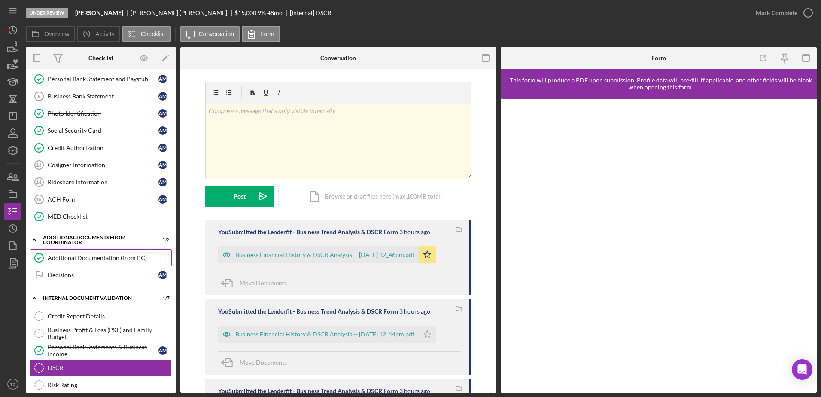
scroll to position [140, 0]
click at [96, 183] on div "Rideshare Information" at bounding box center [103, 182] width 111 height 7
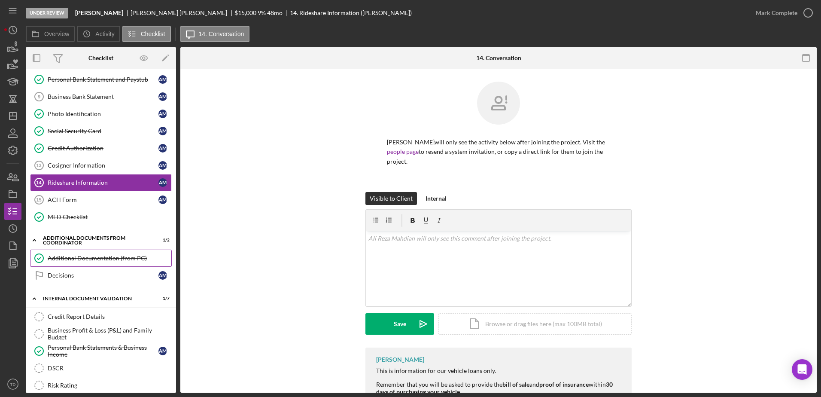
click at [107, 256] on div "Additional Documentation (from PC)" at bounding box center [110, 258] width 124 height 7
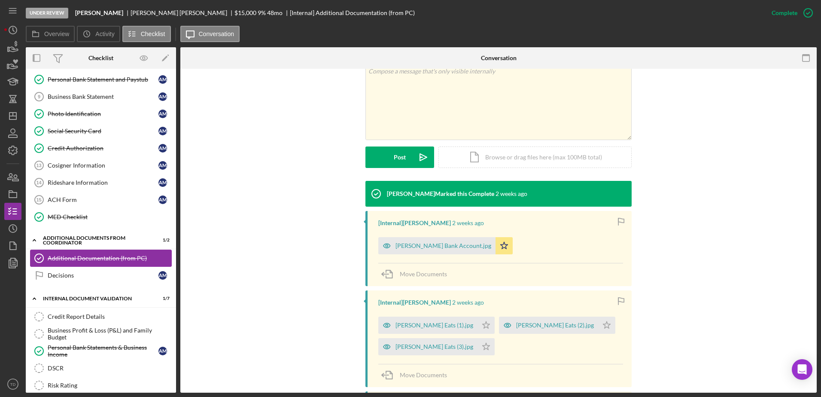
scroll to position [174, 0]
click at [466, 321] on div "Mahdian Uber Eats (1).jpg" at bounding box center [427, 325] width 99 height 17
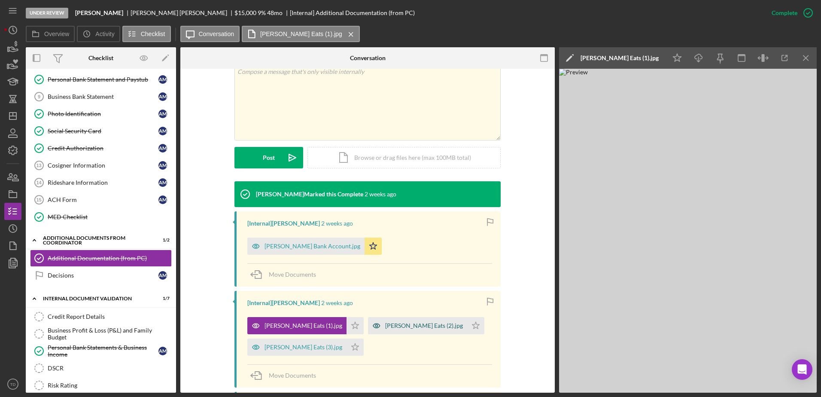
click at [400, 319] on div "Mahdian Uber Eats (2).jpg" at bounding box center [417, 325] width 99 height 17
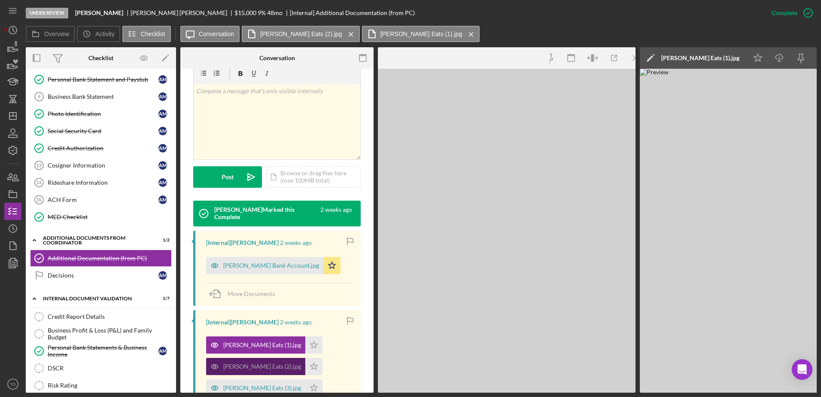
scroll to position [184, 0]
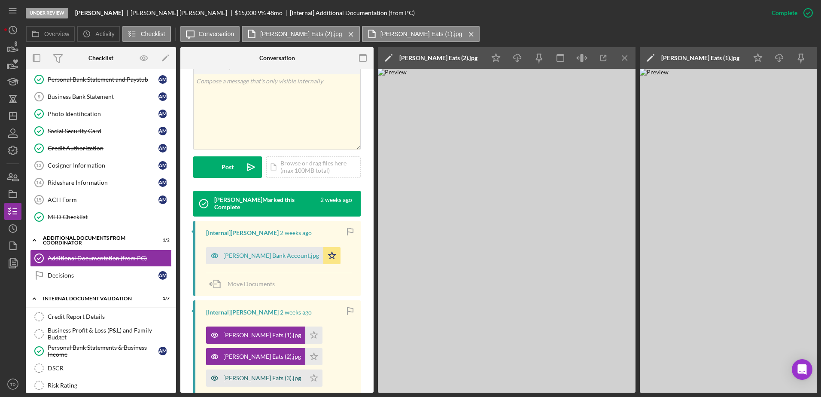
click at [259, 369] on div "Mahdian Uber Eats (3).jpg" at bounding box center [255, 377] width 99 height 17
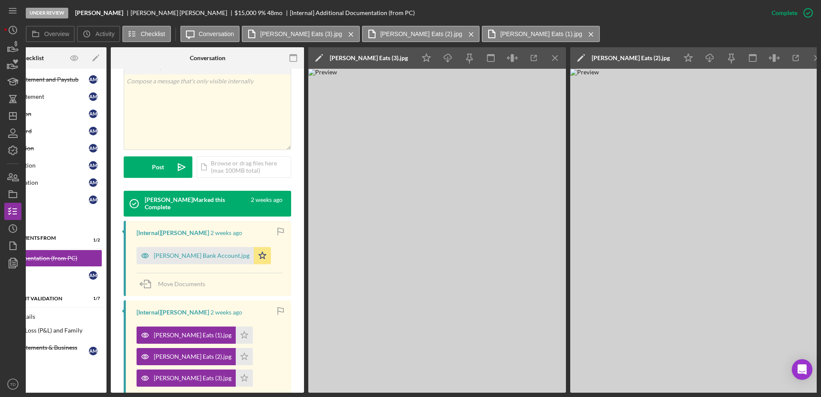
scroll to position [0, 70]
click at [171, 353] on div "Mahdian Uber Eats (2).jpg" at bounding box center [192, 356] width 78 height 7
click at [181, 372] on div "Mahdian Uber Eats (3).jpg" at bounding box center [185, 377] width 99 height 17
click at [219, 332] on div "Mahdian Uber Eats (1).jpg" at bounding box center [192, 335] width 78 height 7
drag, startPoint x: 210, startPoint y: 345, endPoint x: 203, endPoint y: 335, distance: 11.9
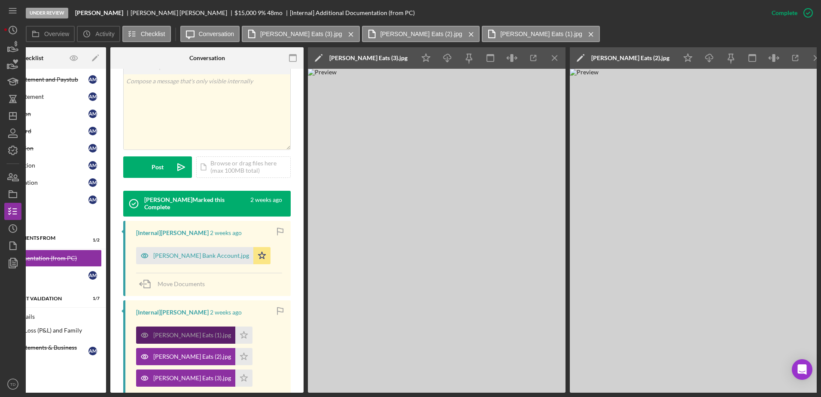
drag, startPoint x: 203, startPoint y: 335, endPoint x: 198, endPoint y: 326, distance: 10.2
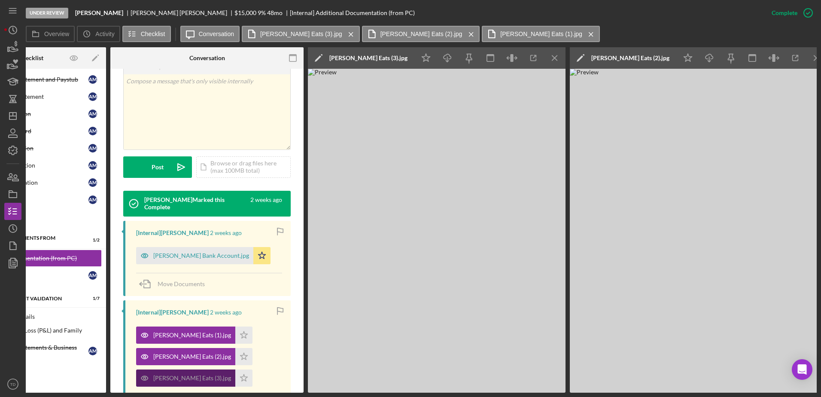
drag, startPoint x: 198, startPoint y: 326, endPoint x: 203, endPoint y: 369, distance: 42.7
click at [203, 375] on div "Mahdian Uber Eats (3).jpg" at bounding box center [192, 378] width 78 height 7
drag, startPoint x: 167, startPoint y: 325, endPoint x: 165, endPoint y: 340, distance: 15.1
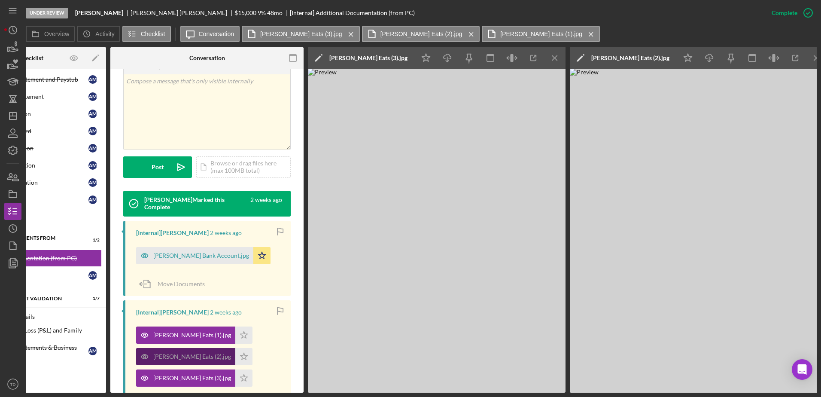
click at [165, 348] on div "Mahdian Uber Eats (2).jpg" at bounding box center [185, 356] width 99 height 17
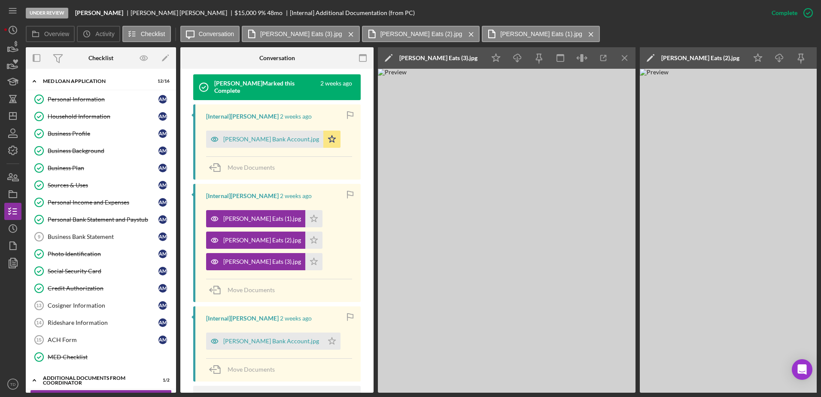
scroll to position [301, 0]
click at [110, 213] on link "Personal Bank Statement and Paystub Personal Bank Statement and Paystub A M" at bounding box center [101, 219] width 142 height 17
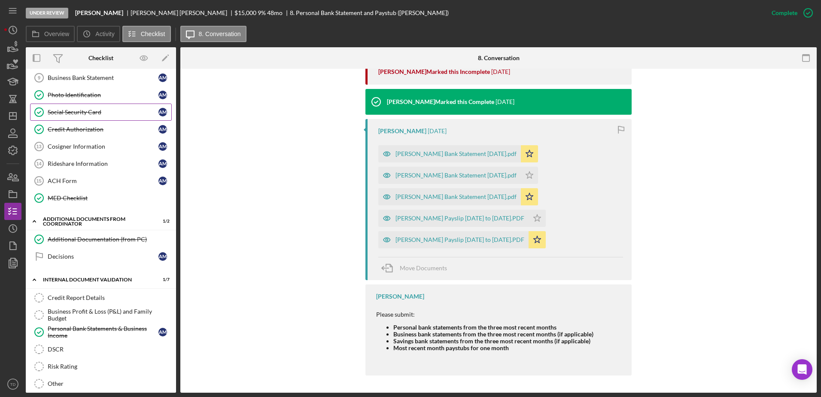
scroll to position [159, 0]
click at [81, 241] on div "Additional Documentation (from PC)" at bounding box center [110, 238] width 124 height 7
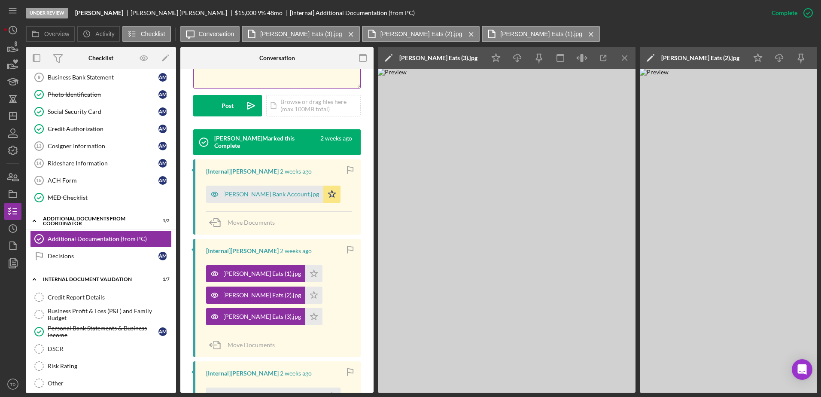
scroll to position [246, 0]
click at [285, 190] on div "Mahdian Bank Account.jpg" at bounding box center [271, 193] width 96 height 7
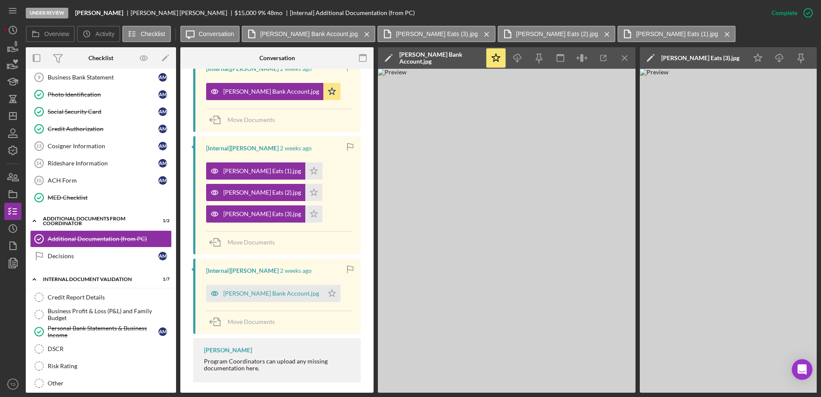
scroll to position [348, 0]
click at [252, 290] on div "Mahdian Bank Account.jpg" at bounding box center [271, 293] width 96 height 7
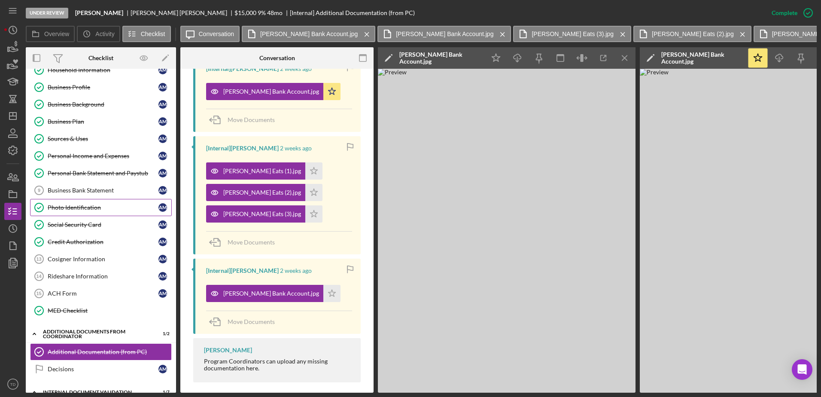
scroll to position [46, 0]
click at [85, 171] on div "Personal Bank Statement and Paystub" at bounding box center [103, 173] width 111 height 7
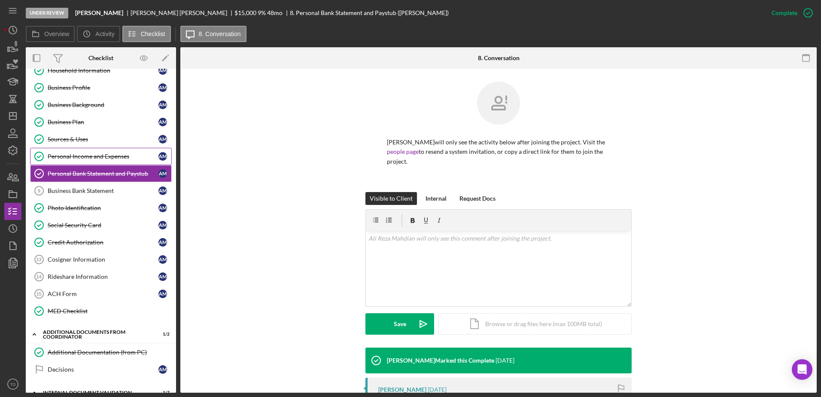
click at [85, 160] on link "Personal Income and Expenses Personal Income and Expenses A M" at bounding box center [101, 156] width 142 height 17
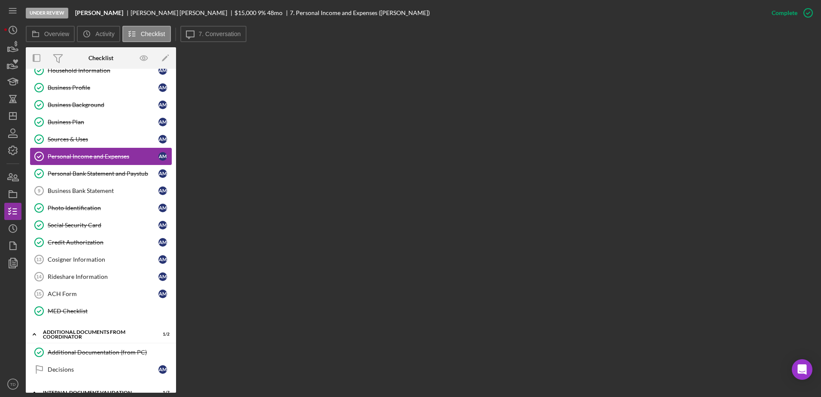
click at [116, 165] on link "Personal Income and Expenses Personal Income and Expenses A M" at bounding box center [101, 156] width 142 height 17
click at [112, 178] on link "Personal Bank Statement and Paystub Personal Bank Statement and Paystub A M" at bounding box center [101, 173] width 142 height 17
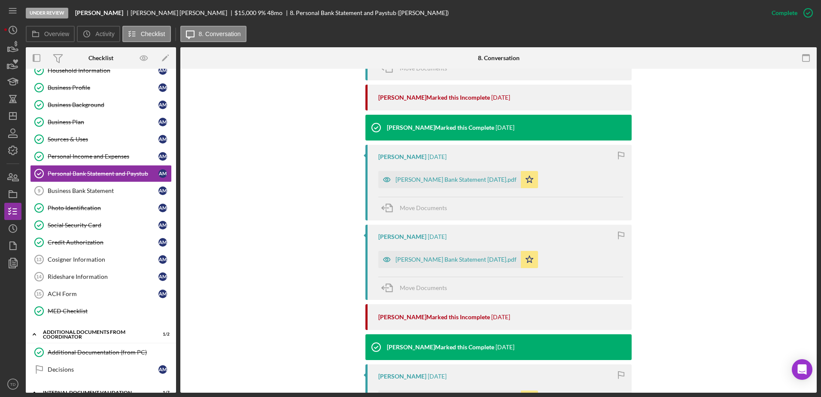
scroll to position [372, 0]
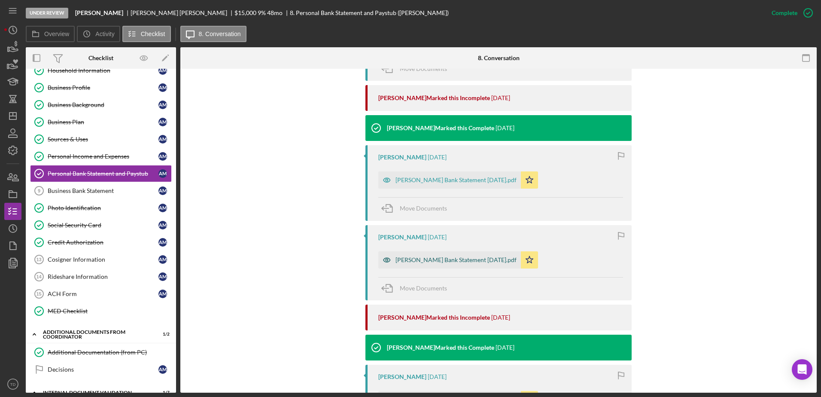
click at [410, 257] on div "Mahdian Bank Statement August 2025.pdf" at bounding box center [456, 259] width 121 height 7
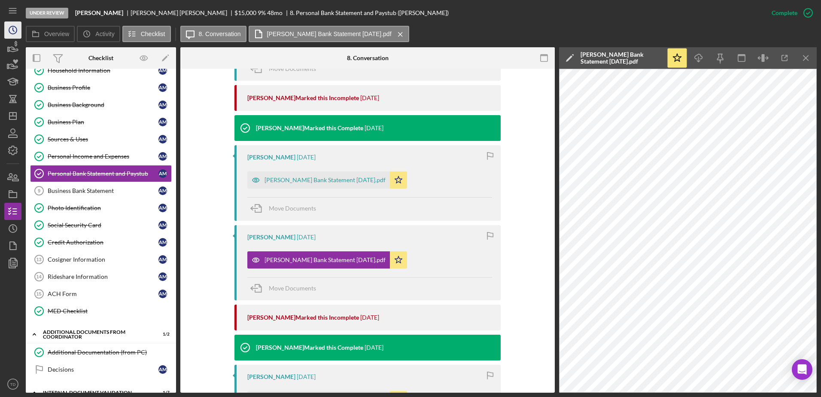
click at [18, 31] on icon "Icon/History" at bounding box center [12, 29] width 21 height 21
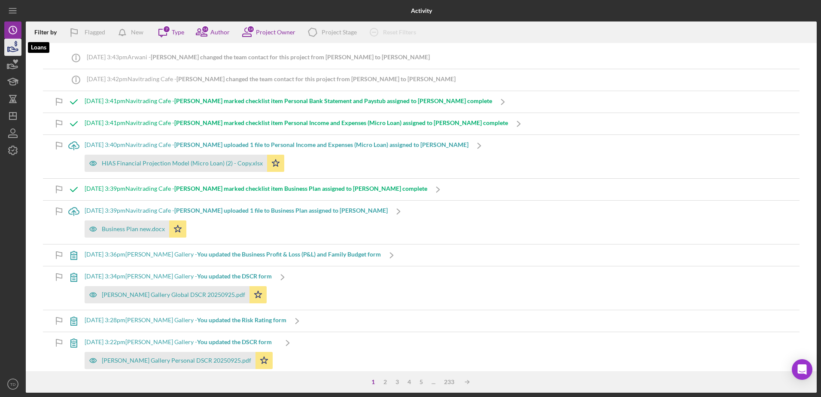
click at [14, 49] on icon "button" at bounding box center [13, 49] width 9 height 5
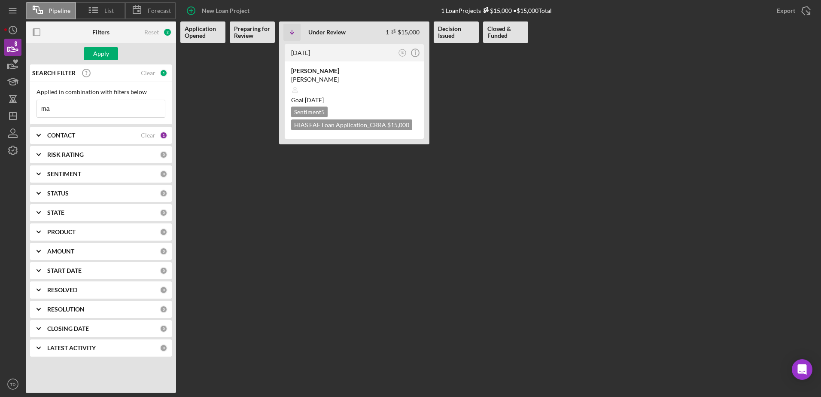
type input "m"
click at [75, 133] on b "CONTACT" at bounding box center [61, 135] width 28 height 7
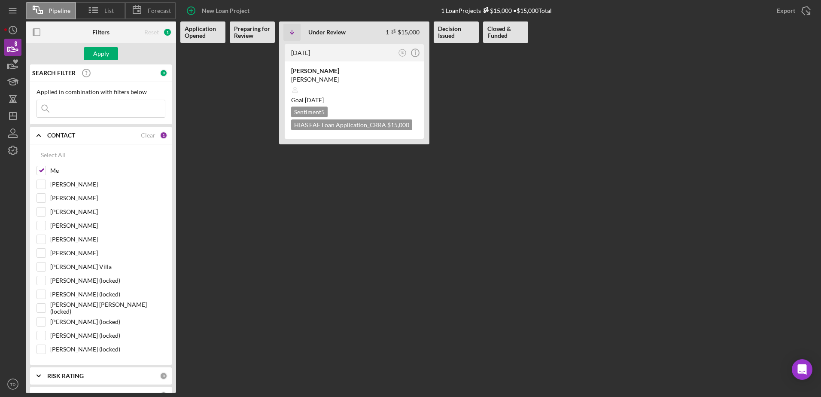
click at [84, 107] on input at bounding box center [101, 108] width 128 height 17
type input "jasmin"
click at [332, 66] on div "Jasmin Bridal Gallery Maryam Rahmani Goal 4 weeks ago Sentiment 5 HIAS EAF Loan…" at bounding box center [354, 99] width 139 height 77
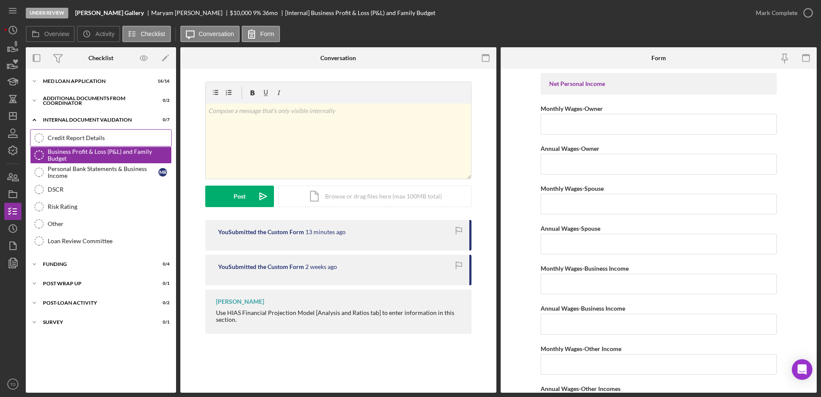
click at [63, 142] on link "Credit Report Details Credit Report Details" at bounding box center [101, 137] width 142 height 17
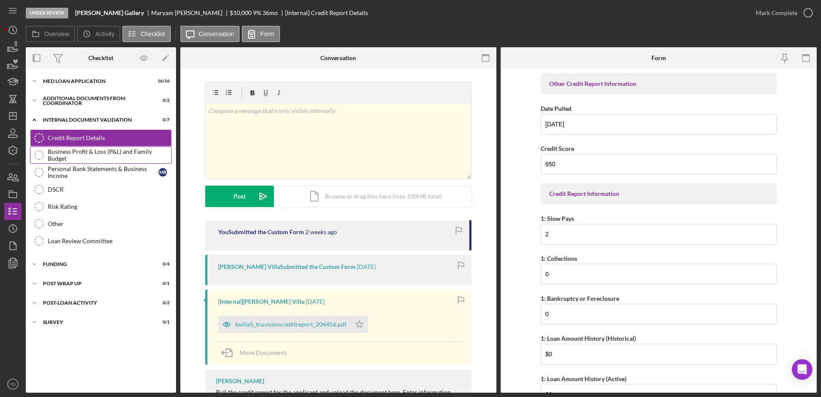
click at [62, 152] on div "Business Profit & Loss (P&L) and Family Budget" at bounding box center [110, 155] width 124 height 14
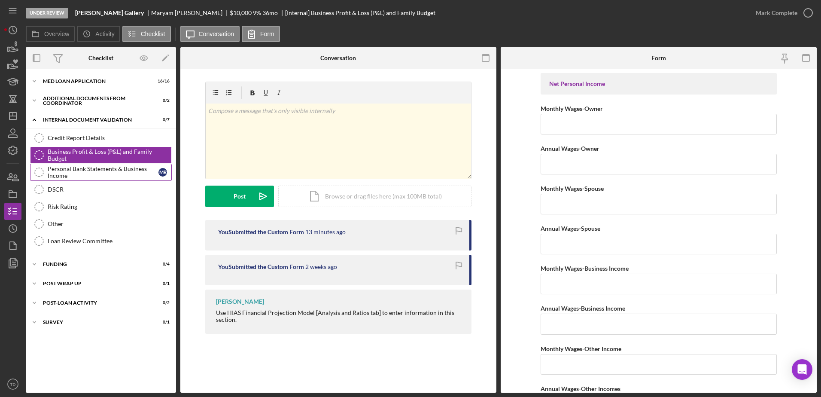
click at [58, 171] on div "Personal Bank Statements & Business Income" at bounding box center [103, 172] width 111 height 14
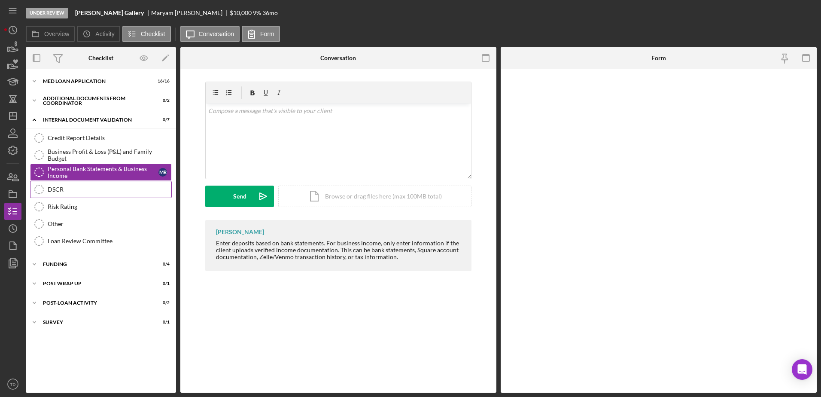
click at [56, 189] on div "DSCR" at bounding box center [110, 189] width 124 height 7
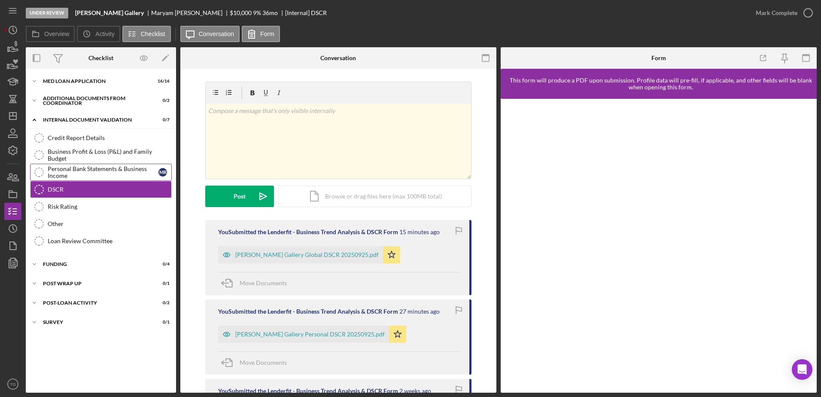
click at [85, 173] on div "Personal Bank Statements & Business Income" at bounding box center [103, 172] width 111 height 14
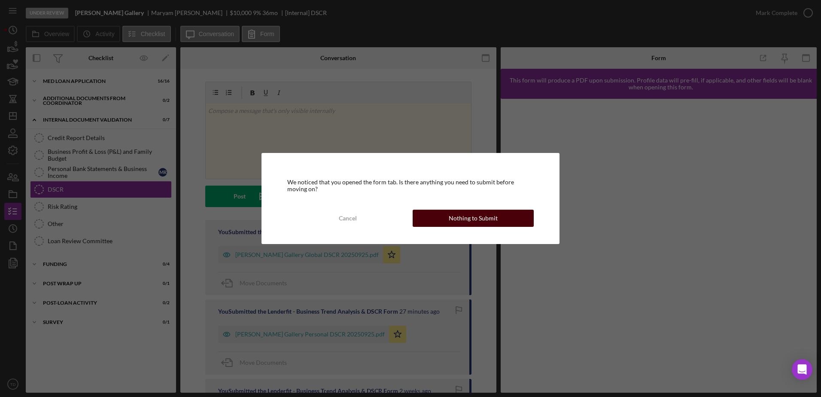
click at [469, 212] on div "Nothing to Submit" at bounding box center [473, 218] width 49 height 17
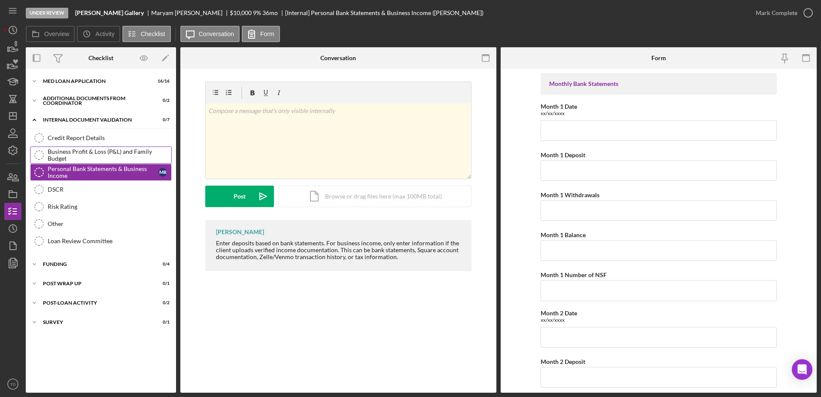
click at [67, 155] on div "Business Profit & Loss (P&L) and Family Budget" at bounding box center [110, 155] width 124 height 14
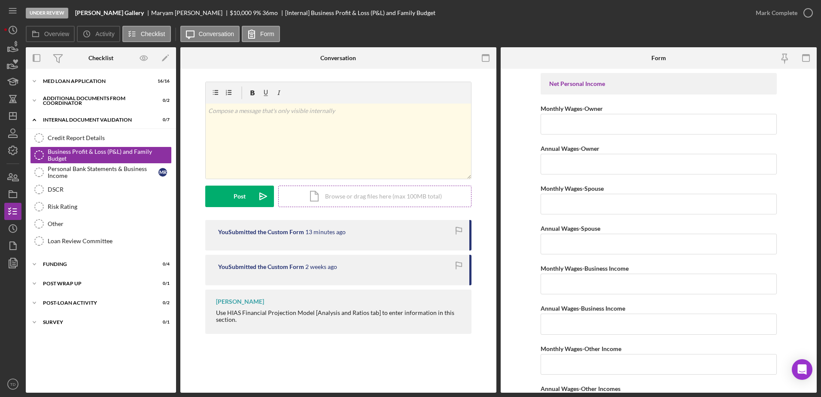
click at [361, 199] on div "Icon/Document Browse or drag files here (max 100MB total) Tap to choose files o…" at bounding box center [374, 196] width 193 height 21
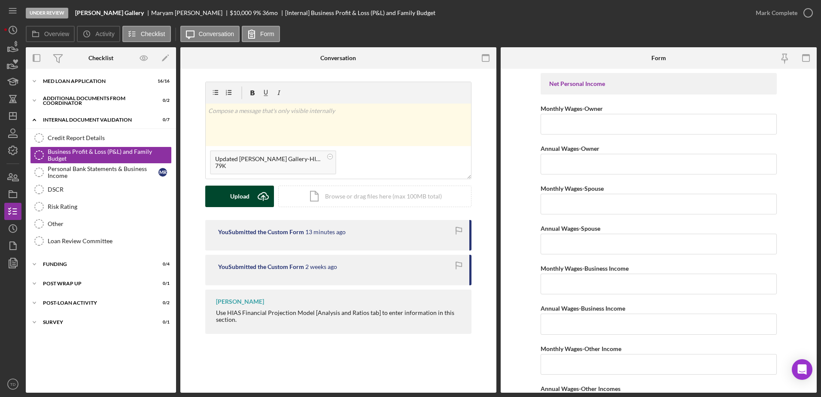
click at [224, 192] on button "Upload Icon/Upload" at bounding box center [239, 196] width 69 height 21
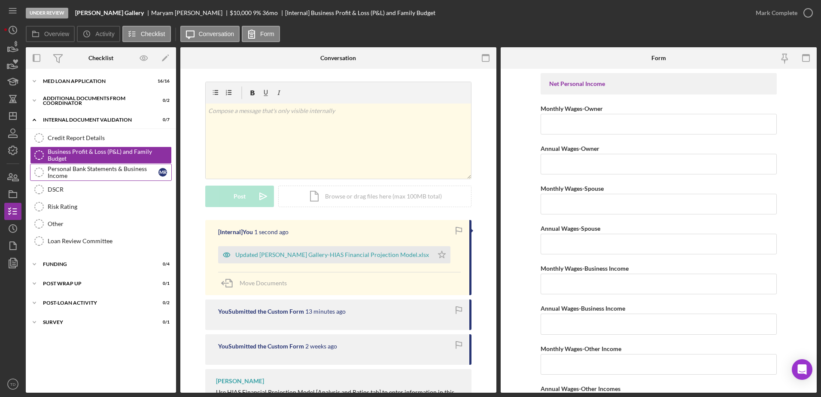
click at [59, 177] on div "Personal Bank Statements & Business Income" at bounding box center [103, 172] width 111 height 14
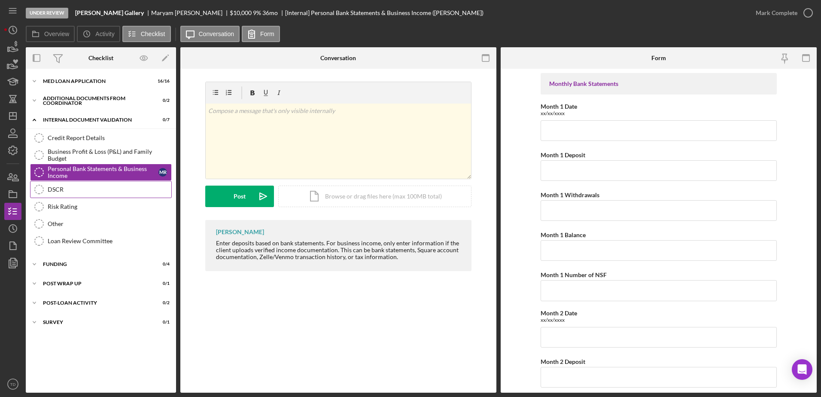
click at [58, 186] on div "DSCR" at bounding box center [110, 189] width 124 height 7
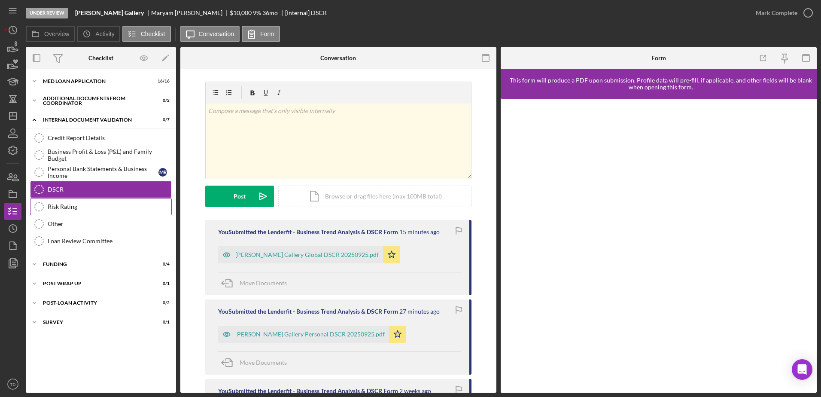
click at [65, 213] on link "Risk Rating Risk Rating" at bounding box center [101, 206] width 142 height 17
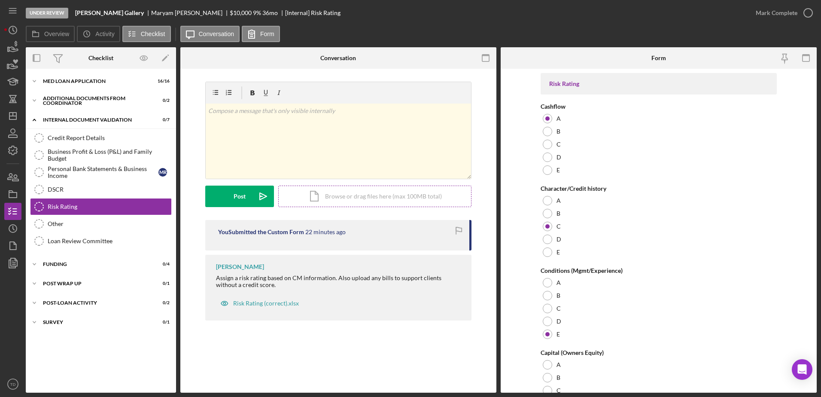
click at [380, 190] on div "Icon/Document Browse or drag files here (max 100MB total) Tap to choose files o…" at bounding box center [374, 196] width 193 height 21
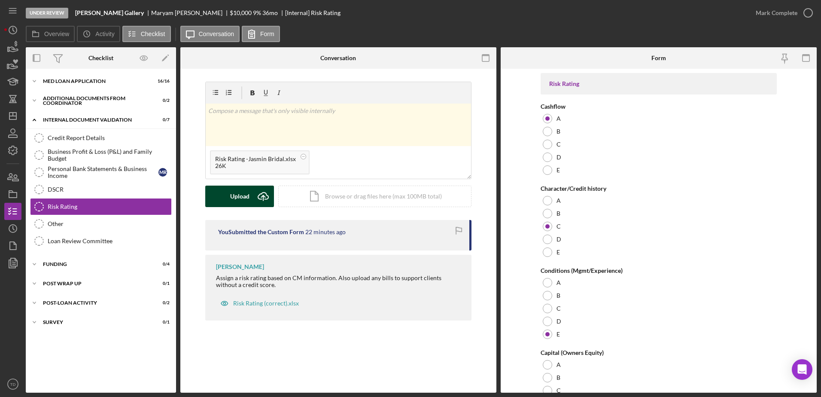
click at [249, 197] on div "Upload" at bounding box center [239, 196] width 19 height 21
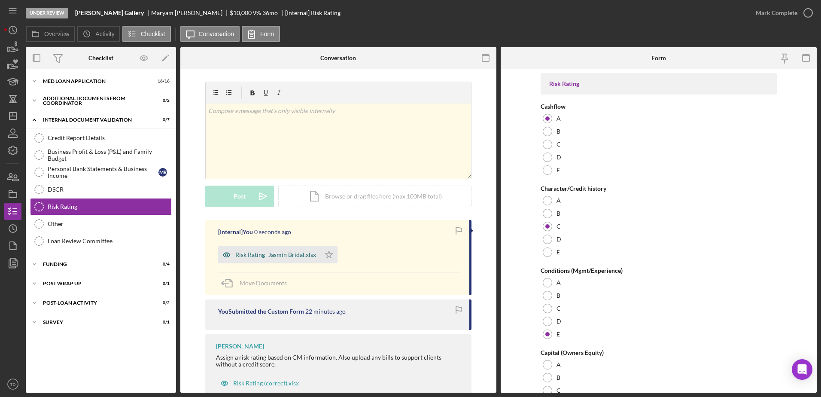
click at [268, 257] on div "Risk Rating -Jasmin Bridal.xlsx" at bounding box center [275, 254] width 81 height 7
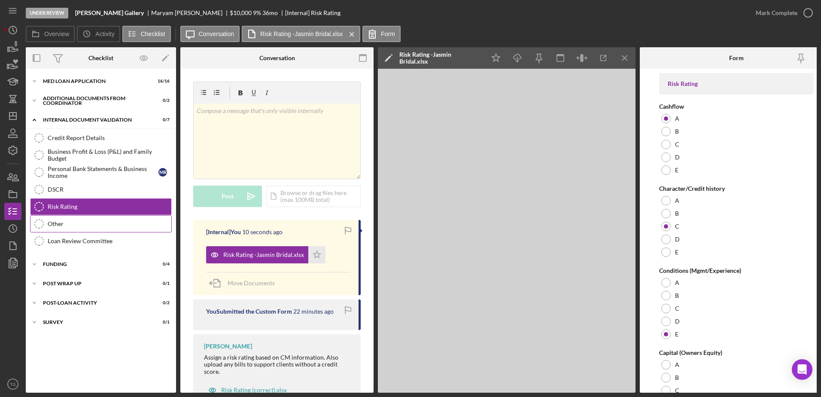
click at [76, 220] on link "Other Other" at bounding box center [101, 223] width 142 height 17
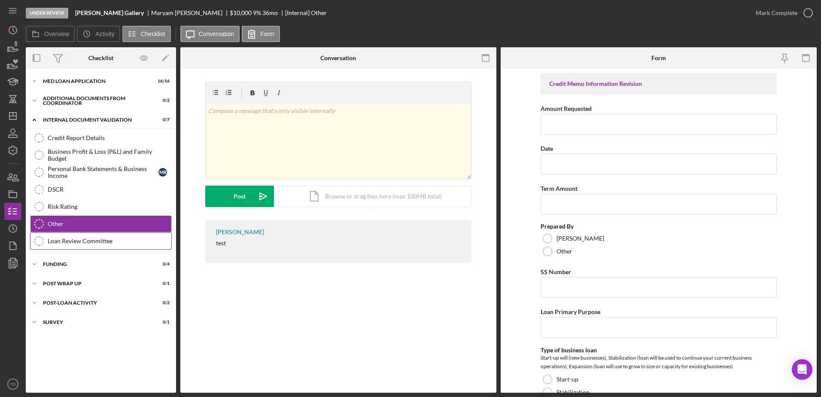
click at [75, 233] on link "Loan Review Committee Loan Review Committee" at bounding box center [101, 240] width 142 height 17
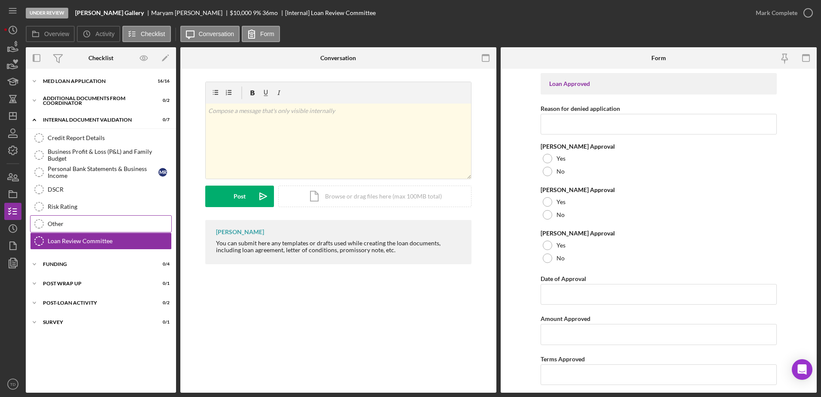
click at [73, 228] on link "Other Other" at bounding box center [101, 223] width 142 height 17
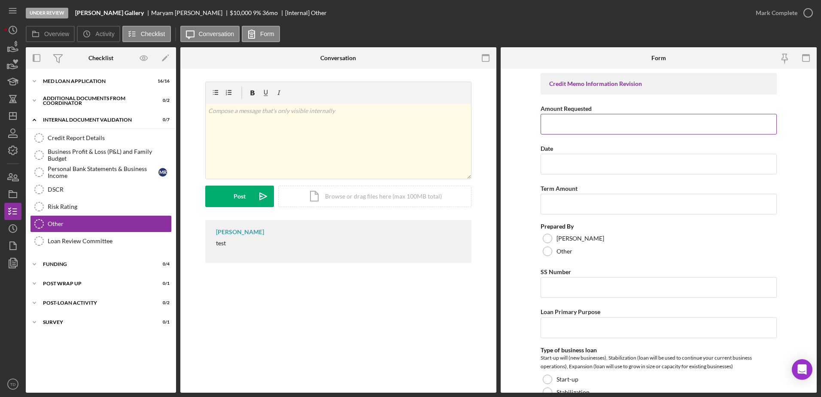
click at [561, 122] on input "Amount Requested" at bounding box center [659, 124] width 236 height 21
type input "$10,000"
click at [558, 162] on input "Date" at bounding box center [659, 164] width 236 height 21
type input "09/25/2025"
click at [549, 214] on input "Term Amount" at bounding box center [659, 204] width 236 height 21
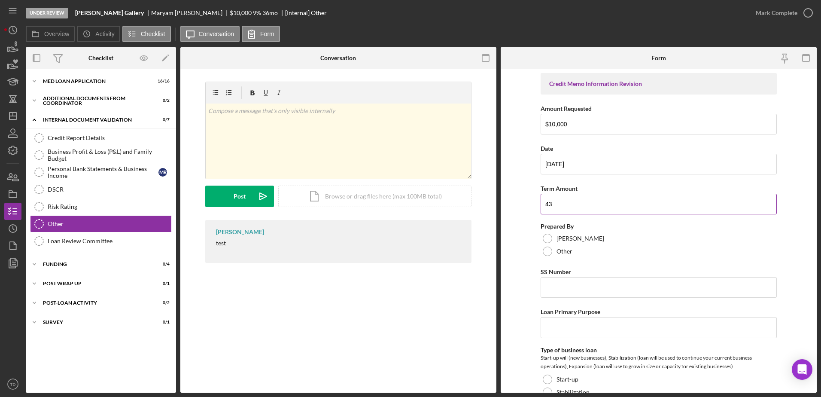
type input "4"
type input "36"
click at [546, 252] on div at bounding box center [547, 251] width 9 height 9
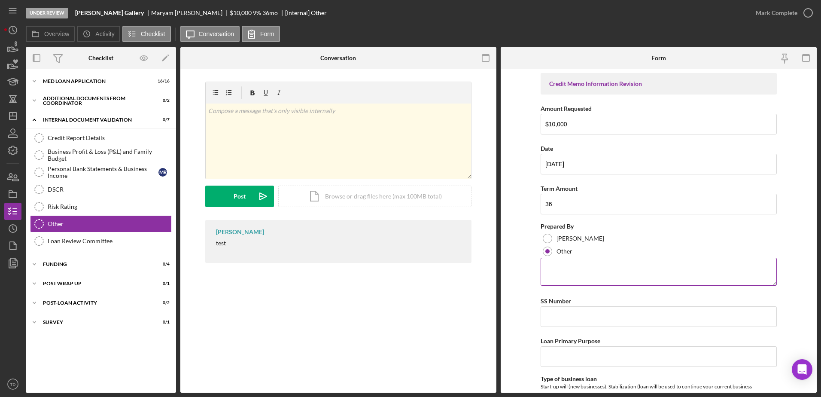
click at [555, 271] on textarea at bounding box center [659, 271] width 236 height 27
click at [547, 283] on textarea "Tiffany Dixon-McGuire" at bounding box center [659, 271] width 236 height 27
type textarea "Tiffany Dixon-McGuire"
click at [502, 349] on form "Credit Memo Information Revision Amount Requested $10,000 Date 09/25/2025 Term …" at bounding box center [659, 231] width 316 height 324
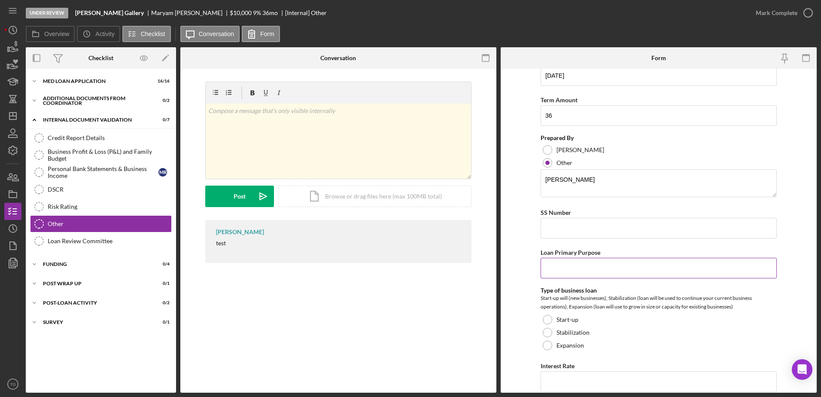
scroll to position [91, 0]
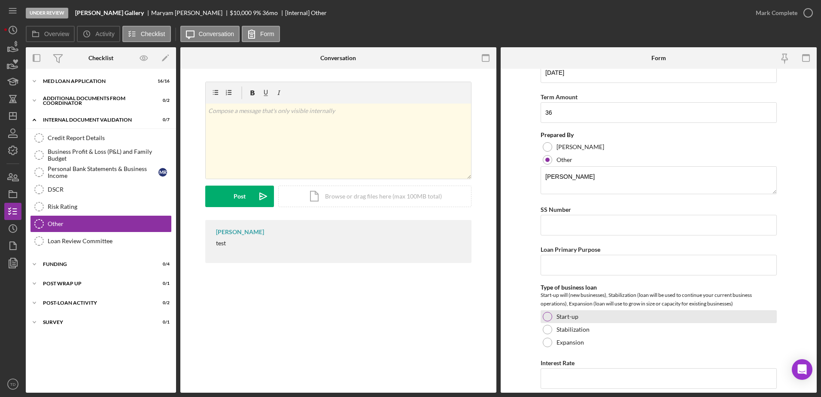
click at [548, 318] on div at bounding box center [547, 316] width 9 height 9
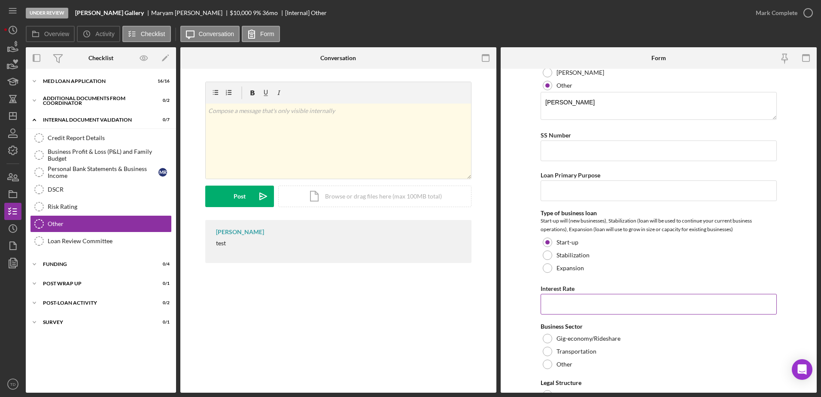
scroll to position [166, 0]
click at [573, 304] on input "Interest Rate" at bounding box center [659, 303] width 236 height 21
type input "9.00000%"
click at [547, 363] on div at bounding box center [547, 363] width 9 height 9
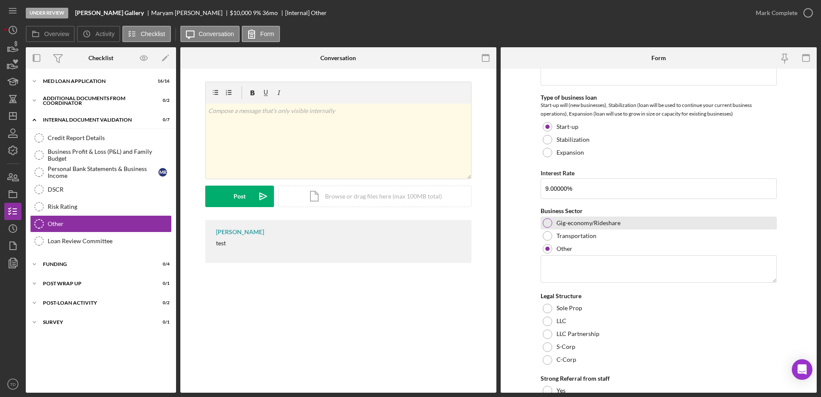
scroll to position [281, 0]
click at [598, 266] on textarea at bounding box center [659, 268] width 236 height 27
type textarea "C"
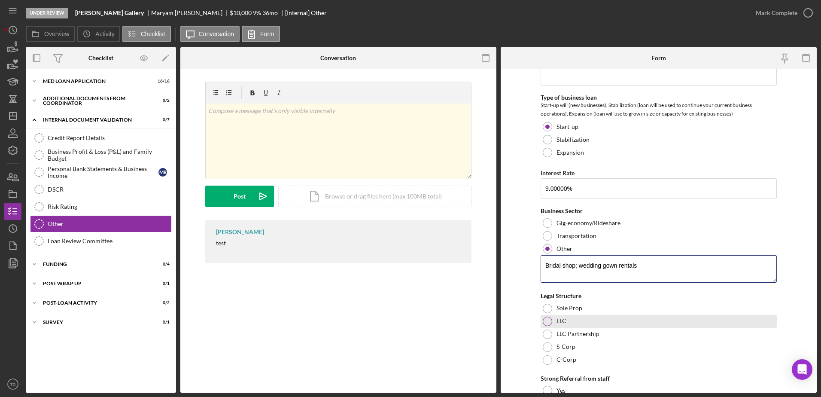
type textarea "Bridal shop; wedding gown rentals"
click at [548, 323] on div at bounding box center [547, 321] width 9 height 9
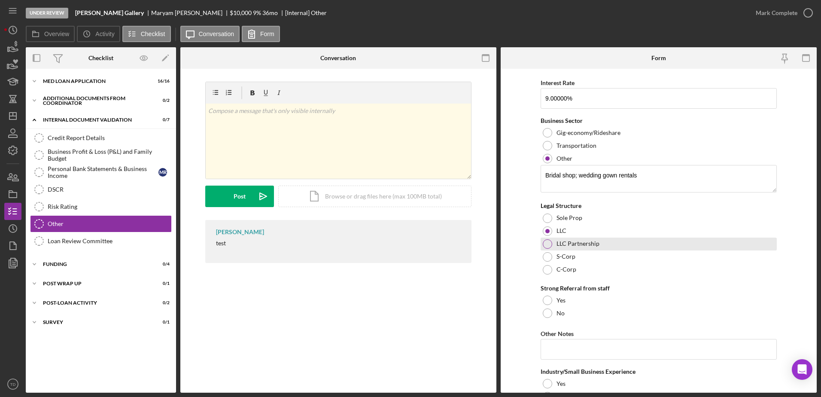
scroll to position [371, 0]
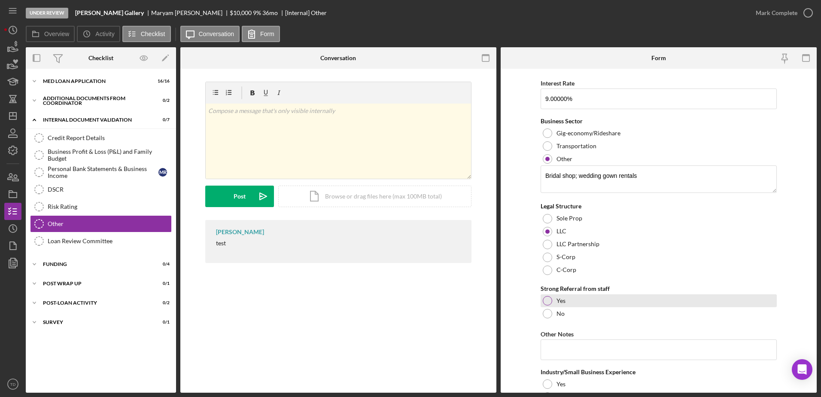
click at [547, 302] on div at bounding box center [547, 300] width 9 height 9
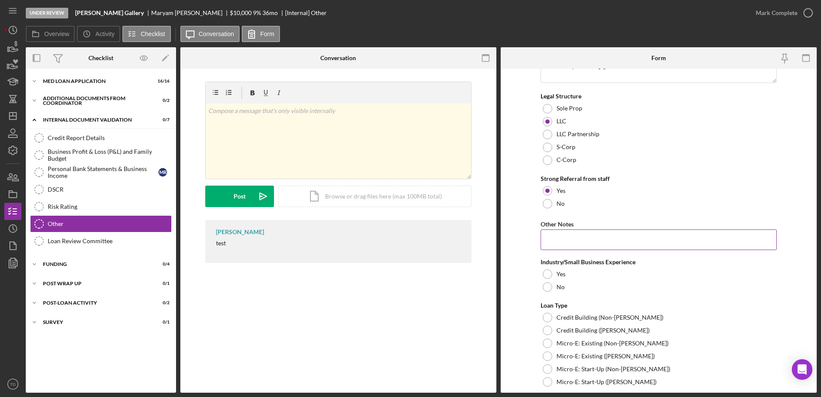
scroll to position [481, 0]
click at [549, 287] on div at bounding box center [547, 286] width 9 height 9
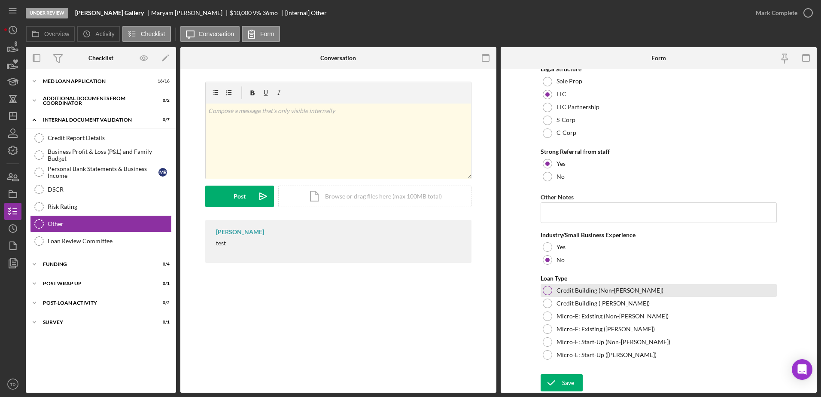
scroll to position [508, 0]
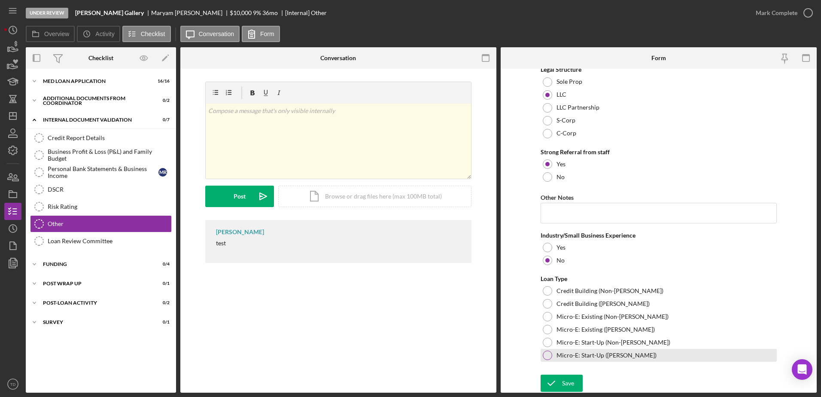
click at [549, 351] on div at bounding box center [547, 355] width 9 height 9
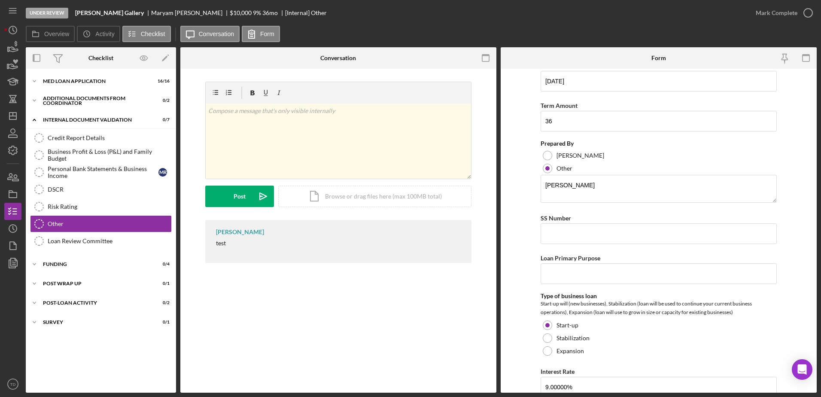
scroll to position [76, 0]
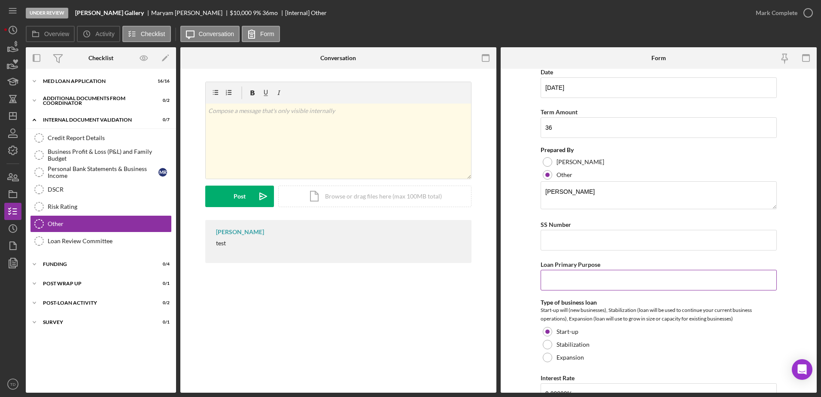
click at [650, 281] on input "Loan Primary Purpose" at bounding box center [659, 280] width 236 height 21
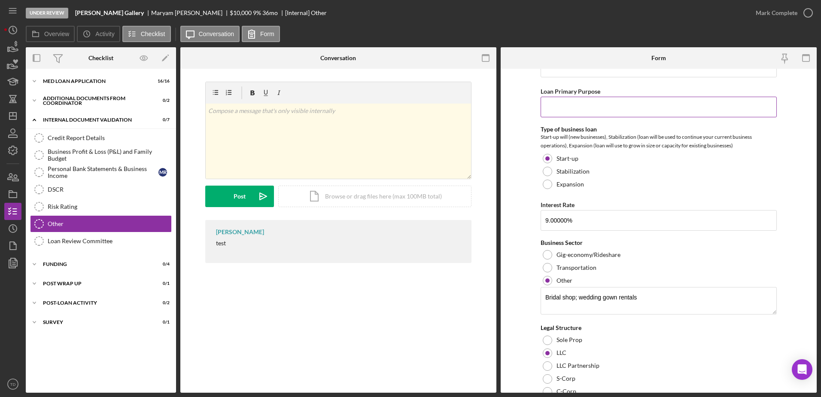
scroll to position [250, 0]
drag, startPoint x: 662, startPoint y: 304, endPoint x: 526, endPoint y: 289, distance: 136.6
click at [526, 289] on form "Credit Memo Information Revision Amount Requested $10,000 Date 09/25/2025 Term …" at bounding box center [659, 231] width 316 height 324
click at [618, 107] on input "Loan Primary Purpose" at bounding box center [659, 107] width 236 height 21
paste input "Bridal shop; wedding gown rentals"
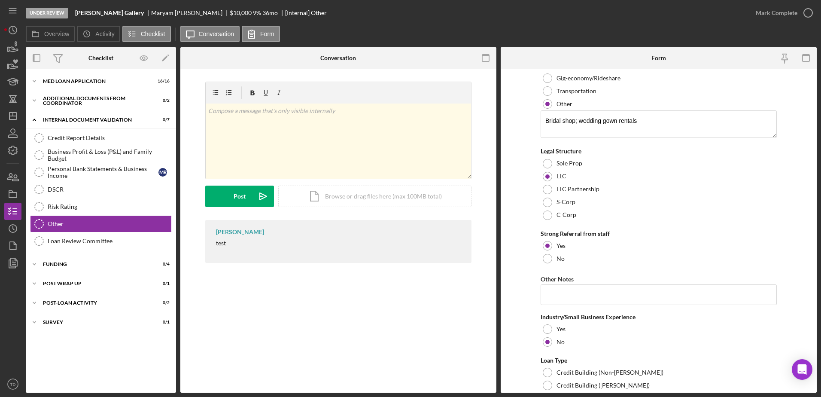
scroll to position [508, 0]
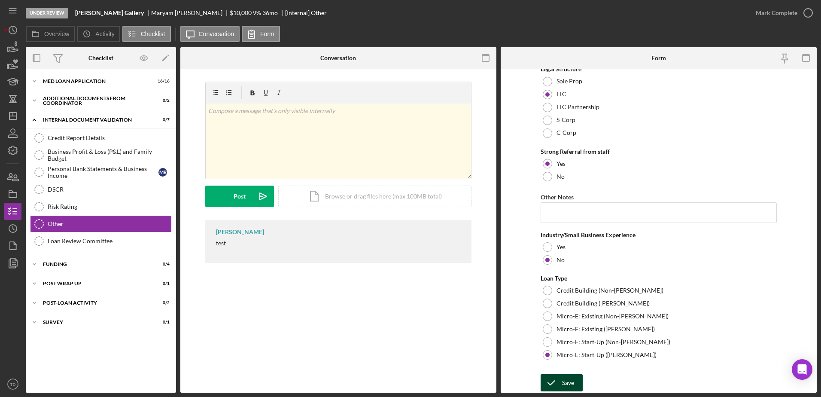
type input "Bridal shop; wedding gown rentals"
click at [566, 385] on div "Save" at bounding box center [568, 382] width 12 height 17
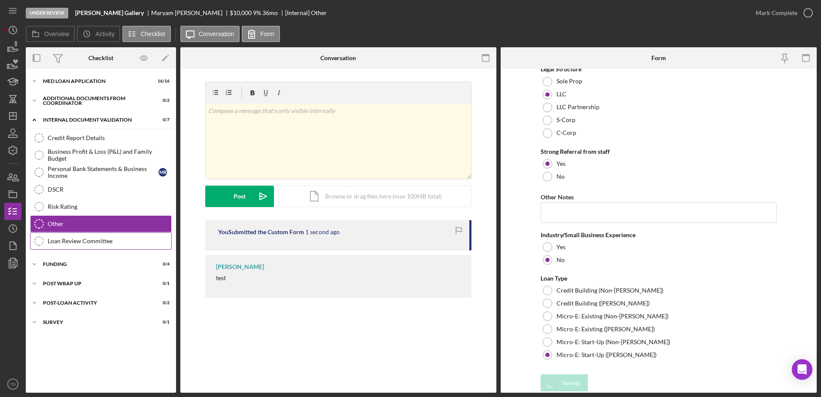
click at [106, 234] on link "Loan Review Committee Loan Review Committee" at bounding box center [101, 240] width 142 height 17
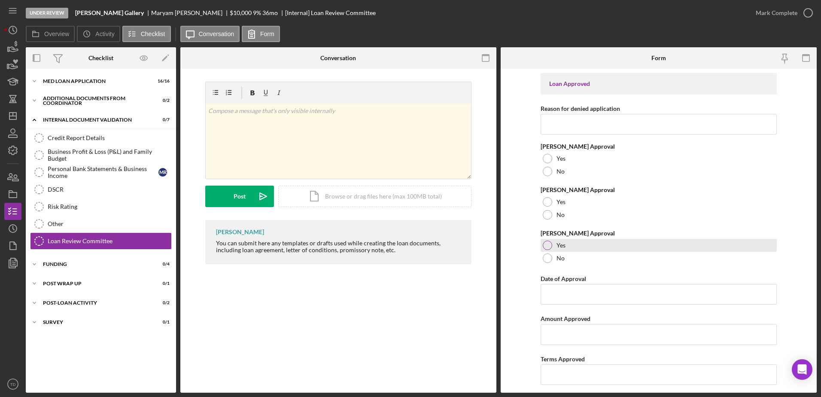
click at [546, 245] on div at bounding box center [547, 245] width 9 height 9
click at [560, 303] on input "Date of Approval" at bounding box center [659, 294] width 236 height 21
type input "09/25/2025"
click at [552, 341] on input "Amount Approved" at bounding box center [659, 334] width 236 height 21
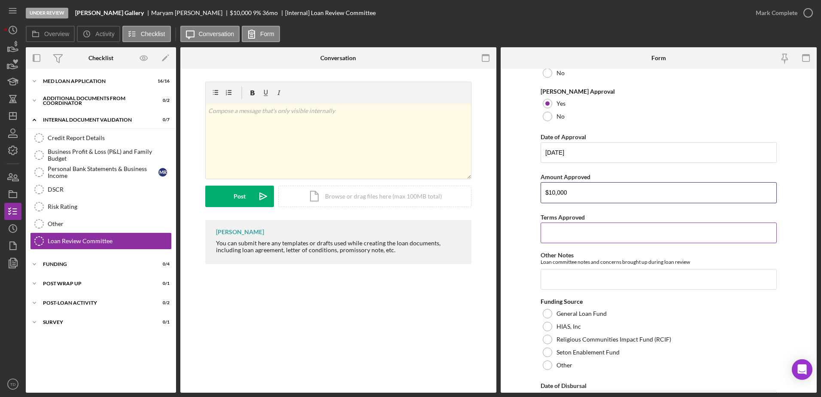
scroll to position [142, 0]
type input "$10,000"
click at [589, 227] on input "Terms Approved" at bounding box center [659, 233] width 236 height 21
type input "36"
click at [606, 274] on input "Other Notes" at bounding box center [659, 279] width 236 height 21
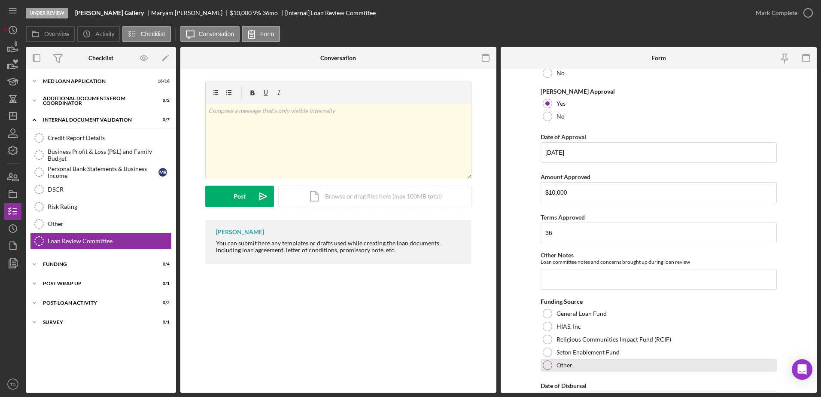
click at [545, 365] on div at bounding box center [547, 364] width 9 height 9
type textarea ">"
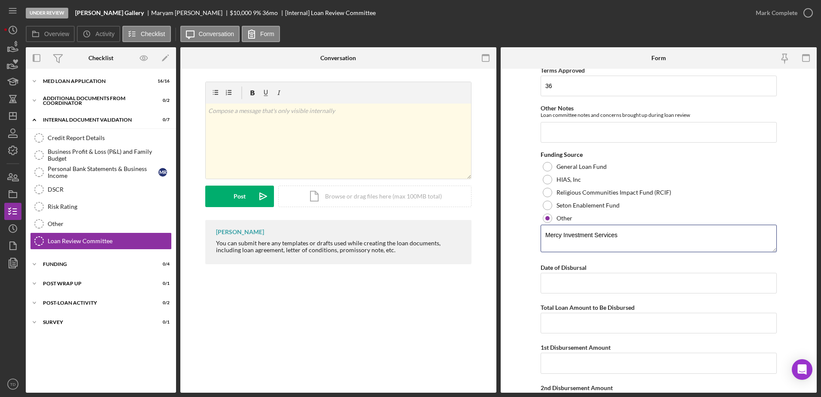
scroll to position [341, 0]
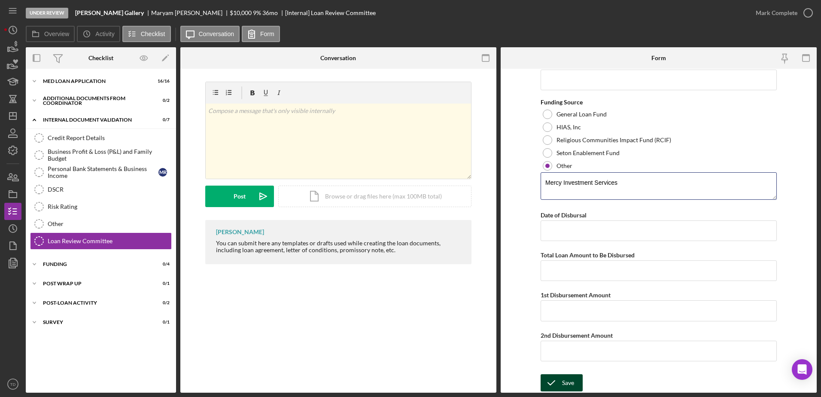
type textarea "Mercy Investment Services"
click at [564, 383] on div "Save" at bounding box center [568, 382] width 12 height 17
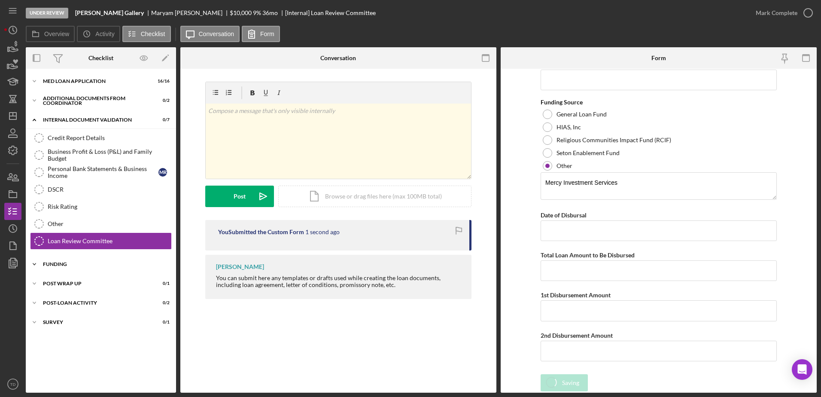
click at [90, 270] on div "Icon/Expander Funding 0 / 4" at bounding box center [101, 264] width 150 height 17
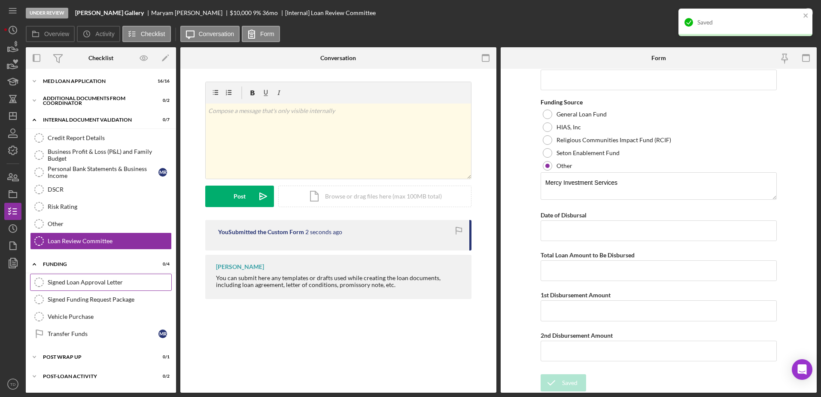
click at [84, 278] on link "Signed Loan Approval Letter Signed Loan Approval Letter" at bounding box center [101, 282] width 142 height 17
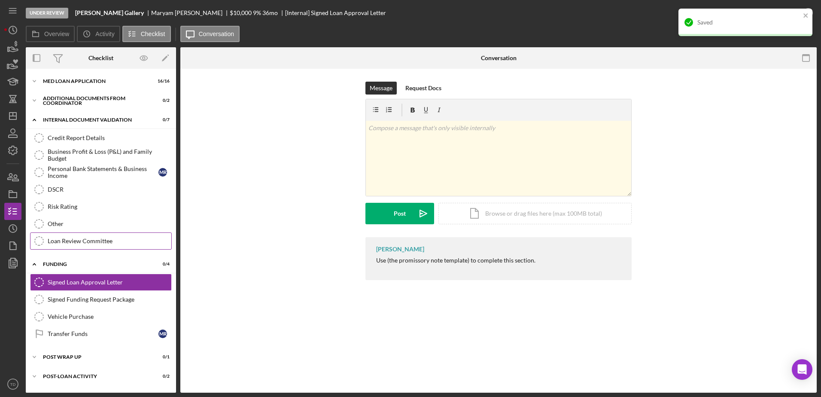
click at [62, 238] on div "Loan Review Committee" at bounding box center [110, 241] width 124 height 7
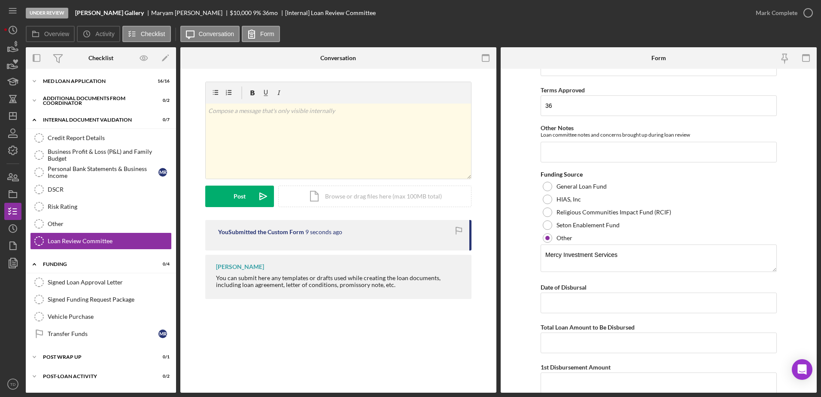
scroll to position [269, 0]
click at [110, 279] on div "Signed Loan Approval Letter" at bounding box center [110, 282] width 124 height 7
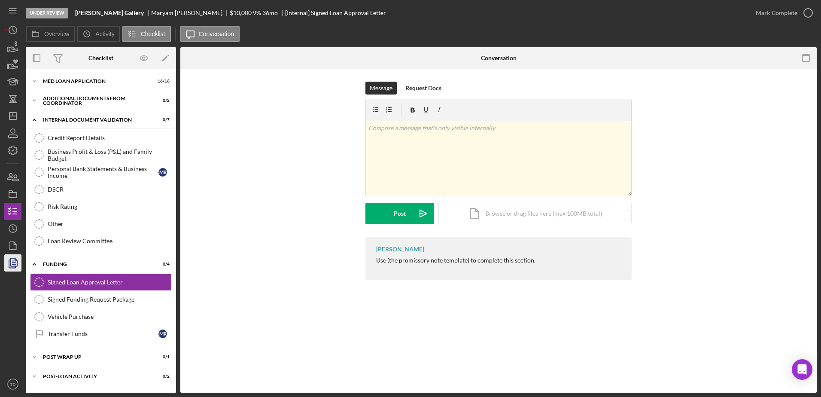
click at [12, 262] on icon "button" at bounding box center [13, 262] width 3 height 3
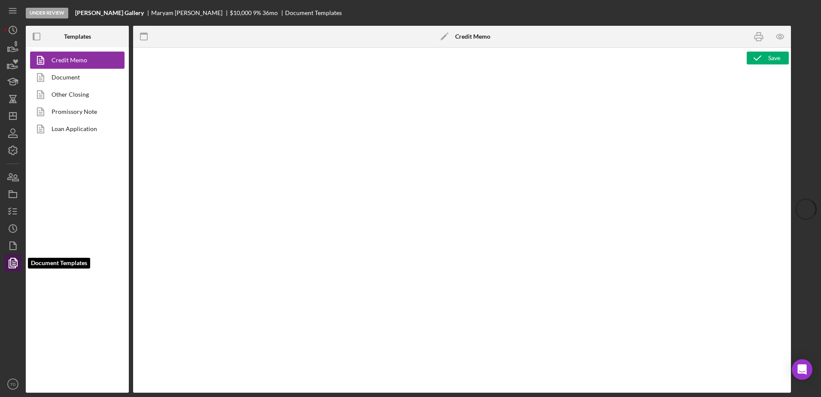
type textarea "<div style="page-break-before: always; clear: both;"> <h2><img src="https://hia…"
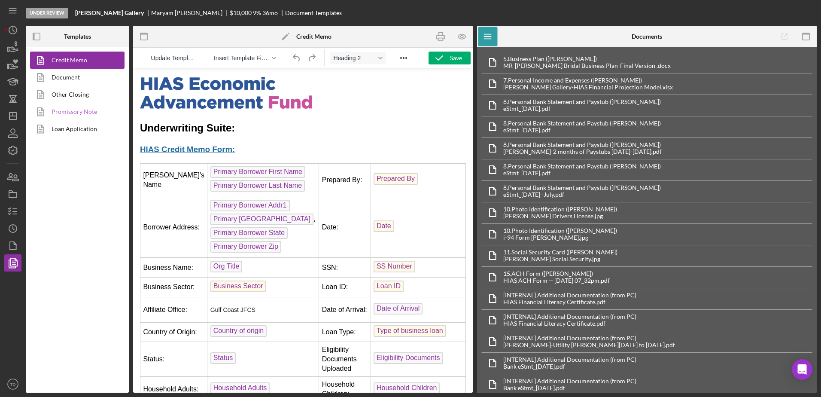
click at [85, 110] on link "Promissory Note" at bounding box center [75, 111] width 90 height 17
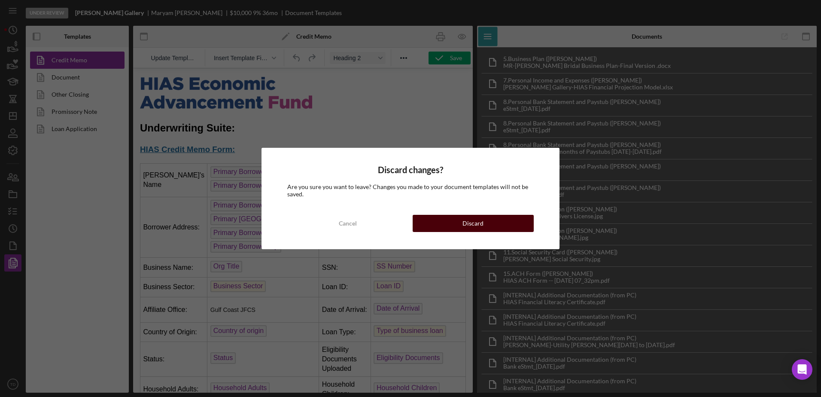
click at [491, 226] on button "Discard" at bounding box center [473, 223] width 121 height 17
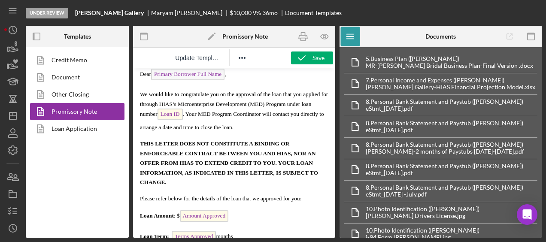
scroll to position [146, 0]
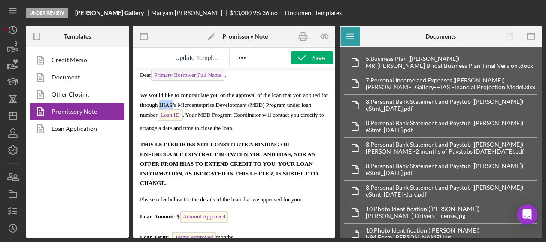
drag, startPoint x: 180, startPoint y: 107, endPoint x: 167, endPoint y: 108, distance: 13.4
click at [167, 108] on span "We would like to congratulate you on the approval of the loan that you applied …" at bounding box center [234, 112] width 188 height 40
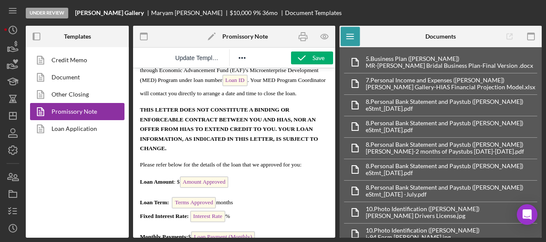
scroll to position [183, 0]
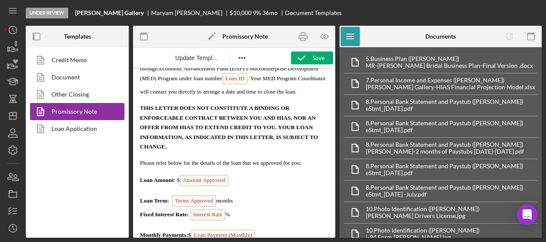
click at [289, 128] on span "THIS LETTER DOES NOT CONSTITUTE A BINDING OR ENFORCEABLE CONTRACT BETWEEN YOU A…" at bounding box center [229, 127] width 178 height 45
click at [291, 127] on span "THIS LETTER DOES NOT CONSTITUTE A BINDING OR ENFORCEABLE CONTRACT BETWEEN YOU A…" at bounding box center [229, 127] width 178 height 45
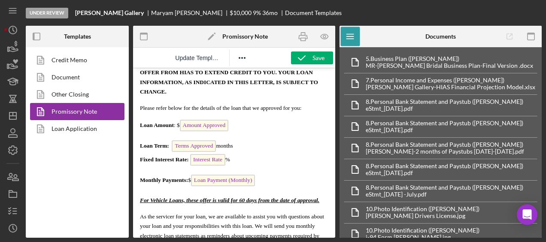
scroll to position [237, 0]
drag, startPoint x: 231, startPoint y: 172, endPoint x: 198, endPoint y: 172, distance: 33.5
click at [198, 168] on p "Loan Term: Terms Approved months Fixed Interest Rate: Interest Rate %" at bounding box center [234, 154] width 189 height 27
click at [294, 147] on body "Date: Date of Approval Borrower Name: Primary Borrower Full Name Address: Prima…" at bounding box center [234, 238] width 189 height 800
click at [187, 163] on strong "Fixed Interest Rate:" at bounding box center [164, 160] width 49 height 6
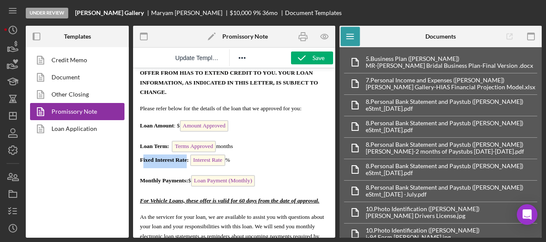
drag, startPoint x: 187, startPoint y: 172, endPoint x: 143, endPoint y: 172, distance: 44.7
click at [143, 163] on strong "Fixed Interest Rate:" at bounding box center [164, 160] width 49 height 6
click at [223, 168] on p "Loan Term: Terms Approved months Total Fee: Interest Rate %" at bounding box center [234, 154] width 189 height 27
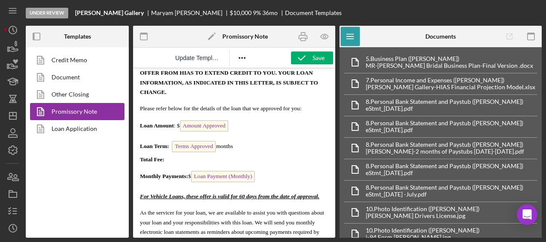
click at [186, 180] on span "Monthly Payments:" at bounding box center [164, 176] width 48 height 6
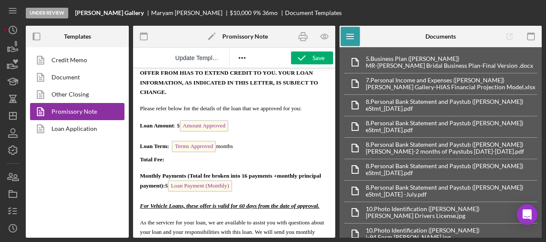
click at [232, 192] on span "Loan Payment (Monthly)" at bounding box center [200, 186] width 64 height 12
click at [242, 194] on p "Monthly Payments (Total fee broken into 16 payments +monthly principal payment)…" at bounding box center [234, 182] width 189 height 23
click at [180, 164] on p "Loan Term: Terms Approved months Total Fee:" at bounding box center [234, 152] width 189 height 23
click at [171, 163] on span "Loan Term: Terms Approved months Total Fee: $1447.90" at bounding box center [186, 153] width 93 height 20
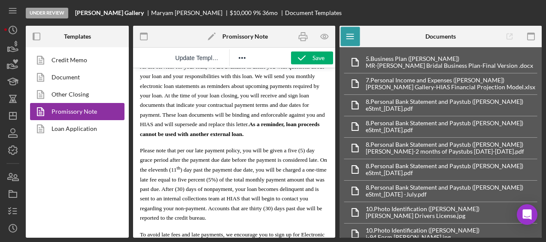
scroll to position [396, 0]
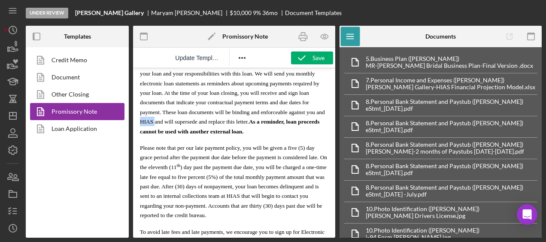
drag, startPoint x: 192, startPoint y: 133, endPoint x: 180, endPoint y: 134, distance: 12.5
click at [180, 134] on span "As the servicer for your loan, we are available to assist you with questions ab…" at bounding box center [232, 98] width 185 height 74
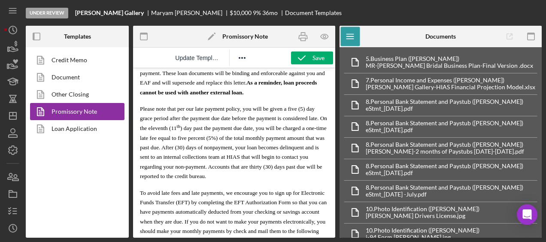
scroll to position [434, 0]
drag, startPoint x: 279, startPoint y: 168, endPoint x: 271, endPoint y: 170, distance: 7.9
click at [271, 170] on span "Please note that per our late payment policy, you will be given a five (5) day …" at bounding box center [233, 143] width 187 height 74
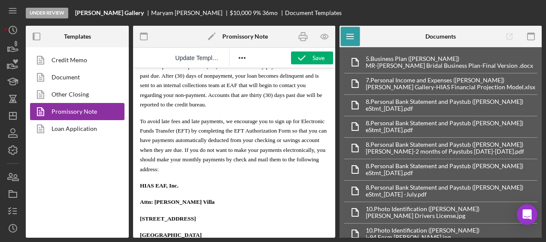
scroll to position [544, 0]
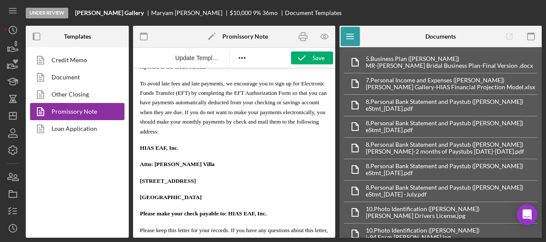
drag, startPoint x: 219, startPoint y: 176, endPoint x: 156, endPoint y: 174, distance: 63.6
click at [156, 169] on p "Attn: Brenda Montecinos Villa" at bounding box center [234, 163] width 189 height 9
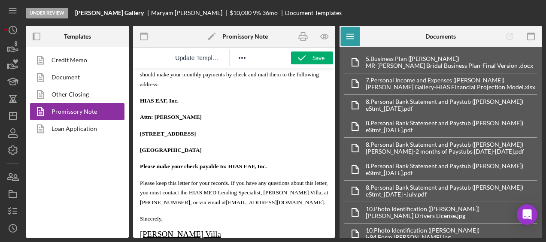
scroll to position [641, 0]
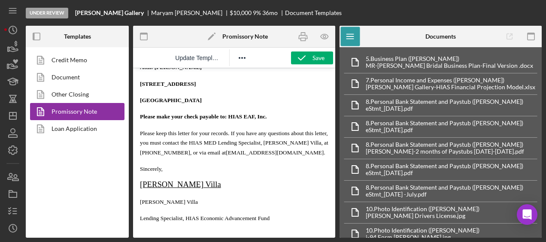
drag, startPoint x: 213, startPoint y: 195, endPoint x: 142, endPoint y: 197, distance: 71.8
click at [142, 190] on p "[PERSON_NAME] Villa" at bounding box center [234, 184] width 189 height 9
drag, startPoint x: 202, startPoint y: 213, endPoint x: 141, endPoint y: 216, distance: 61.5
click at [141, 207] on p "[PERSON_NAME] Villa" at bounding box center [234, 201] width 189 height 9
drag, startPoint x: 159, startPoint y: 230, endPoint x: 143, endPoint y: 231, distance: 15.9
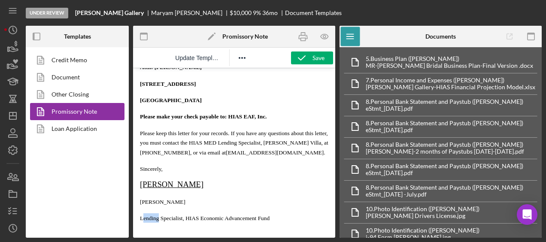
click at [143, 222] on span "Lending Specialist, HIAS Economic Advancement Fund" at bounding box center [205, 218] width 130 height 6
drag, startPoint x: 253, startPoint y: 156, endPoint x: 235, endPoint y: 158, distance: 18.2
click at [235, 156] on span "Please keep this letter for your records. If you have any questions about this …" at bounding box center [234, 143] width 189 height 26
drag, startPoint x: 275, startPoint y: 153, endPoint x: 253, endPoint y: 154, distance: 21.5
click at [253, 154] on span "Please keep this letter for your records. If you have any questions about this …" at bounding box center [234, 143] width 189 height 26
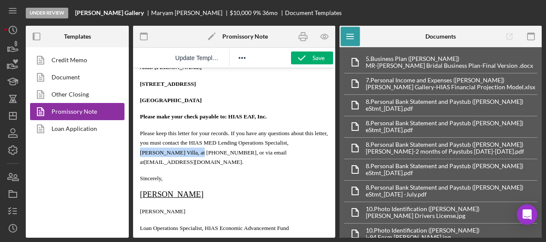
drag, startPoint x: 179, startPoint y: 163, endPoint x: 306, endPoint y: 156, distance: 127.4
click at [306, 156] on span "Please keep this letter for your records. If you have any questions about this …" at bounding box center [234, 147] width 188 height 35
drag, startPoint x: 307, startPoint y: 164, endPoint x: 256, endPoint y: 165, distance: 51.1
click at [256, 165] on p "Please keep this letter for your records. If you have any questions about this …" at bounding box center [234, 147] width 189 height 39
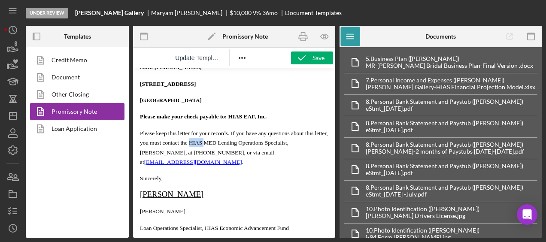
drag, startPoint x: 217, startPoint y: 155, endPoint x: 204, endPoint y: 154, distance: 12.9
click at [204, 154] on span "Please keep this letter for your records. If you have any questions about this …" at bounding box center [234, 147] width 188 height 35
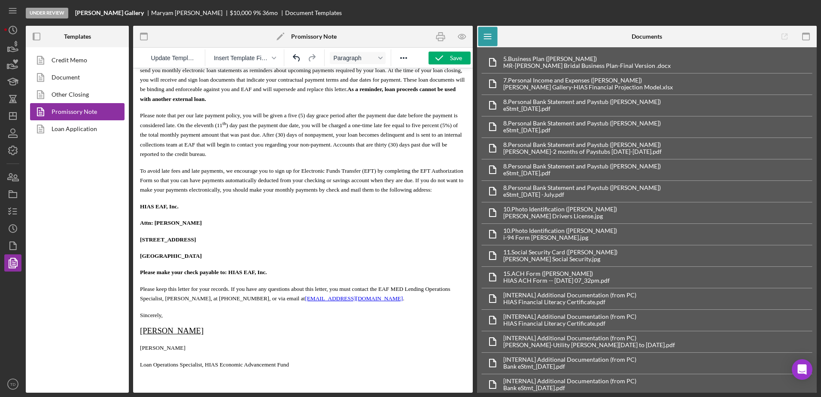
scroll to position [373, 0]
drag, startPoint x: 260, startPoint y: 298, endPoint x: 229, endPoint y: 299, distance: 31.8
click at [229, 299] on span "Please keep this letter for your records. If you have any questions about this …" at bounding box center [295, 294] width 311 height 16
click at [459, 58] on div "Save" at bounding box center [456, 58] width 12 height 13
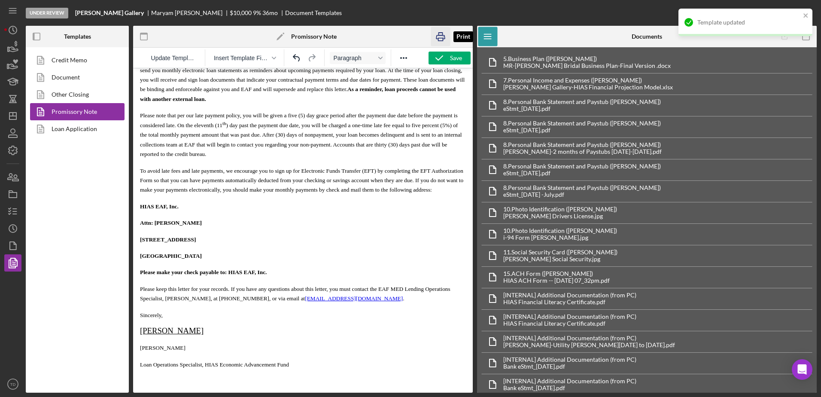
click at [443, 42] on icon "button" at bounding box center [440, 36] width 19 height 19
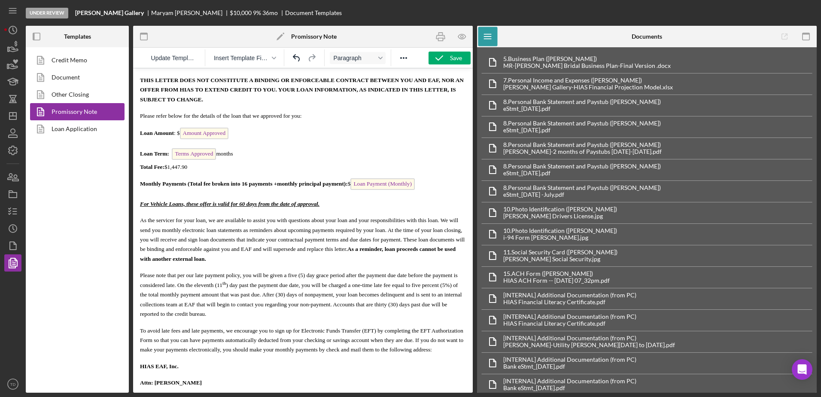
scroll to position [195, 0]
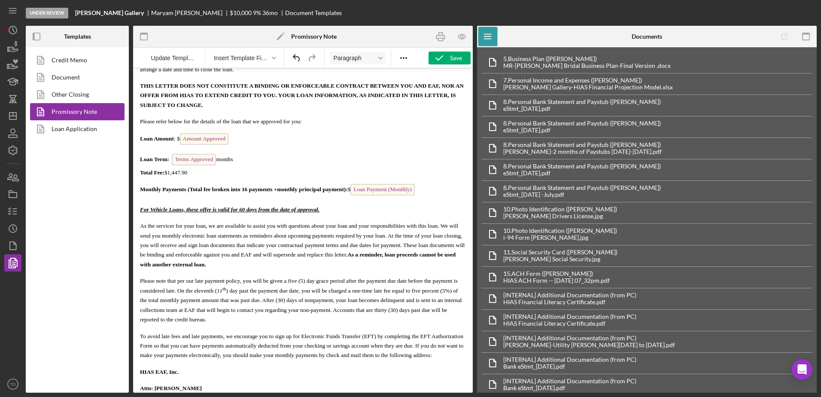
click at [244, 189] on span "Monthly Payments (Total fee broken into 16 payments +monthly principal payment):" at bounding box center [244, 189] width 208 height 6
click at [171, 159] on span "Loan Term: Terms Approved months Total Fee: $1,447.90" at bounding box center [186, 166] width 93 height 20
click at [277, 191] on span "Monthly Payments (Total fee broken into 36 payments +monthly principal payment):" at bounding box center [244, 189] width 208 height 6
click at [442, 55] on icon "button" at bounding box center [439, 57] width 21 height 21
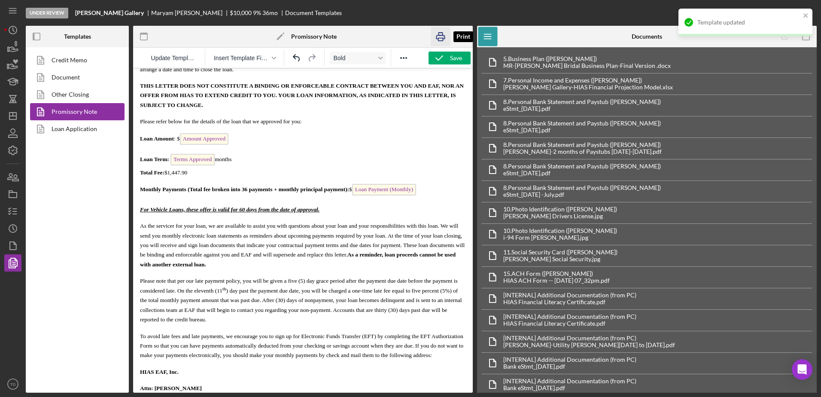
click at [441, 38] on rect "button" at bounding box center [441, 39] width 5 height 3
click at [239, 161] on p "Loan Term: Terms Approved months Total Fee: $1,447.90" at bounding box center [303, 165] width 326 height 23
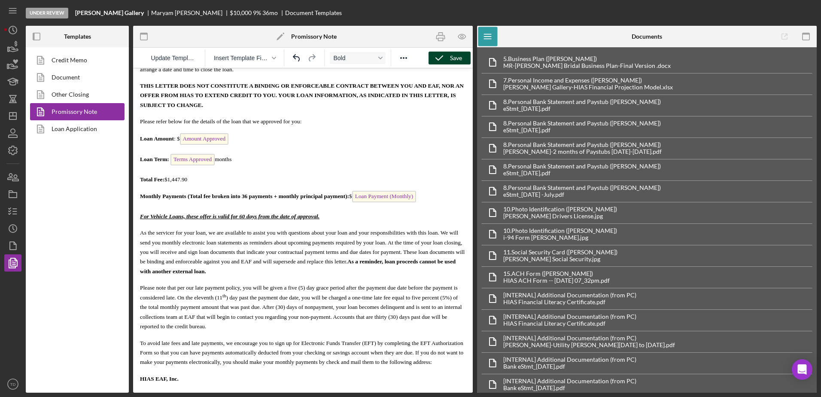
click at [439, 59] on polyline "button" at bounding box center [439, 58] width 7 height 4
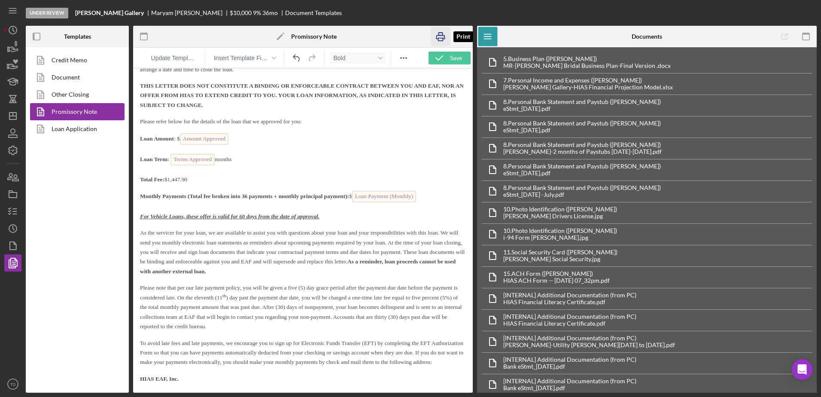
click at [443, 34] on icon "button" at bounding box center [440, 36] width 19 height 19
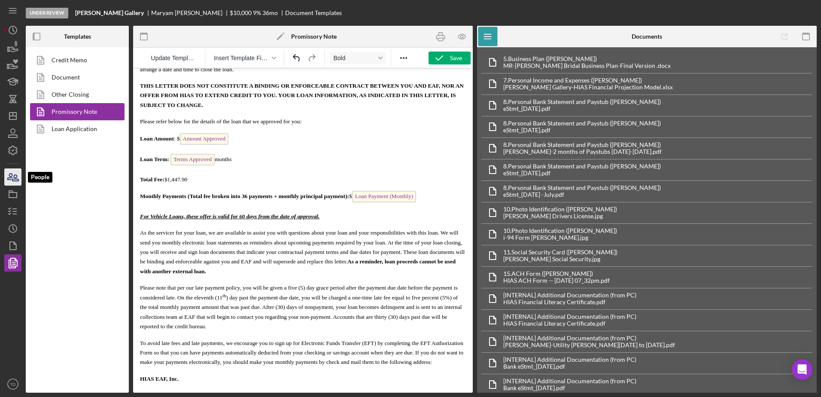
click at [12, 181] on icon "button" at bounding box center [15, 178] width 6 height 6
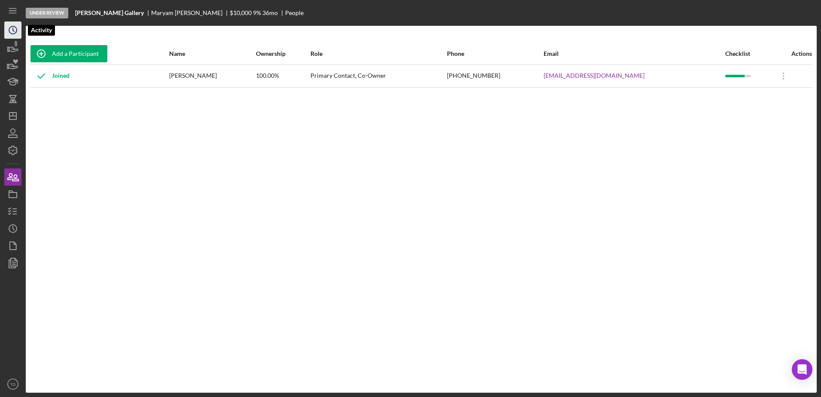
click at [15, 30] on icon "Icon/History" at bounding box center [12, 29] width 21 height 21
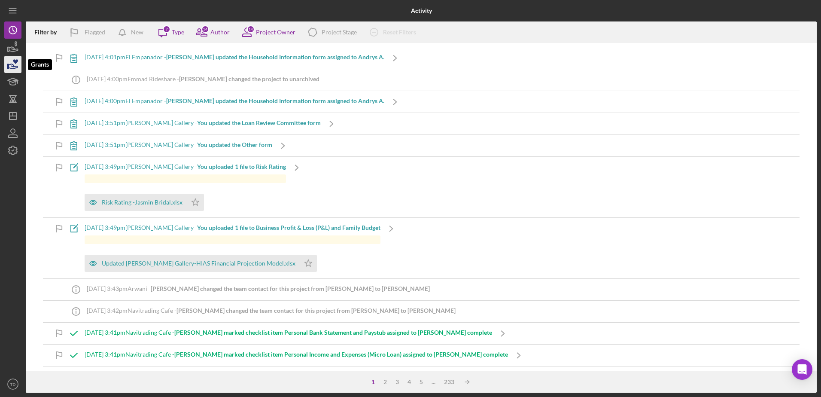
click at [13, 66] on icon "button" at bounding box center [13, 66] width 9 height 5
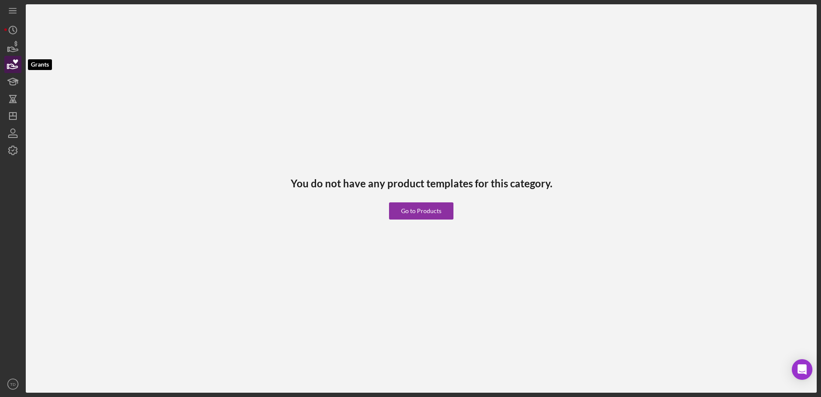
click at [14, 59] on icon "button" at bounding box center [12, 64] width 21 height 21
click at [15, 53] on icon "button" at bounding box center [12, 47] width 21 height 21
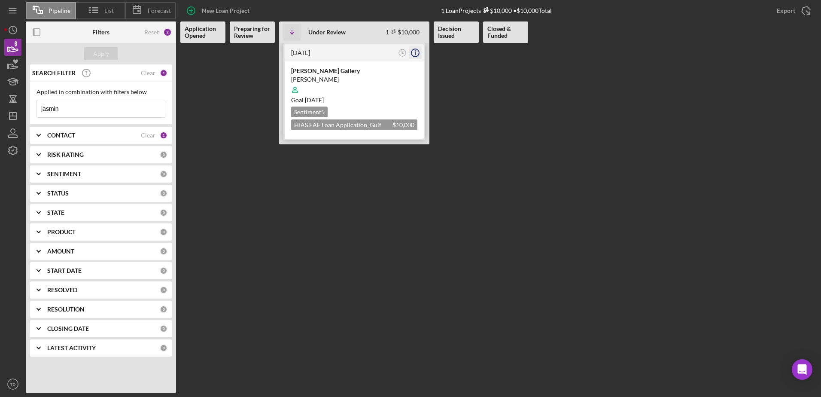
click at [418, 53] on icon "Icon/Info" at bounding box center [415, 52] width 21 height 21
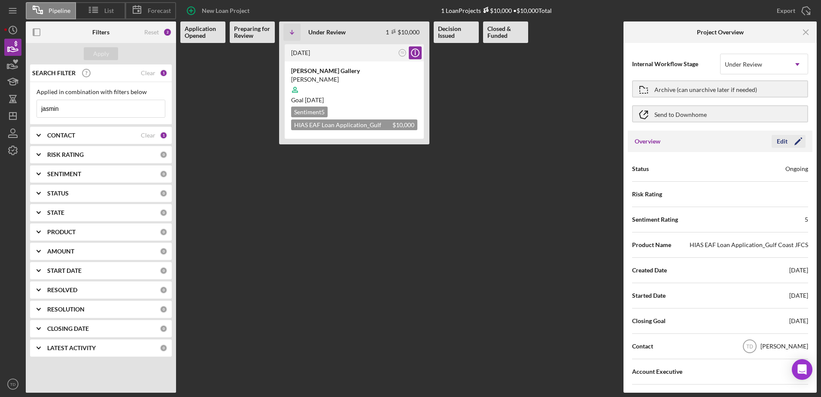
click at [781, 142] on div "Edit" at bounding box center [782, 141] width 11 height 13
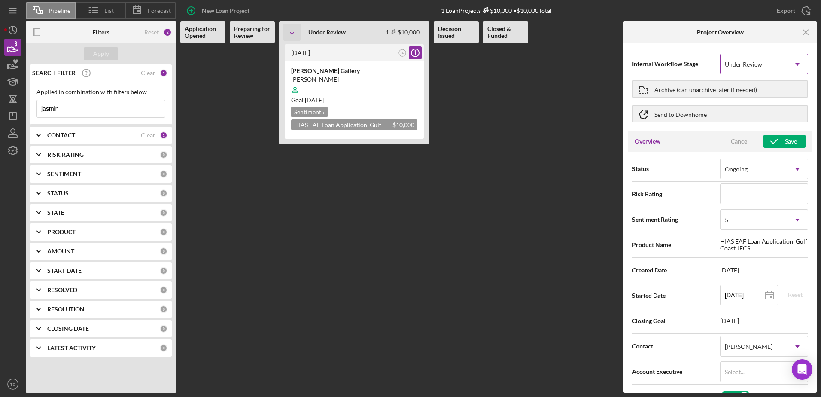
click at [768, 66] on div "Under Review" at bounding box center [754, 65] width 67 height 20
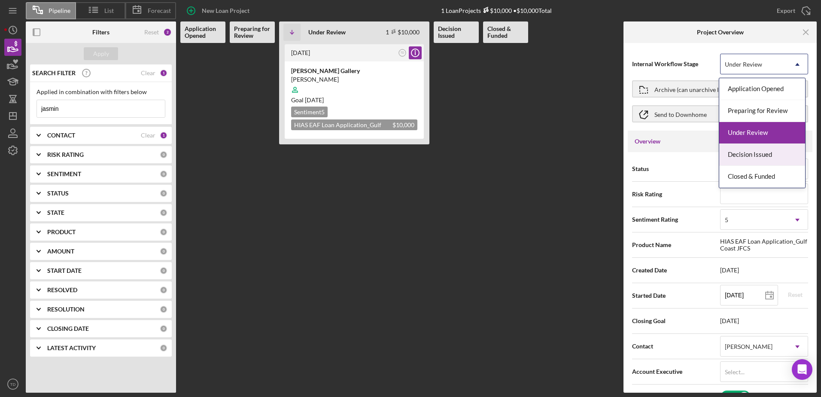
click at [750, 149] on div "Decision Issued" at bounding box center [763, 155] width 86 height 22
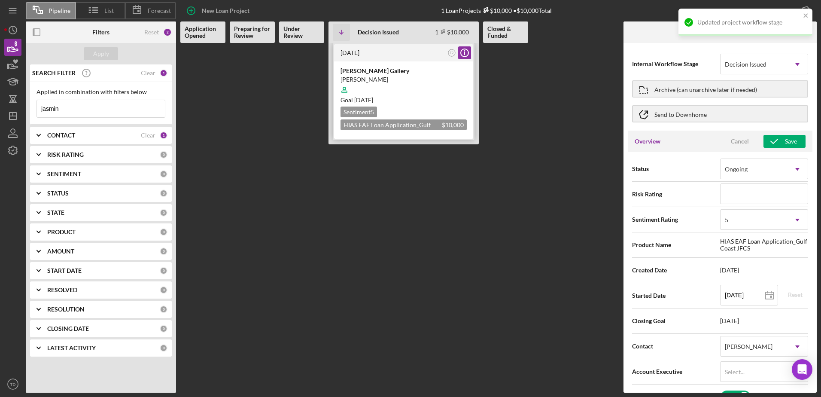
type textarea "Here's a snapshot of information that has been fully approved, as well as the i…"
click at [357, 58] on div "3 months ago TD Icon/Info" at bounding box center [403, 52] width 139 height 17
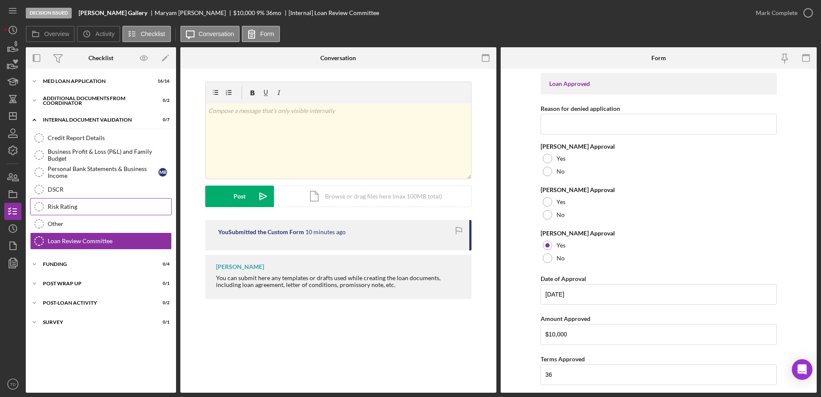
click at [116, 211] on link "Risk Rating Risk Rating" at bounding box center [101, 206] width 142 height 17
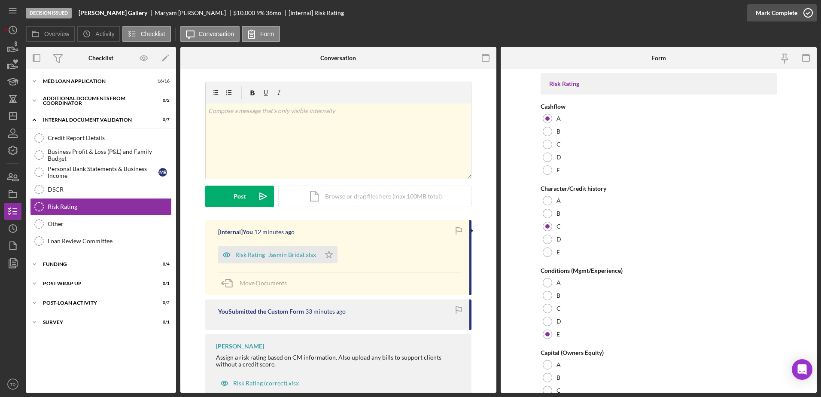
click at [807, 15] on icon "button" at bounding box center [808, 12] width 21 height 21
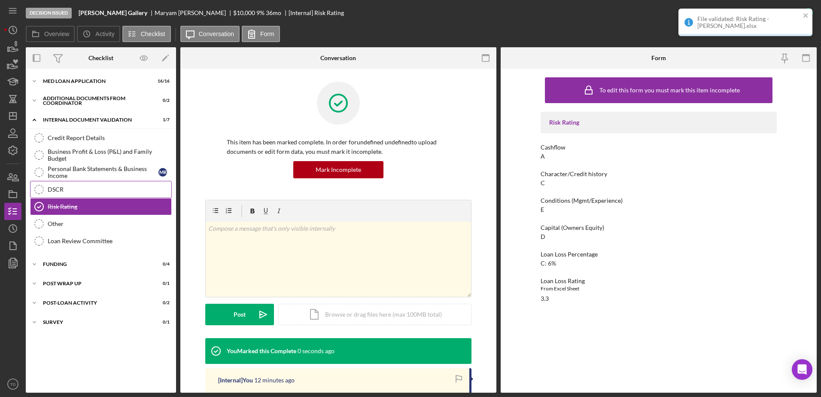
click at [96, 184] on link "DSCR DSCR" at bounding box center [101, 189] width 142 height 17
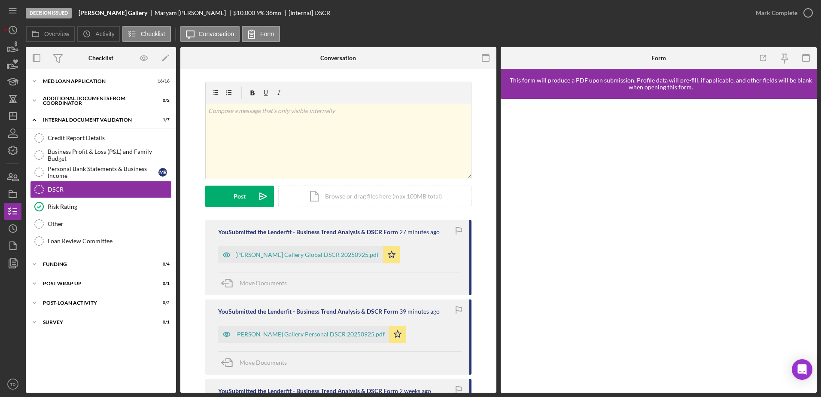
click at [807, 11] on div "File validated: Risk Rating -Jasmin Bridal.xlsx" at bounding box center [745, 26] width 137 height 38
click at [807, 14] on icon "button" at bounding box center [808, 12] width 21 height 21
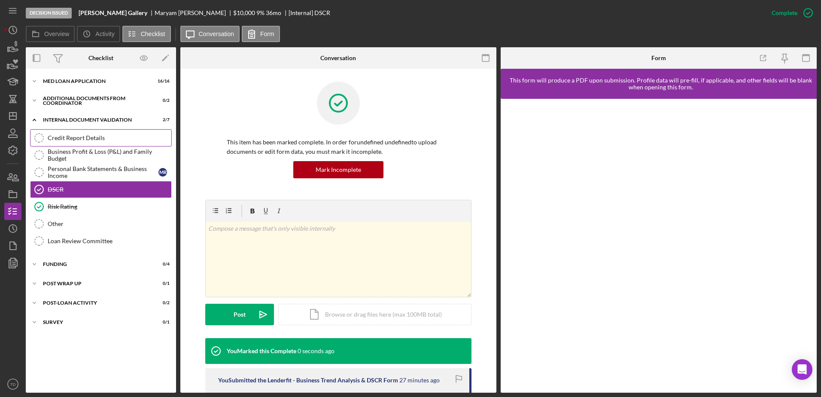
click at [101, 143] on link "Credit Report Details Credit Report Details" at bounding box center [101, 137] width 142 height 17
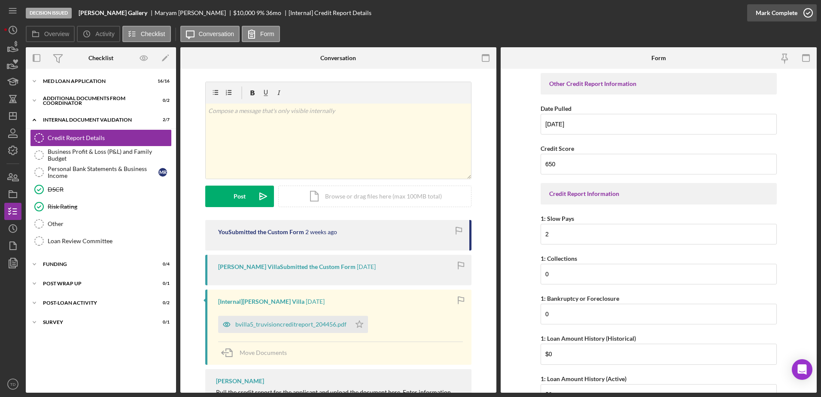
click at [813, 15] on icon "button" at bounding box center [808, 12] width 21 height 21
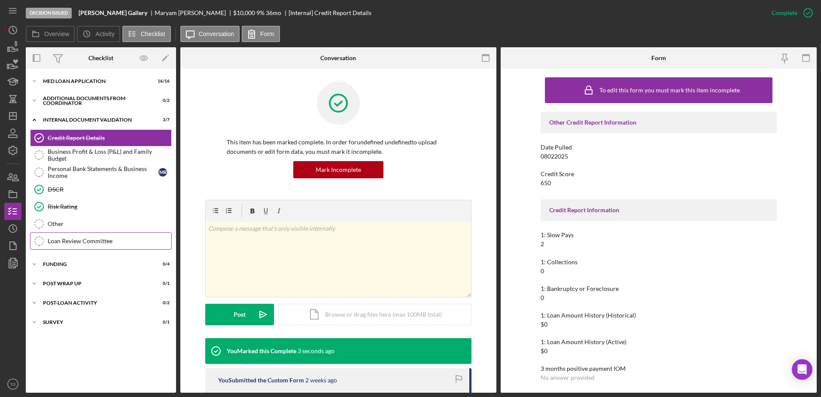
click at [91, 241] on div "Loan Review Committee" at bounding box center [110, 241] width 124 height 7
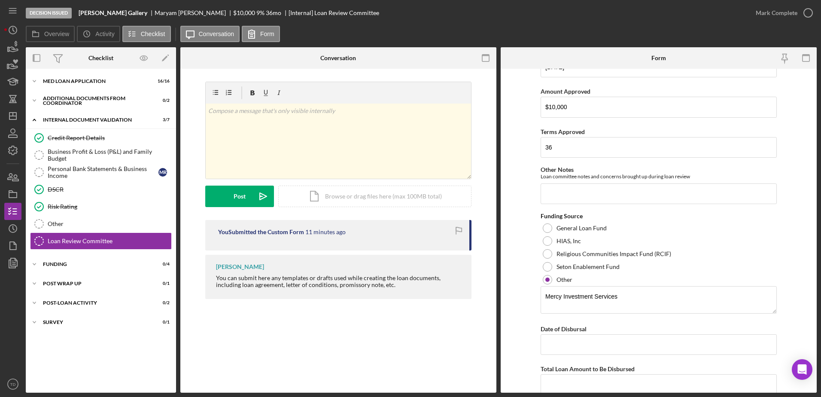
scroll to position [227, 0]
click at [10, 35] on icon "Icon/History" at bounding box center [12, 29] width 21 height 21
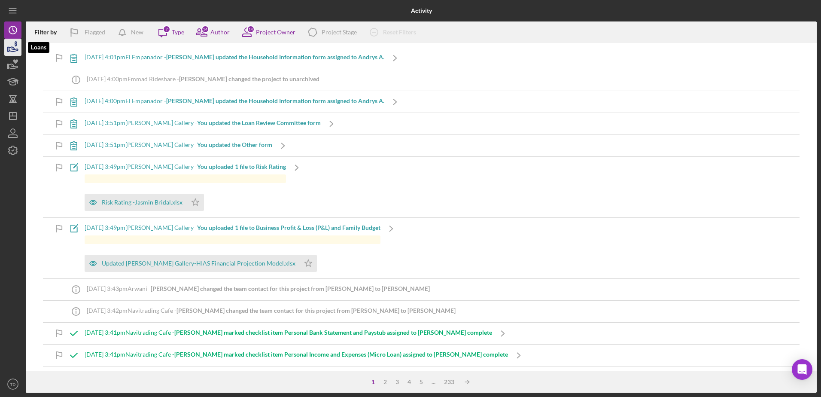
click at [11, 52] on icon "button" at bounding box center [13, 49] width 9 height 5
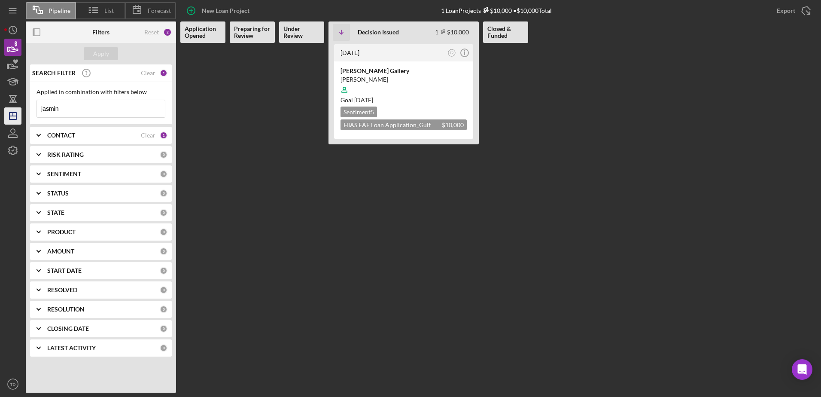
drag, startPoint x: 91, startPoint y: 111, endPoint x: 12, endPoint y: 107, distance: 80.0
click at [12, 107] on div "Pipeline List Forecast New Loan Project 1 Loan Projects $10,000 • $10,000 Total…" at bounding box center [410, 196] width 813 height 393
type input "="
click at [104, 55] on div "Apply" at bounding box center [101, 53] width 16 height 13
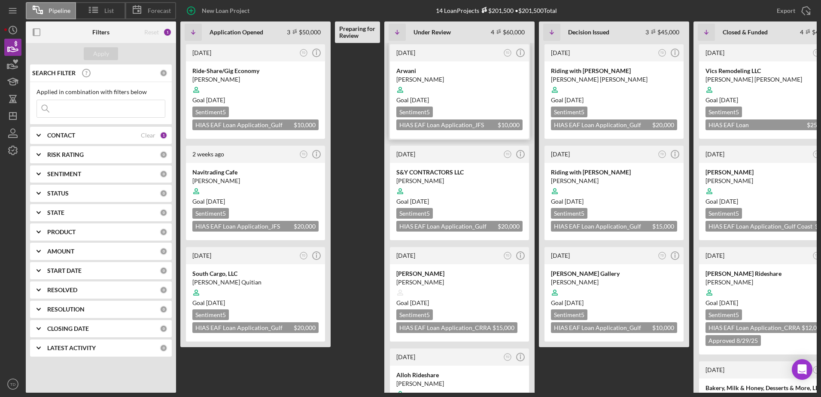
click at [412, 76] on div "Nabil arwani" at bounding box center [459, 79] width 126 height 9
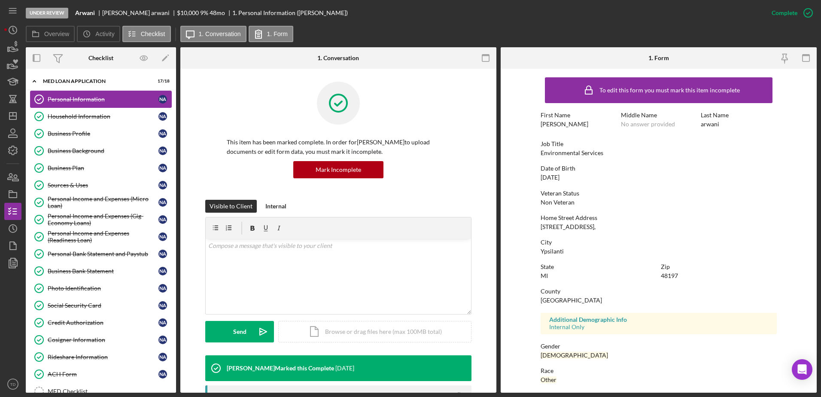
click at [81, 103] on div "Personal Information" at bounding box center [103, 99] width 111 height 7
click at [73, 127] on link "Business Profile Business Profile N a" at bounding box center [101, 133] width 142 height 17
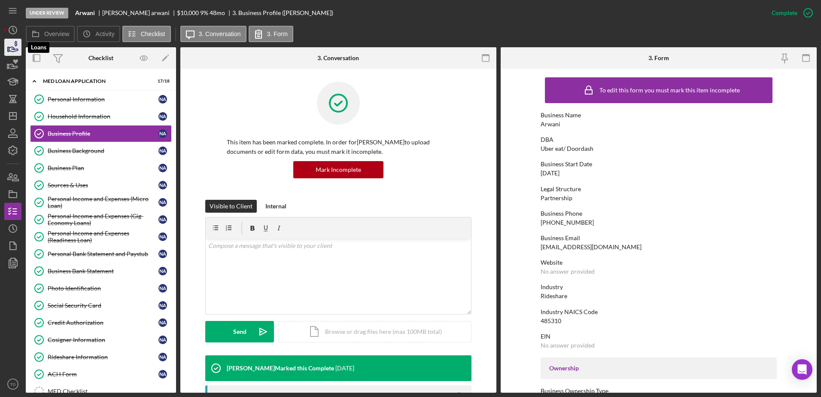
click at [19, 43] on icon "button" at bounding box center [12, 47] width 21 height 21
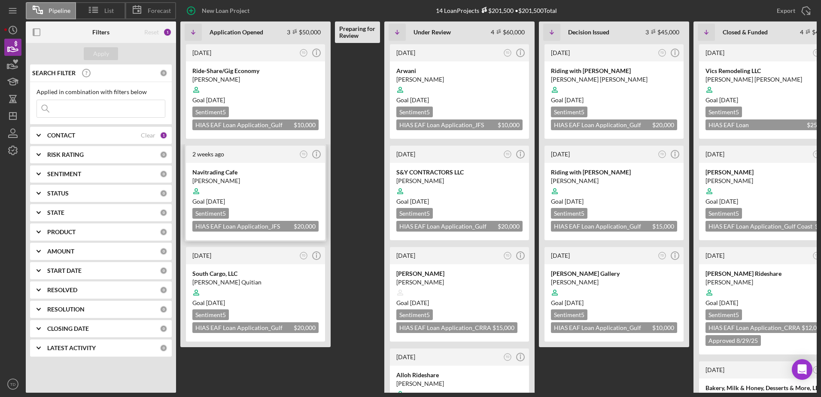
click at [238, 174] on div "Navitrading Cafe" at bounding box center [255, 172] width 126 height 9
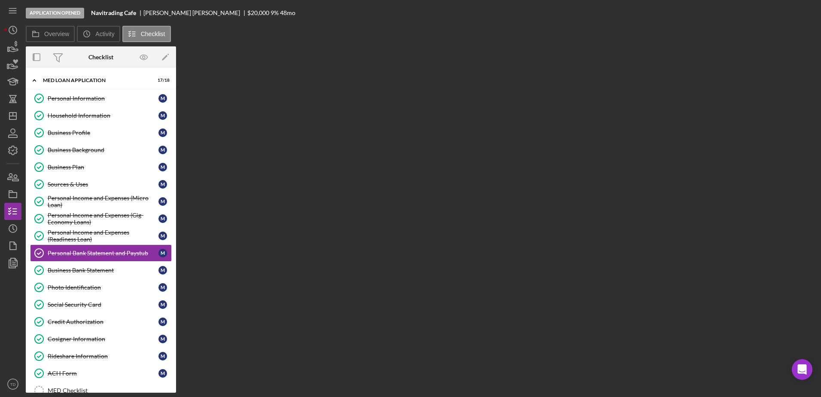
scroll to position [23, 0]
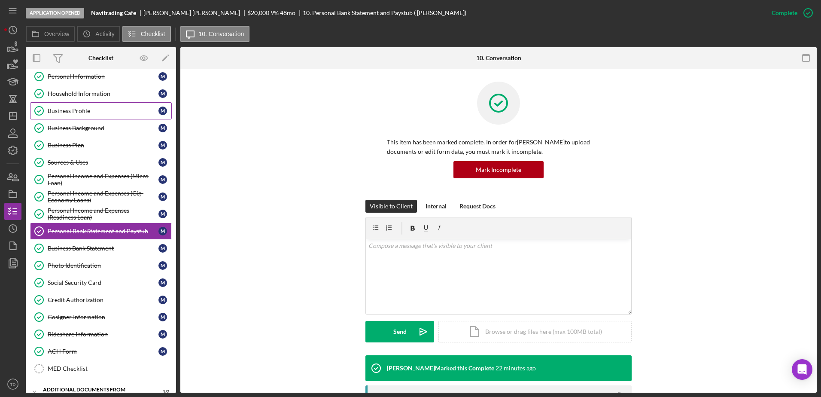
click at [79, 109] on div "Business Profile" at bounding box center [103, 110] width 111 height 7
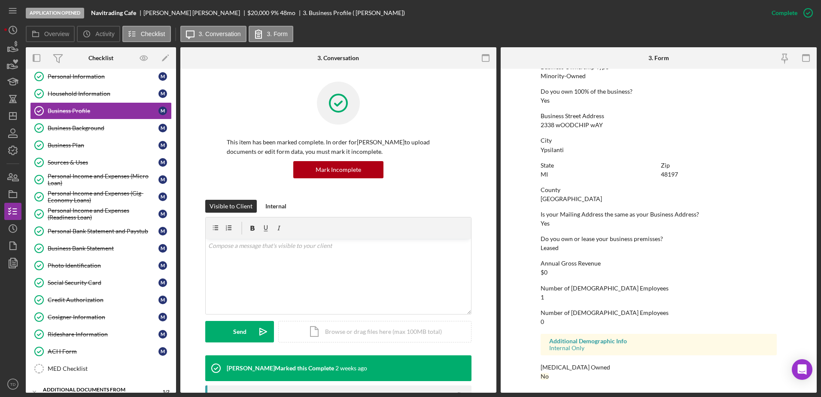
scroll to position [324, 0]
click at [91, 129] on div "Business Background" at bounding box center [103, 128] width 111 height 7
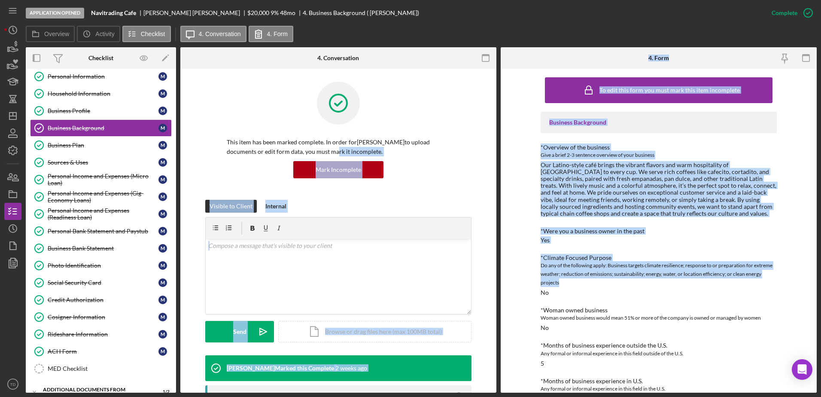
drag, startPoint x: 575, startPoint y: 280, endPoint x: 293, endPoint y: 139, distance: 314.7
click at [293, 139] on div "Overview Internal Workflow Stage Application Opened Icon/Dropdown Arrow Archive…" at bounding box center [421, 219] width 791 height 345
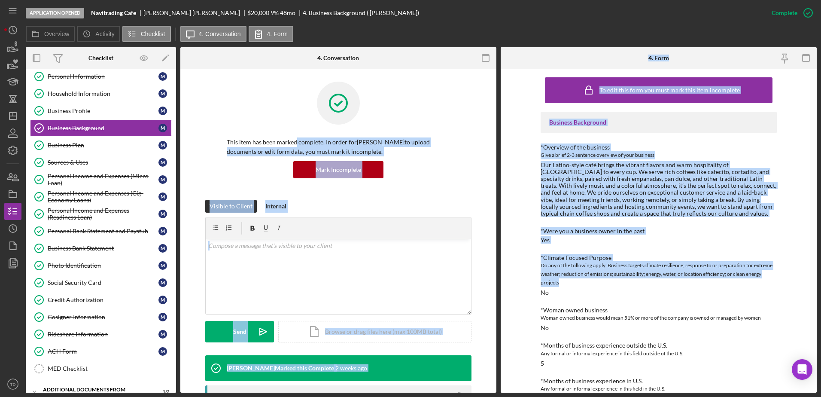
click at [691, 225] on div "Business Background *Overview of the business Give a brief 2-3 sentence overvie…" at bounding box center [659, 395] width 236 height 566
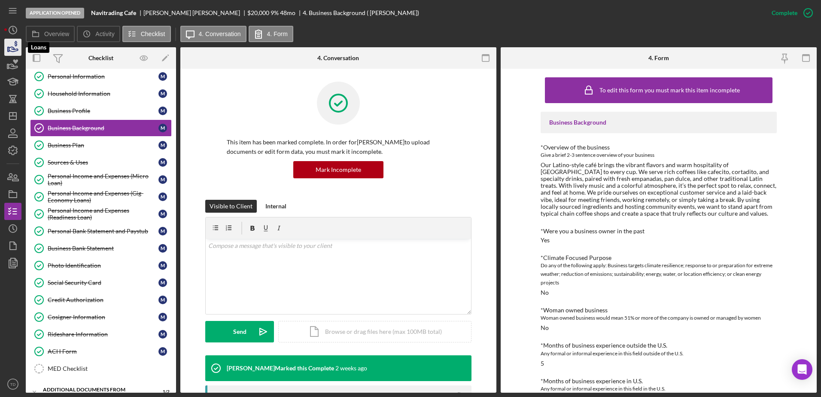
click at [13, 43] on icon "button" at bounding box center [12, 47] width 21 height 21
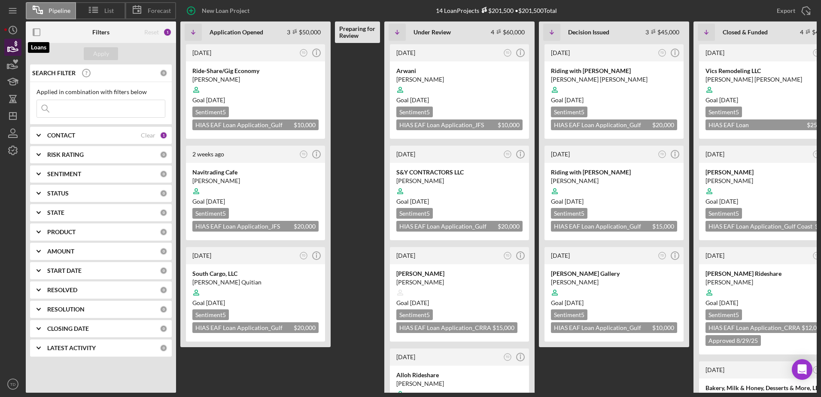
click at [8, 53] on icon "button" at bounding box center [12, 47] width 21 height 21
click at [420, 69] on div "El Empanador" at bounding box center [459, 71] width 126 height 9
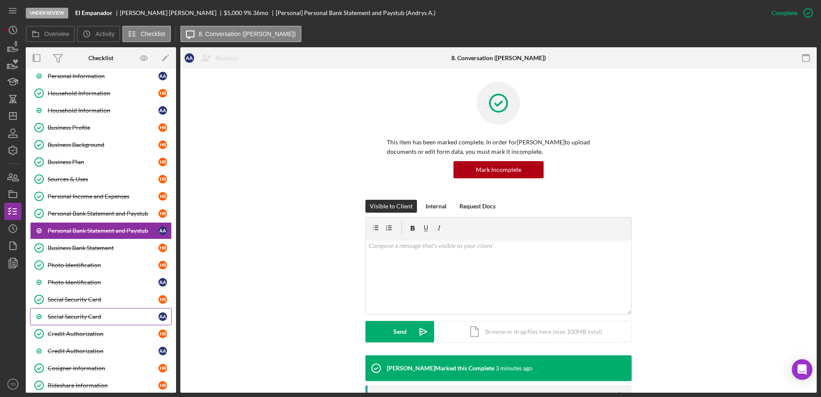
scroll to position [220, 0]
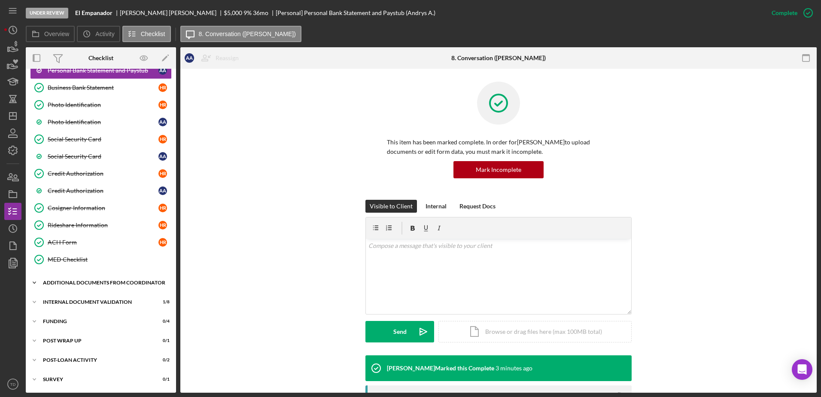
click at [92, 274] on div "Icon/Expander Additional Documents from Coordinator 1 / 2" at bounding box center [101, 282] width 150 height 17
click at [88, 299] on div "Additional Documentation (from PC)" at bounding box center [110, 300] width 124 height 7
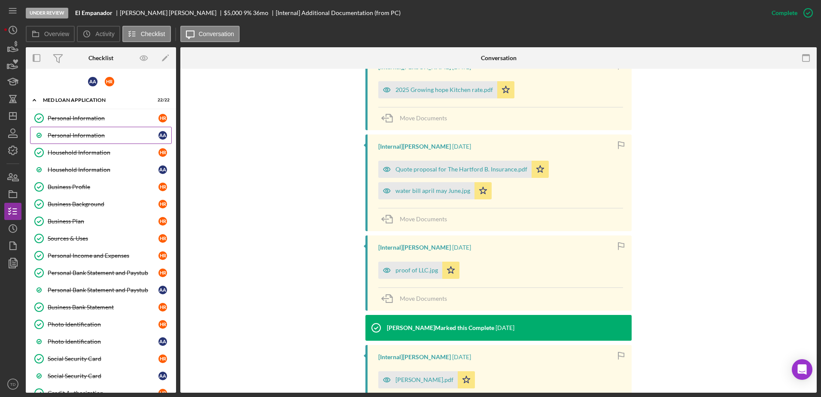
click at [62, 137] on div "Personal Information" at bounding box center [103, 135] width 111 height 7
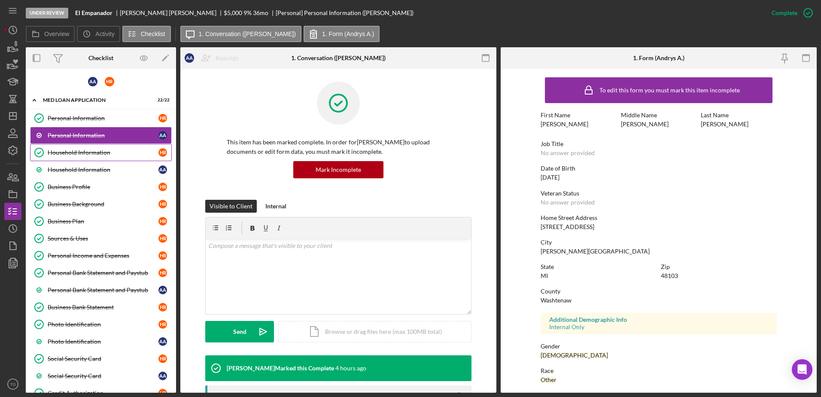
click at [104, 154] on div "Household Information" at bounding box center [103, 152] width 111 height 7
